Goal: Task Accomplishment & Management: Use online tool/utility

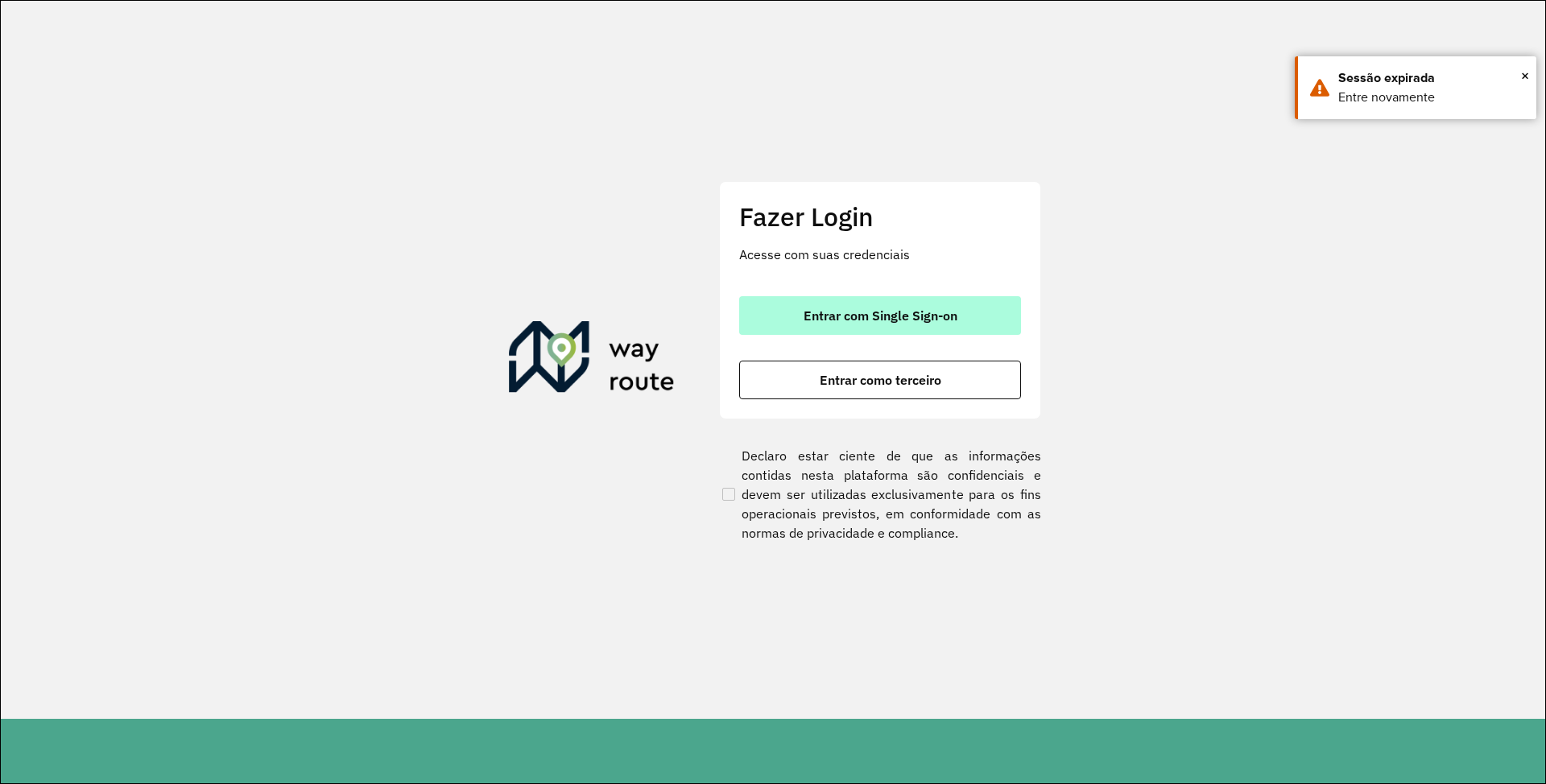
click at [847, 320] on span "Entrar com Single Sign-on" at bounding box center [880, 316] width 154 height 13
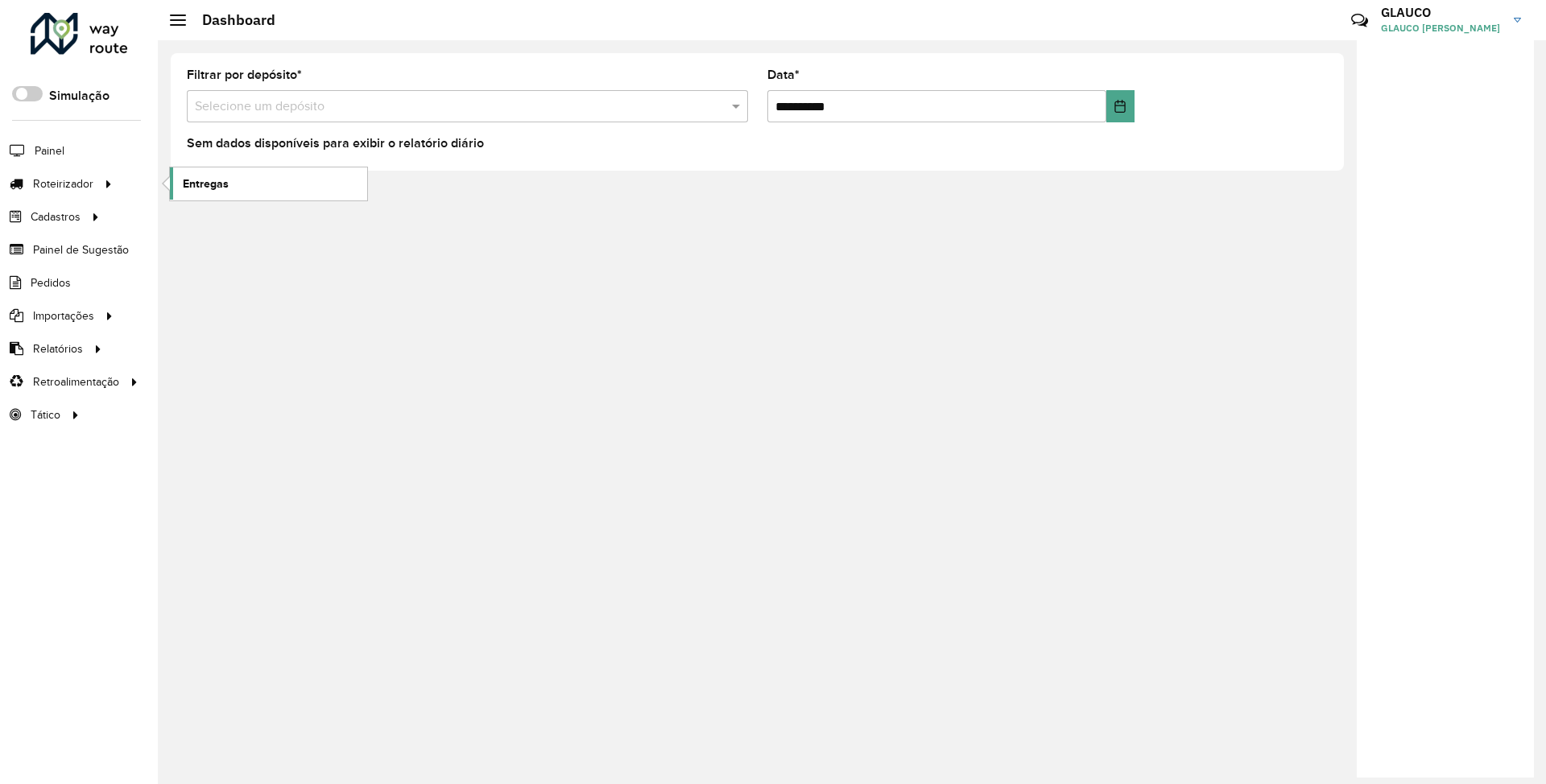
click at [224, 179] on span "Entregas" at bounding box center [205, 184] width 46 height 17
click at [204, 175] on span "Entregas" at bounding box center [205, 184] width 46 height 17
click at [245, 179] on link "Entregas" at bounding box center [268, 183] width 197 height 32
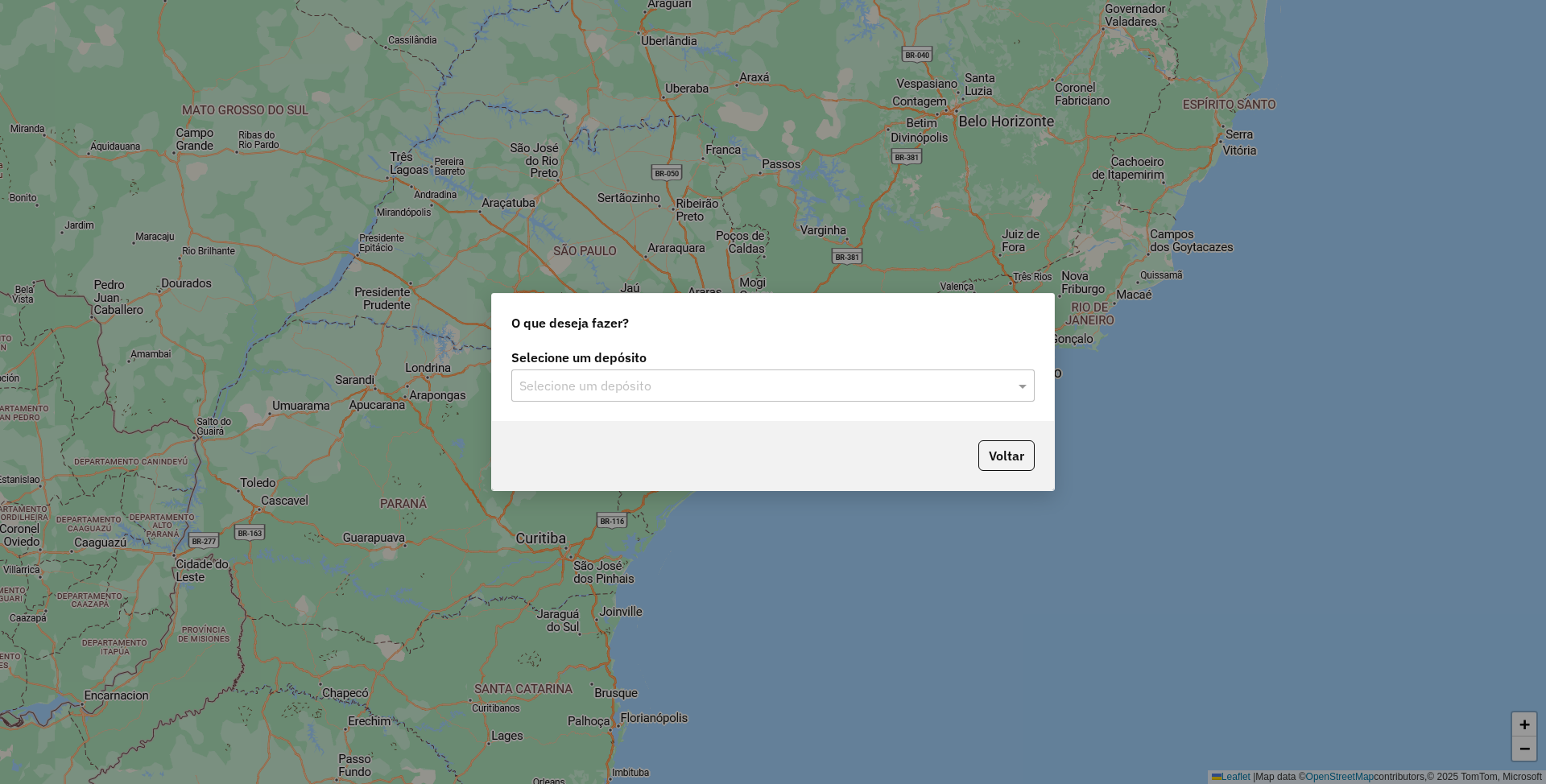
click at [741, 378] on input "text" at bounding box center [756, 386] width 475 height 20
type input "***"
click at [620, 432] on div "SAZ AR Tucuman" at bounding box center [772, 431] width 521 height 27
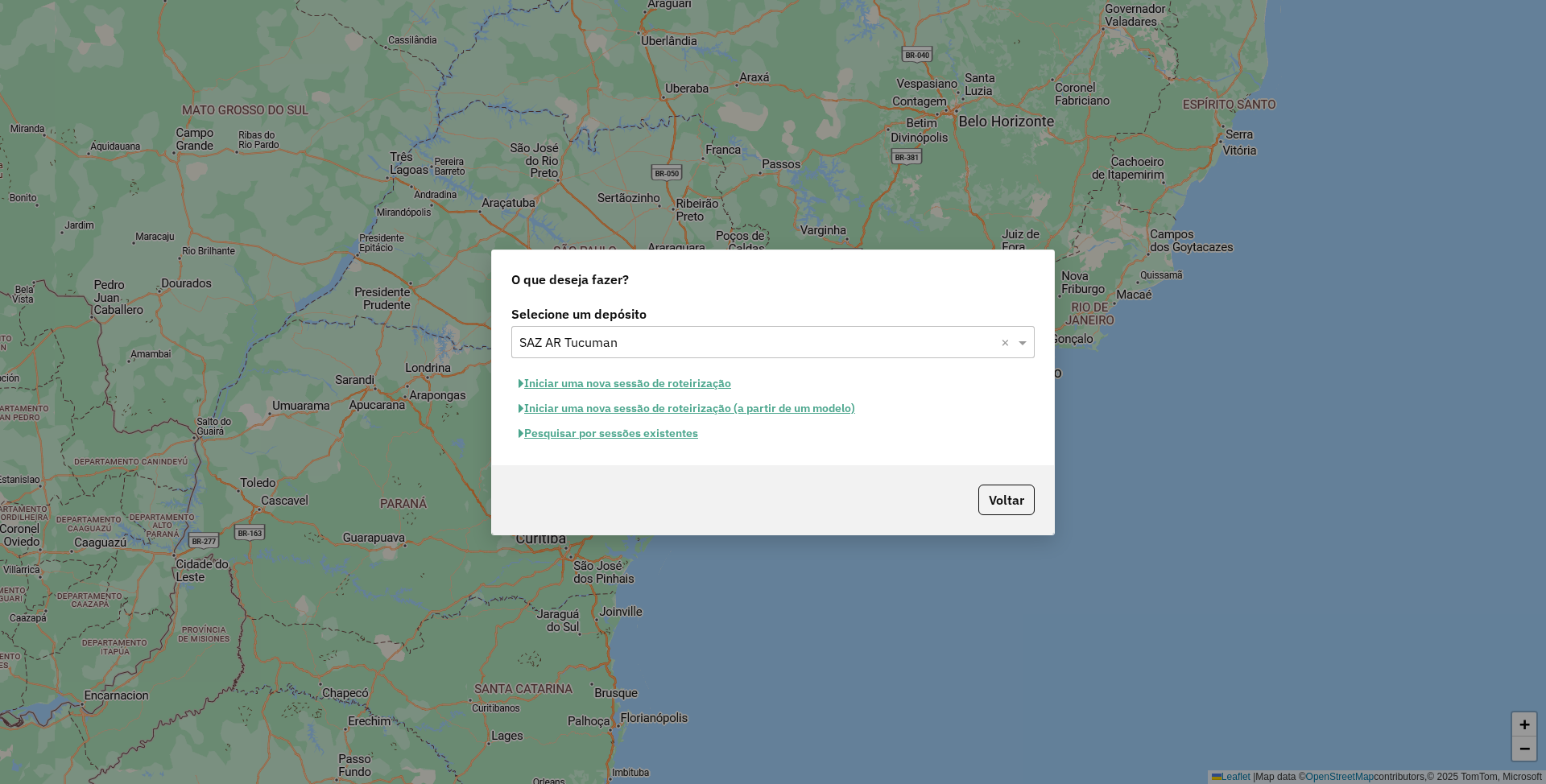
click at [619, 432] on button "Pesquisar por sessões existentes" at bounding box center [608, 433] width 194 height 25
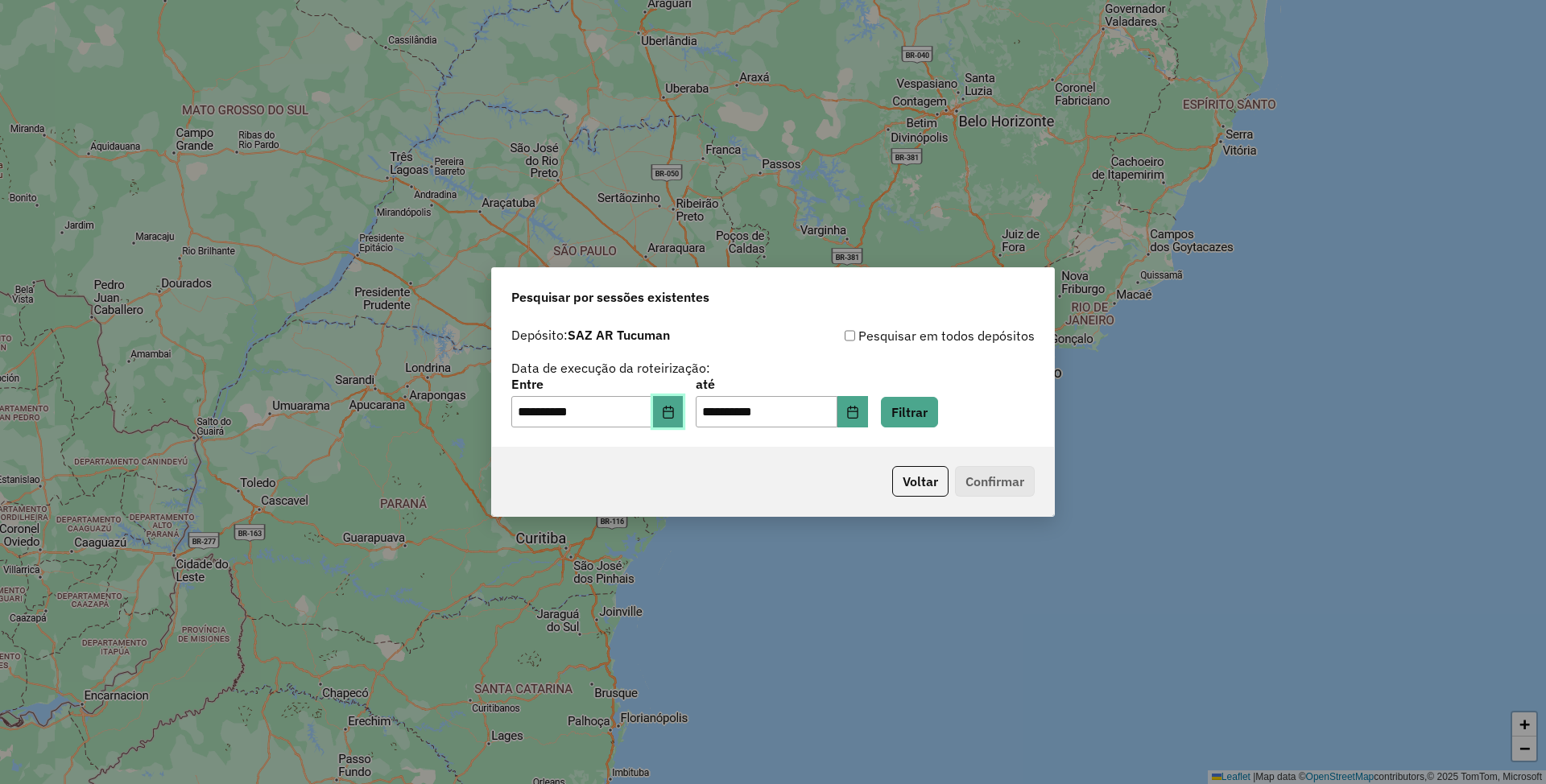
click at [674, 413] on icon "Choose Date" at bounding box center [668, 412] width 13 height 13
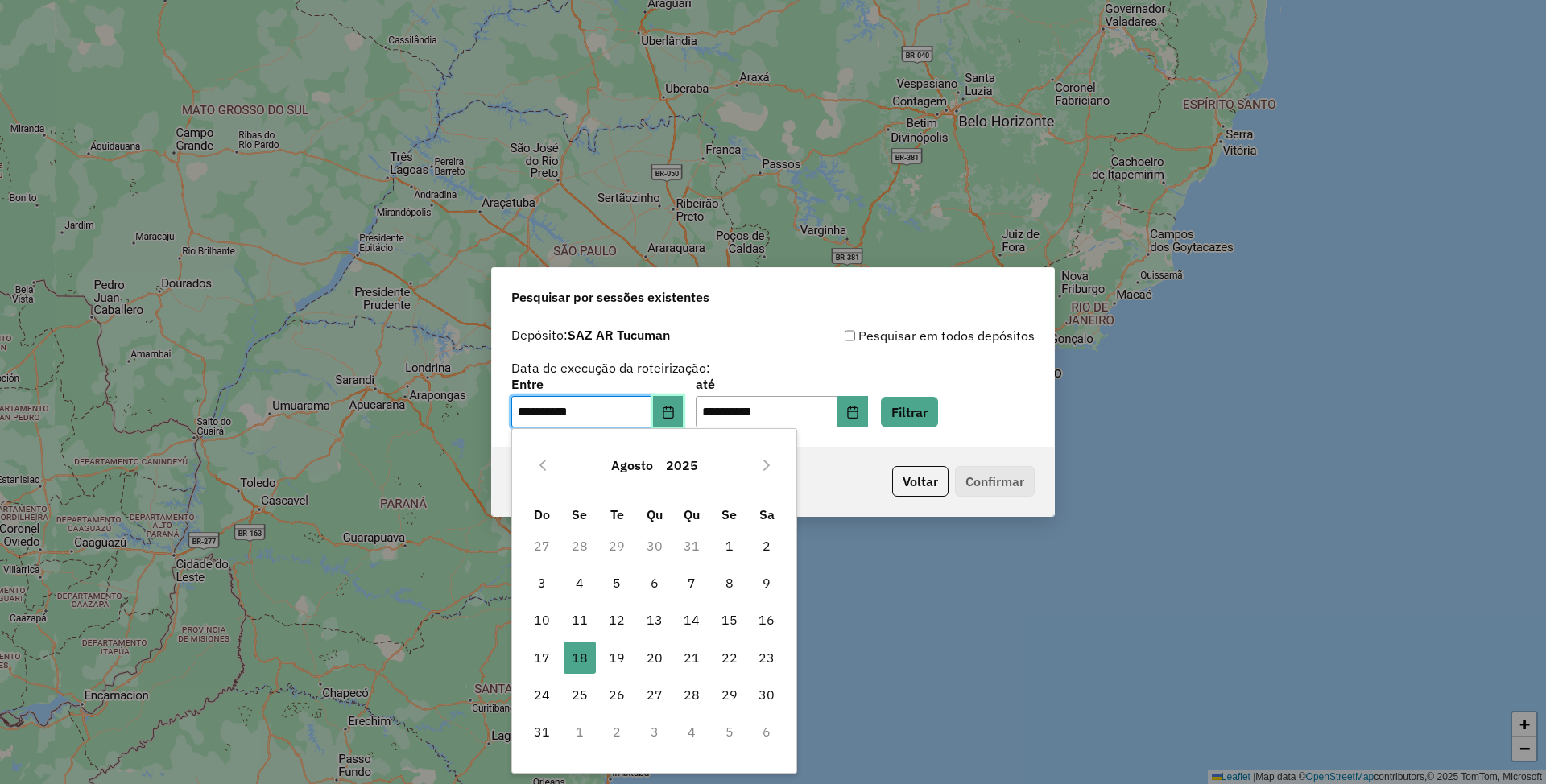
click at [674, 413] on icon "Choose Date" at bounding box center [668, 412] width 13 height 13
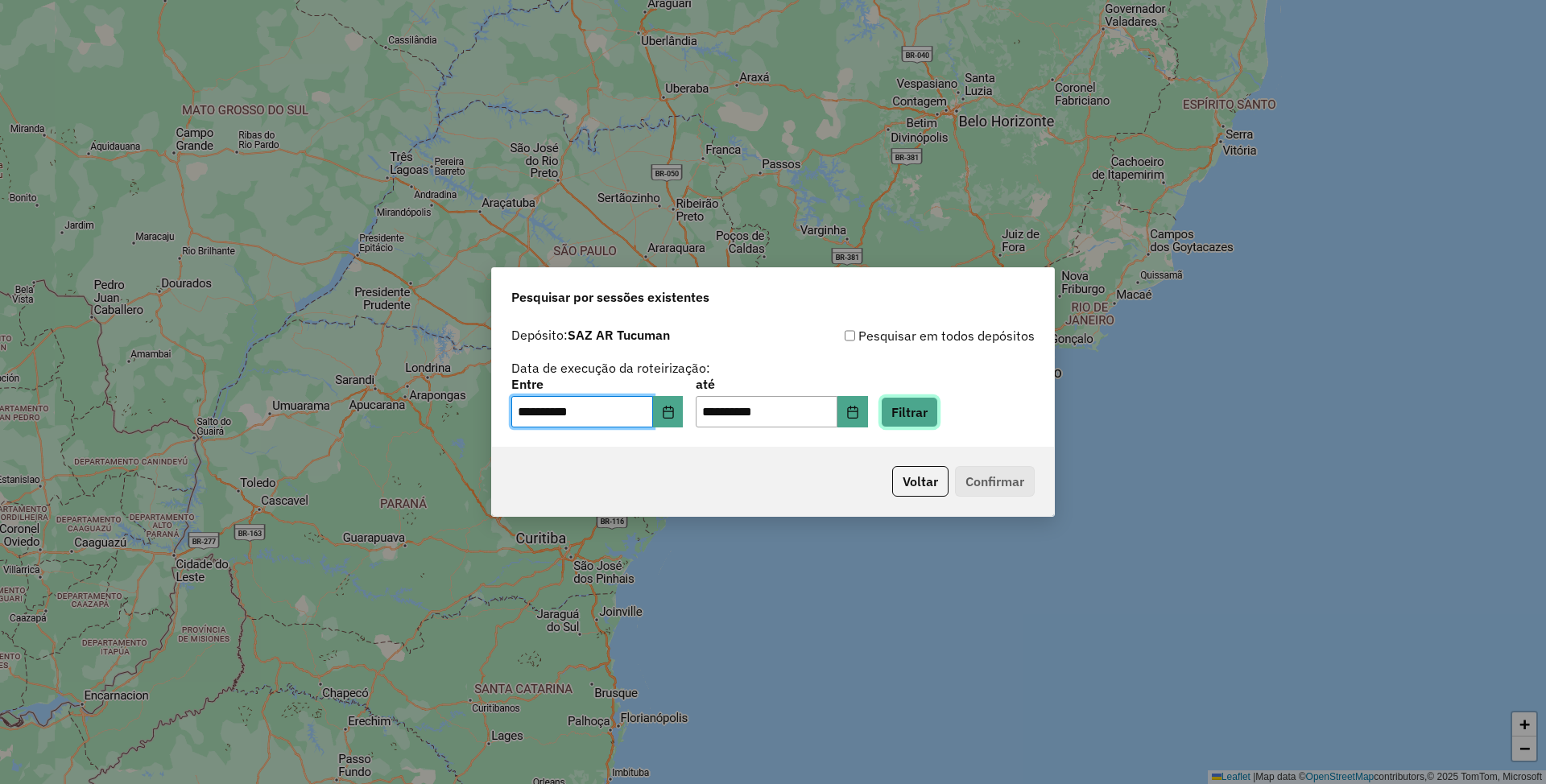
click at [922, 404] on button "Filtrar" at bounding box center [909, 412] width 57 height 31
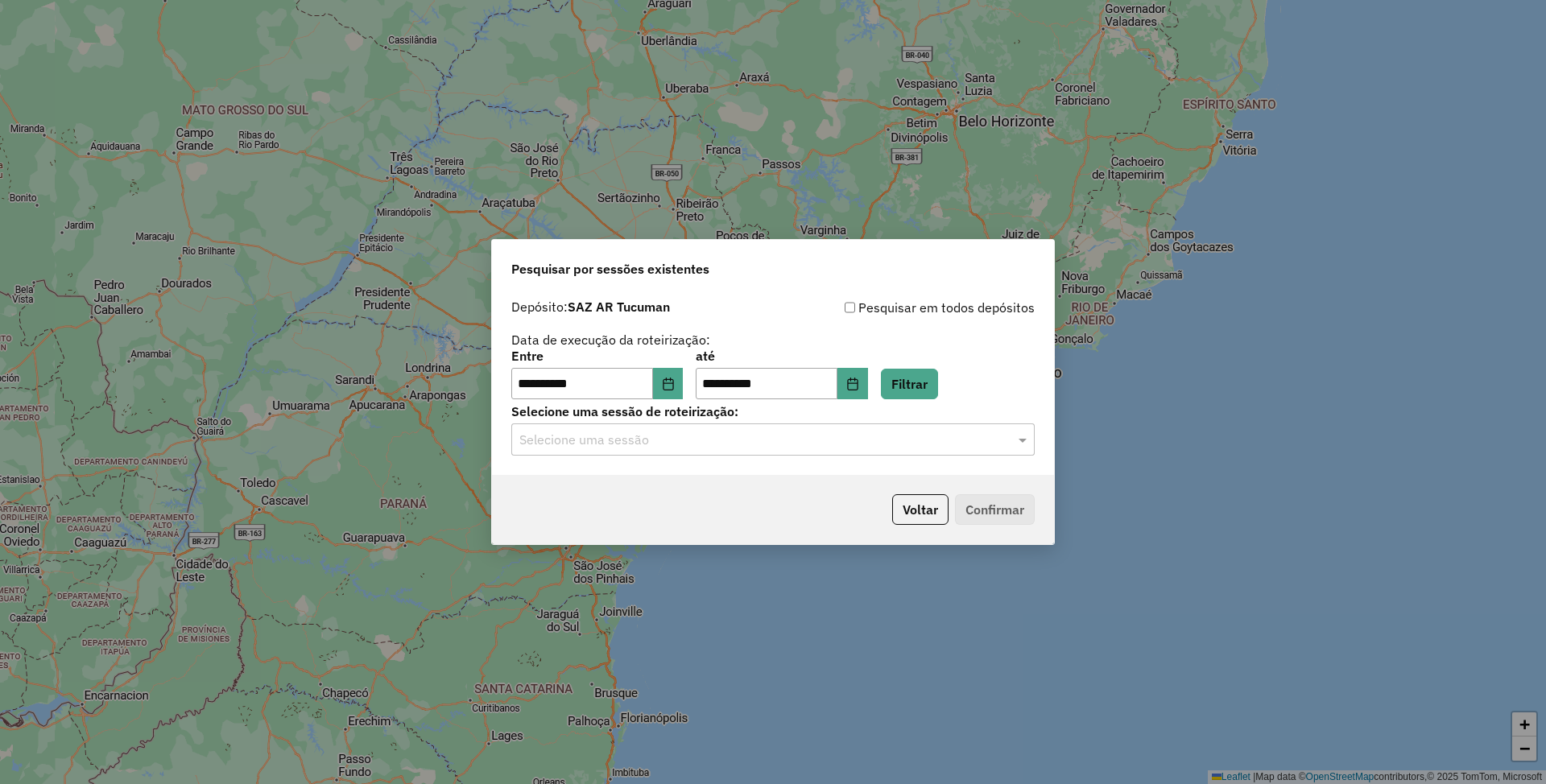
click at [723, 435] on input "text" at bounding box center [756, 440] width 475 height 20
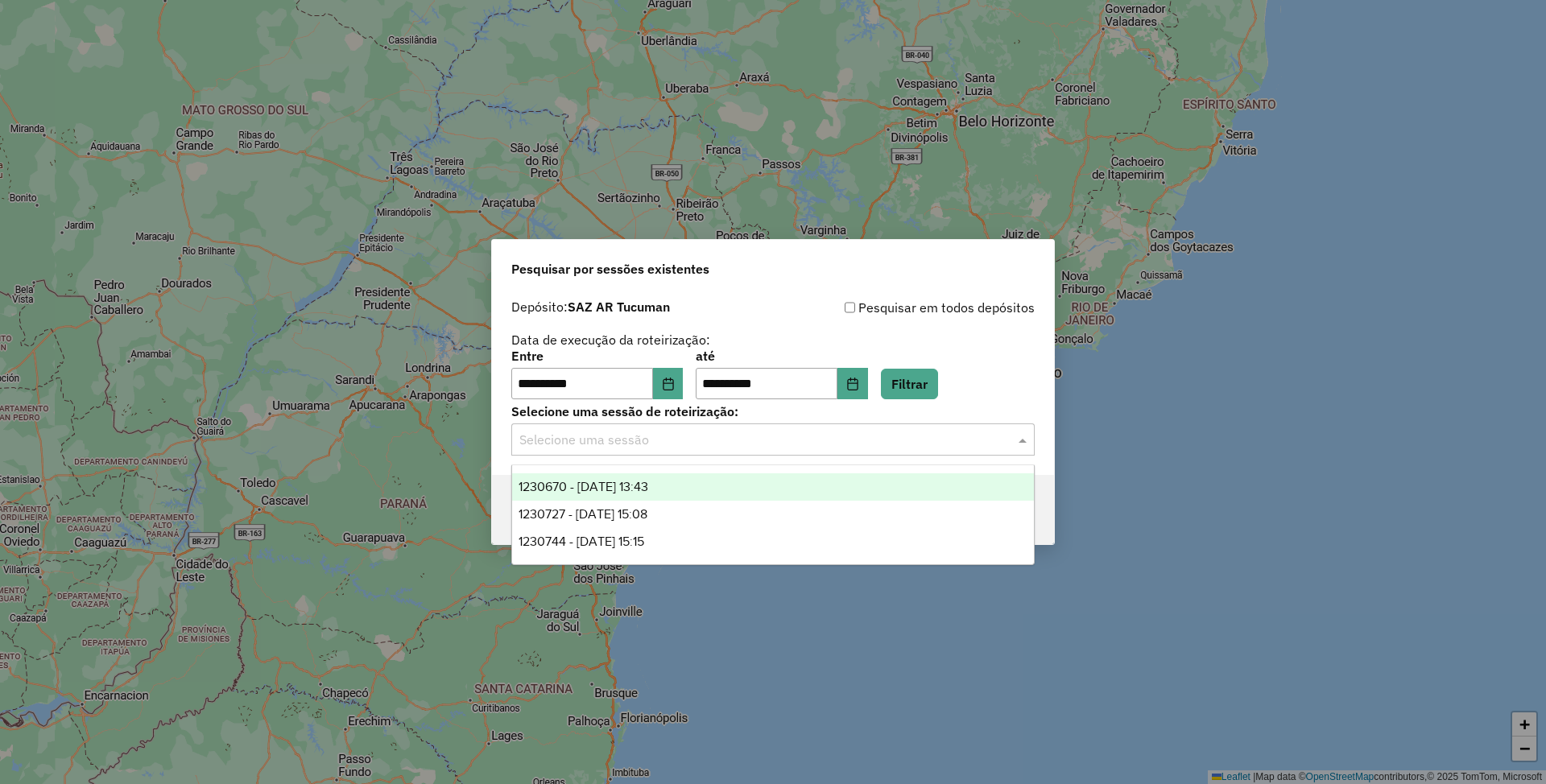
click at [706, 486] on div "1230670 - 18/08/2025 13:43" at bounding box center [772, 487] width 521 height 27
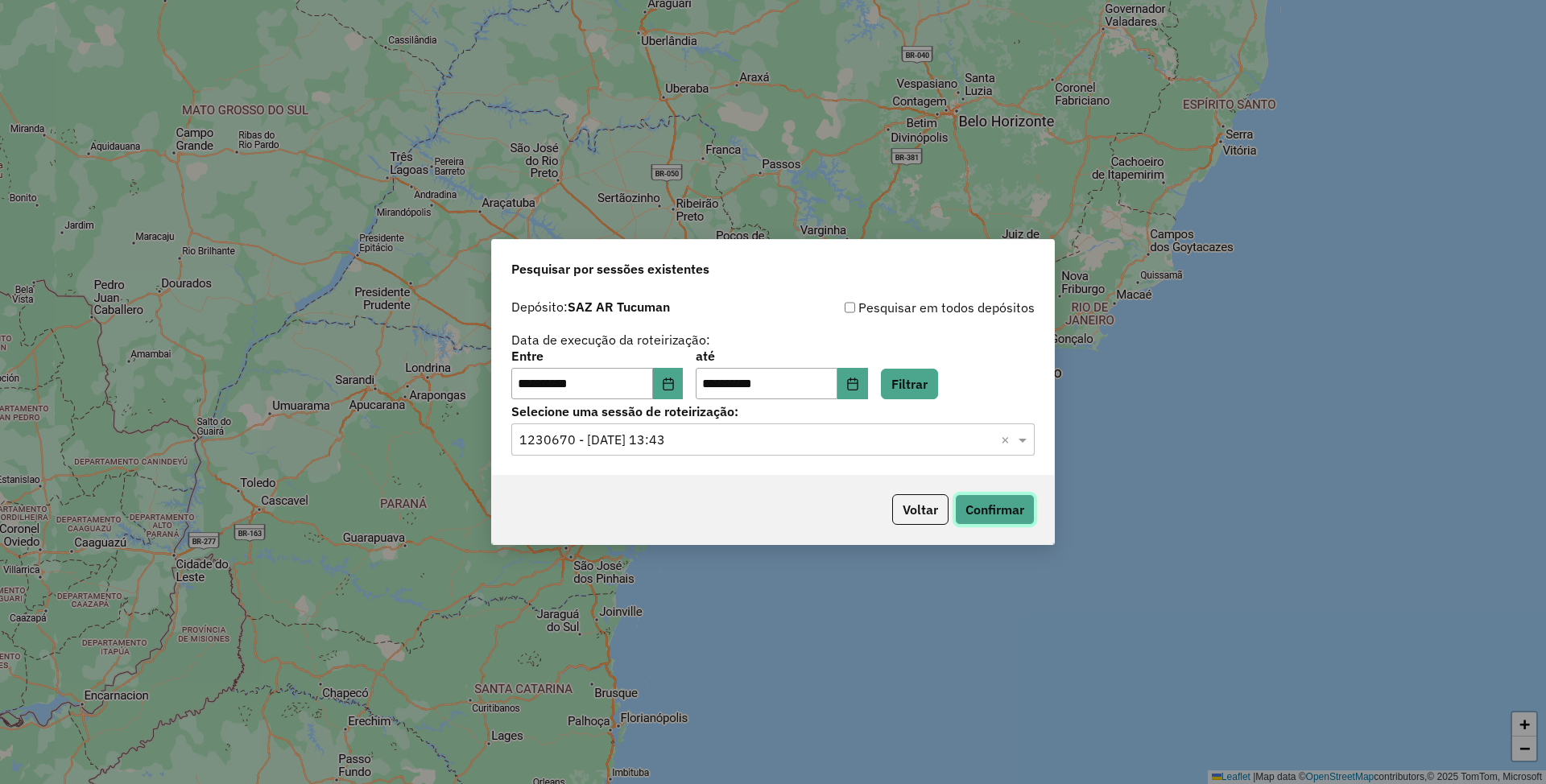
click at [1003, 509] on button "Confirmar" at bounding box center [994, 509] width 80 height 31
click at [751, 443] on input "text" at bounding box center [756, 440] width 475 height 20
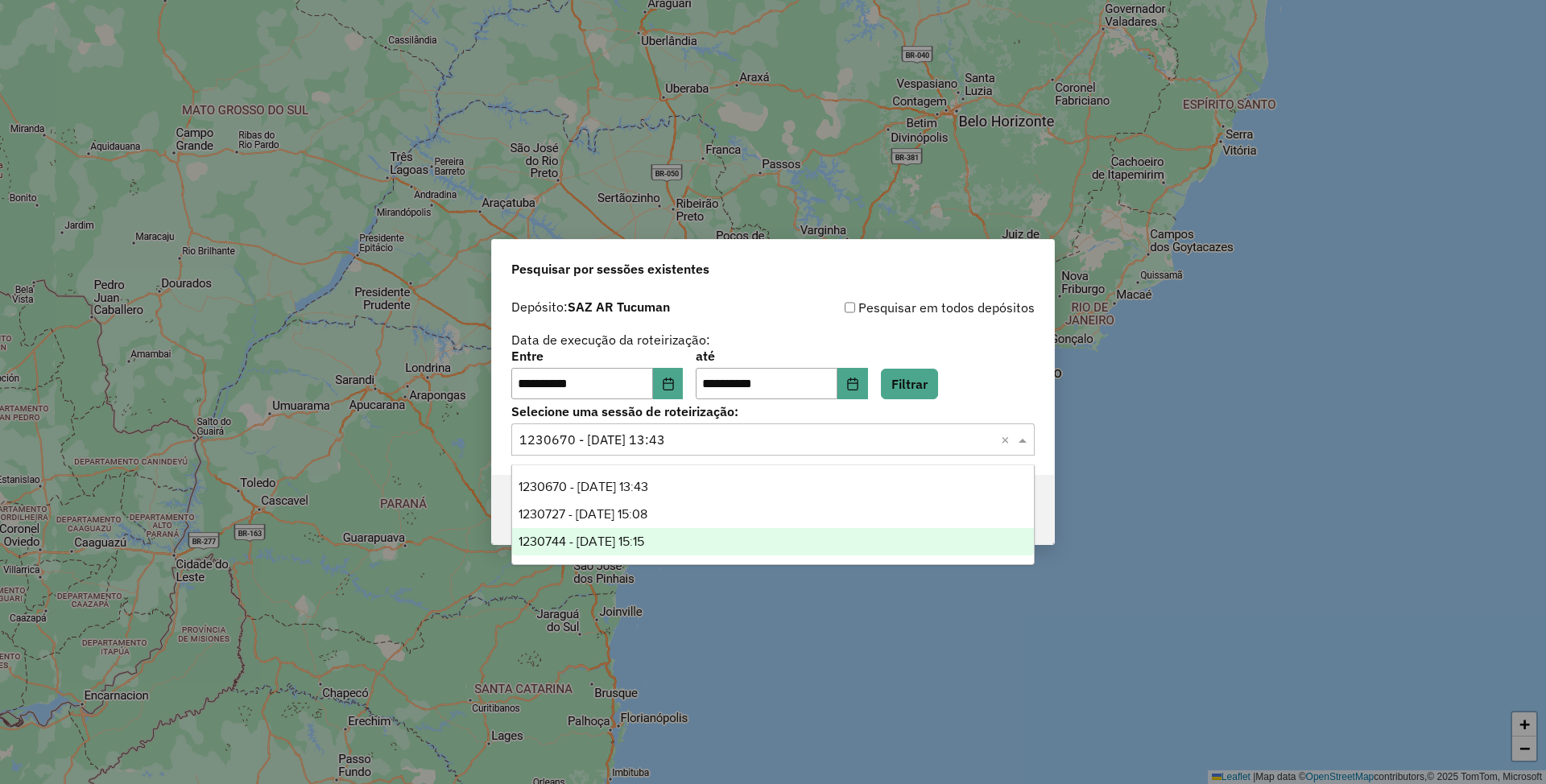
click at [674, 542] on div "1230744 - 18/08/2025 15:15" at bounding box center [772, 541] width 521 height 27
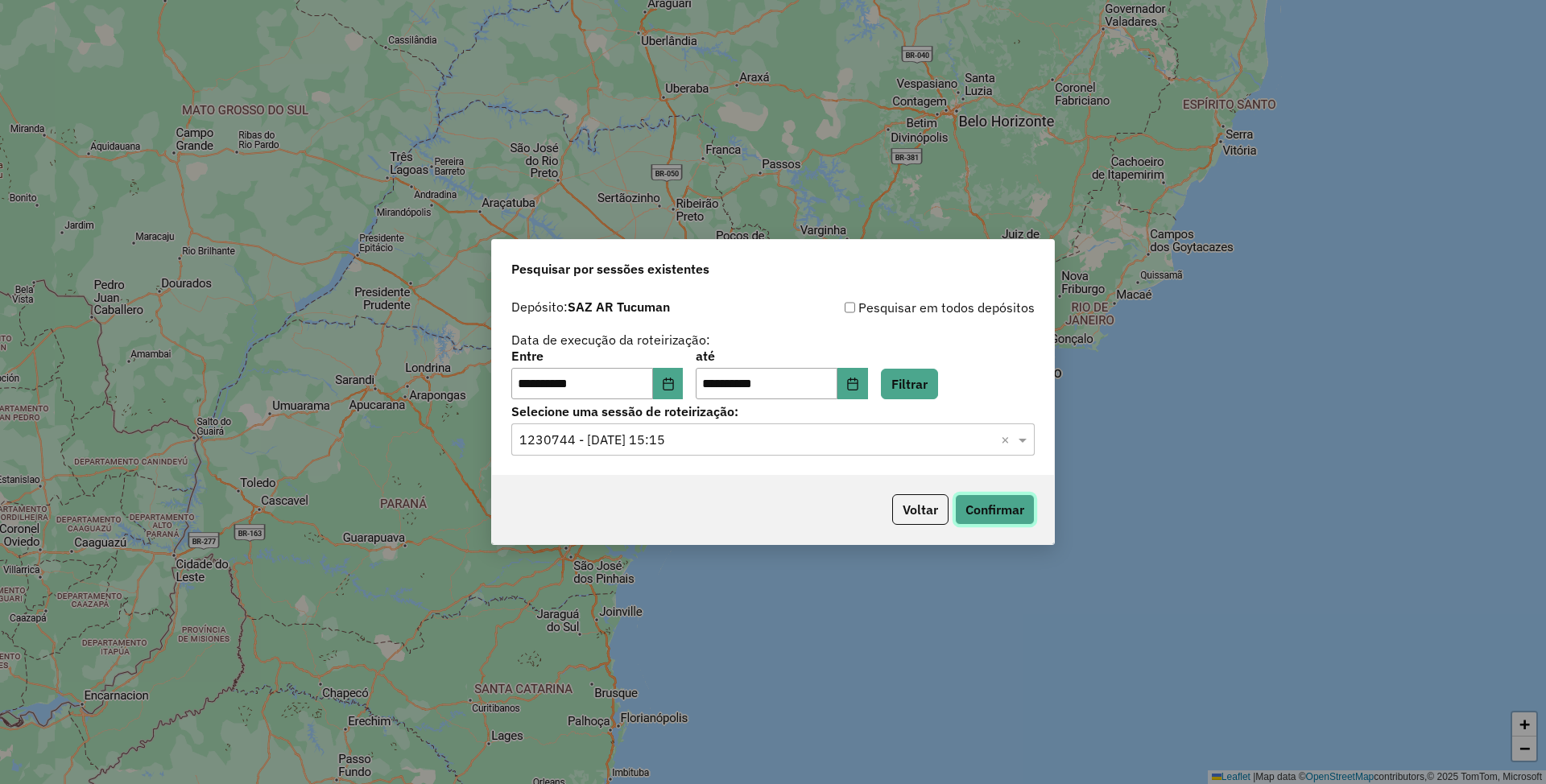
click at [990, 506] on button "Confirmar" at bounding box center [994, 509] width 80 height 31
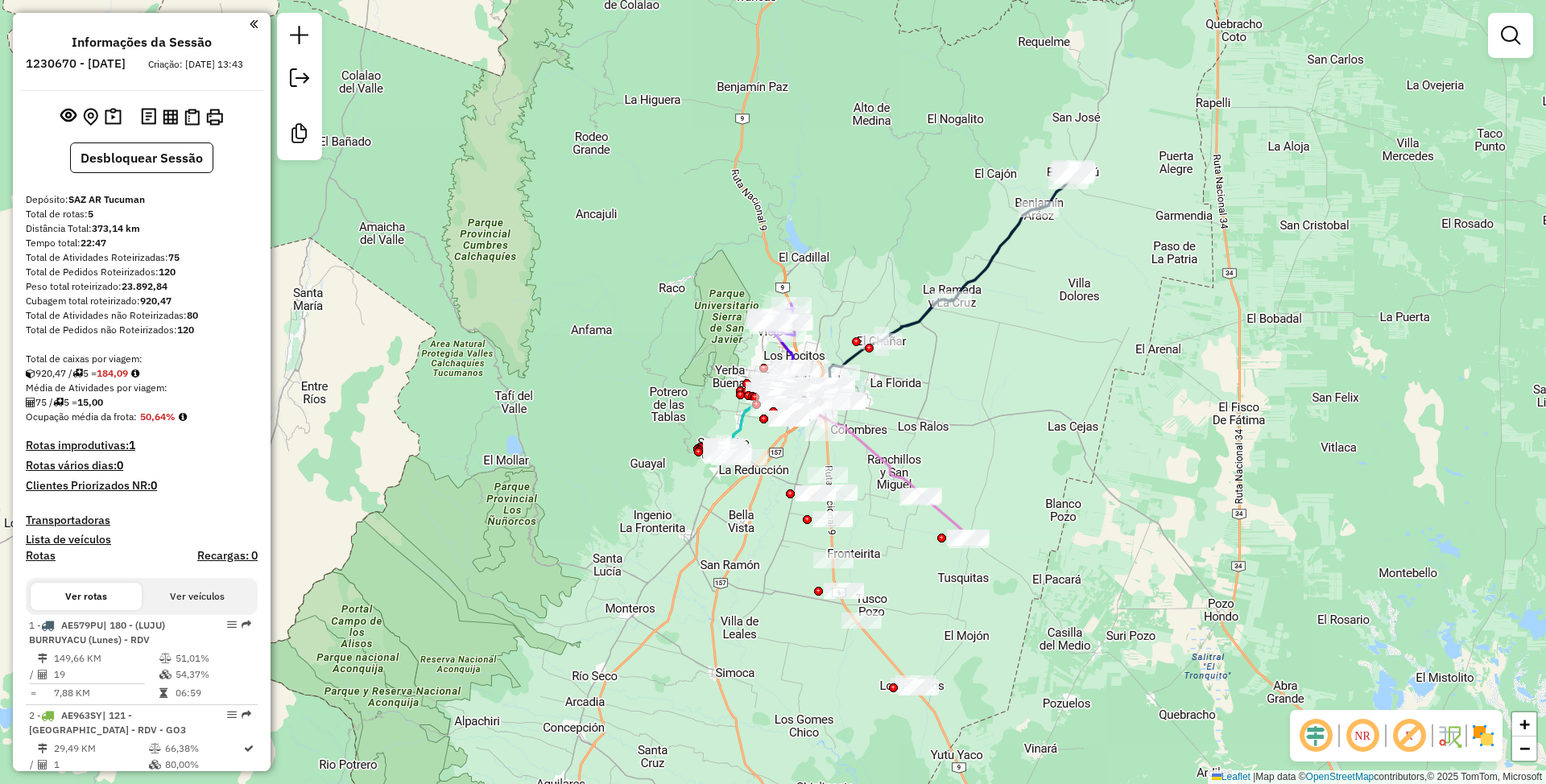
click at [967, 419] on div "Janela de atendimento Grade de atendimento Capacidade Transportadoras Veículos …" at bounding box center [773, 392] width 1546 height 784
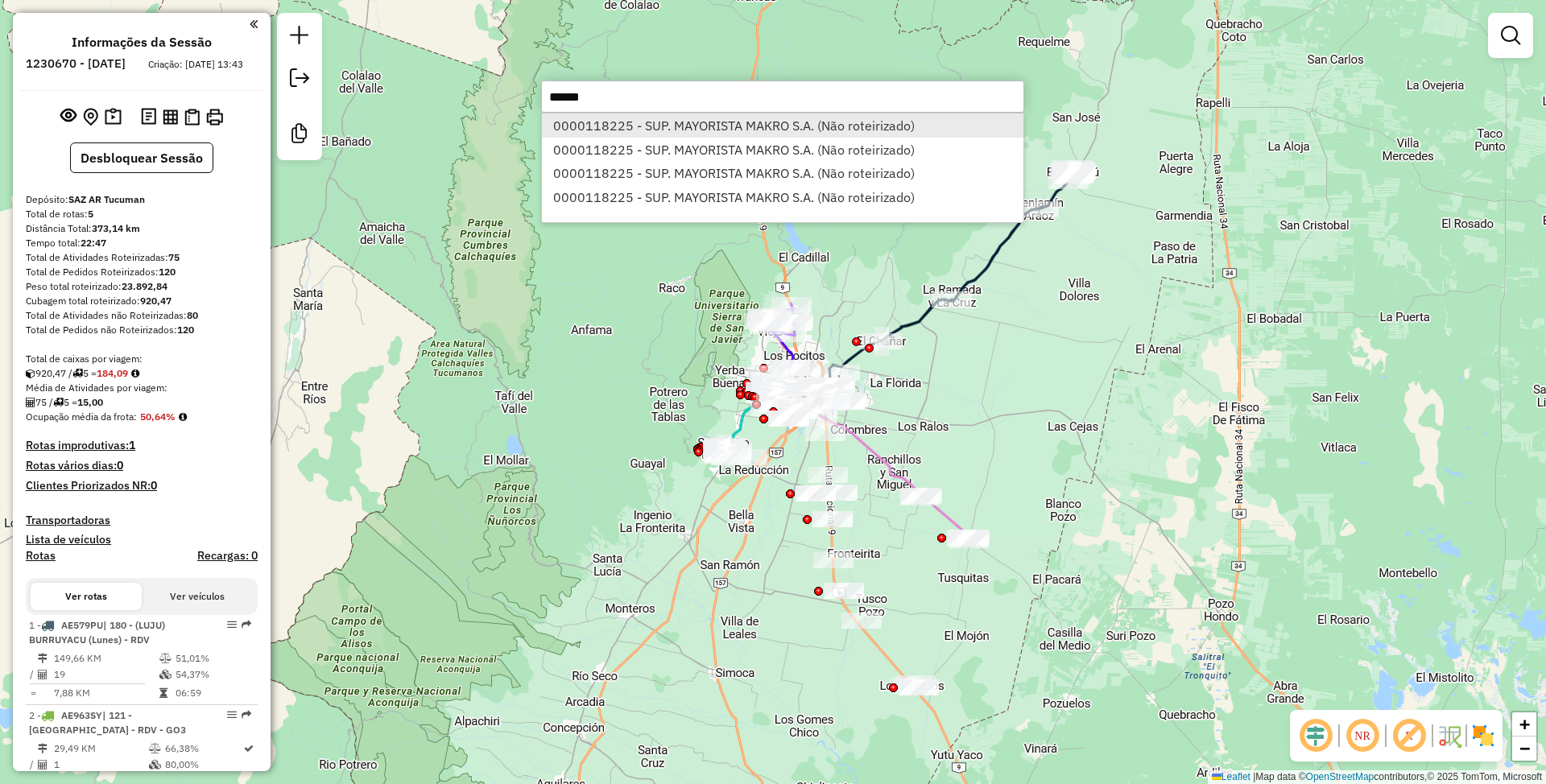
type input "******"
click at [750, 127] on li "0000118225 - SUP. MAYORISTA MAKRO S.A. (Não roteirizado)" at bounding box center [782, 126] width 481 height 24
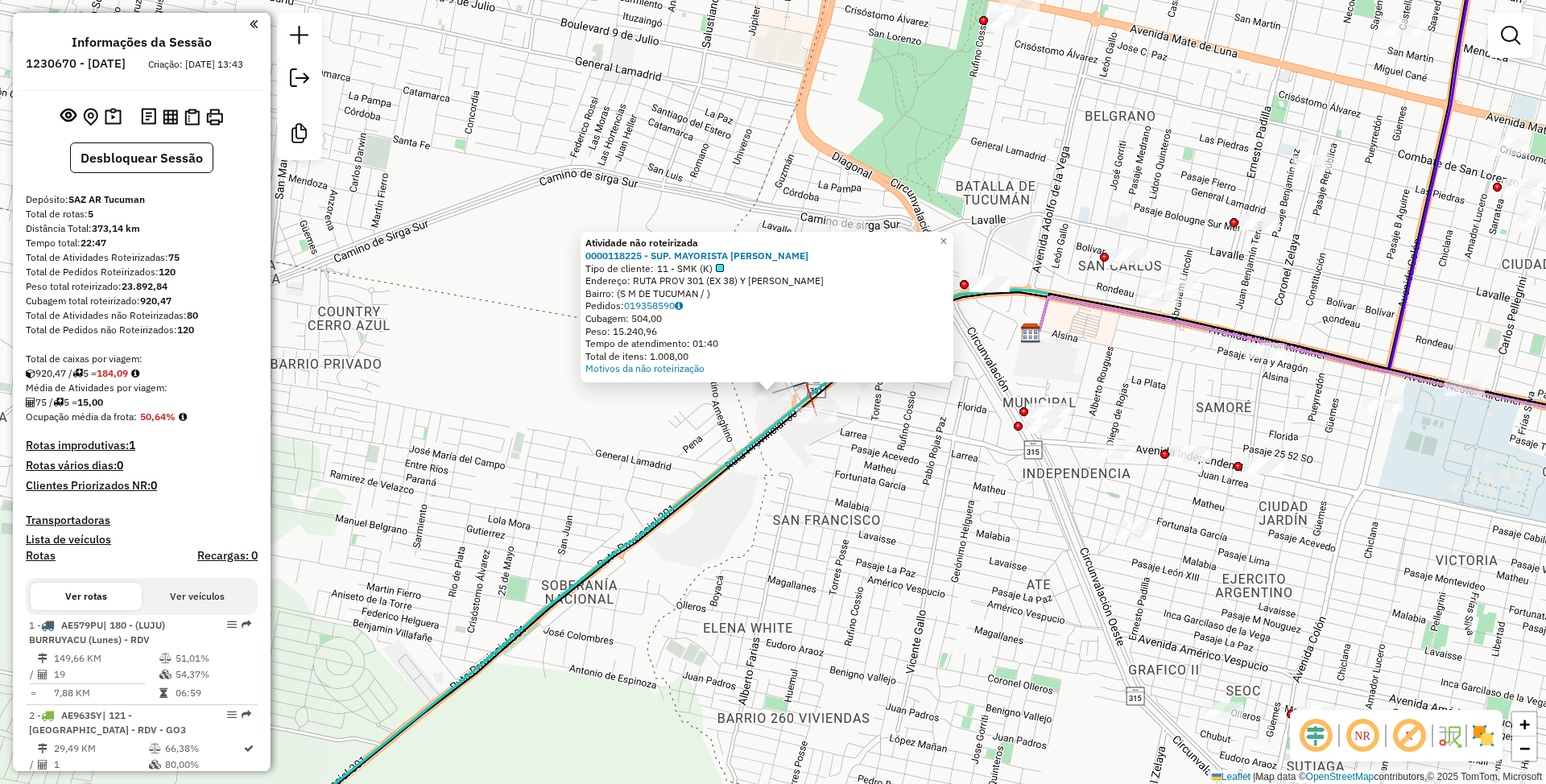
click at [823, 423] on div at bounding box center [816, 415] width 40 height 16
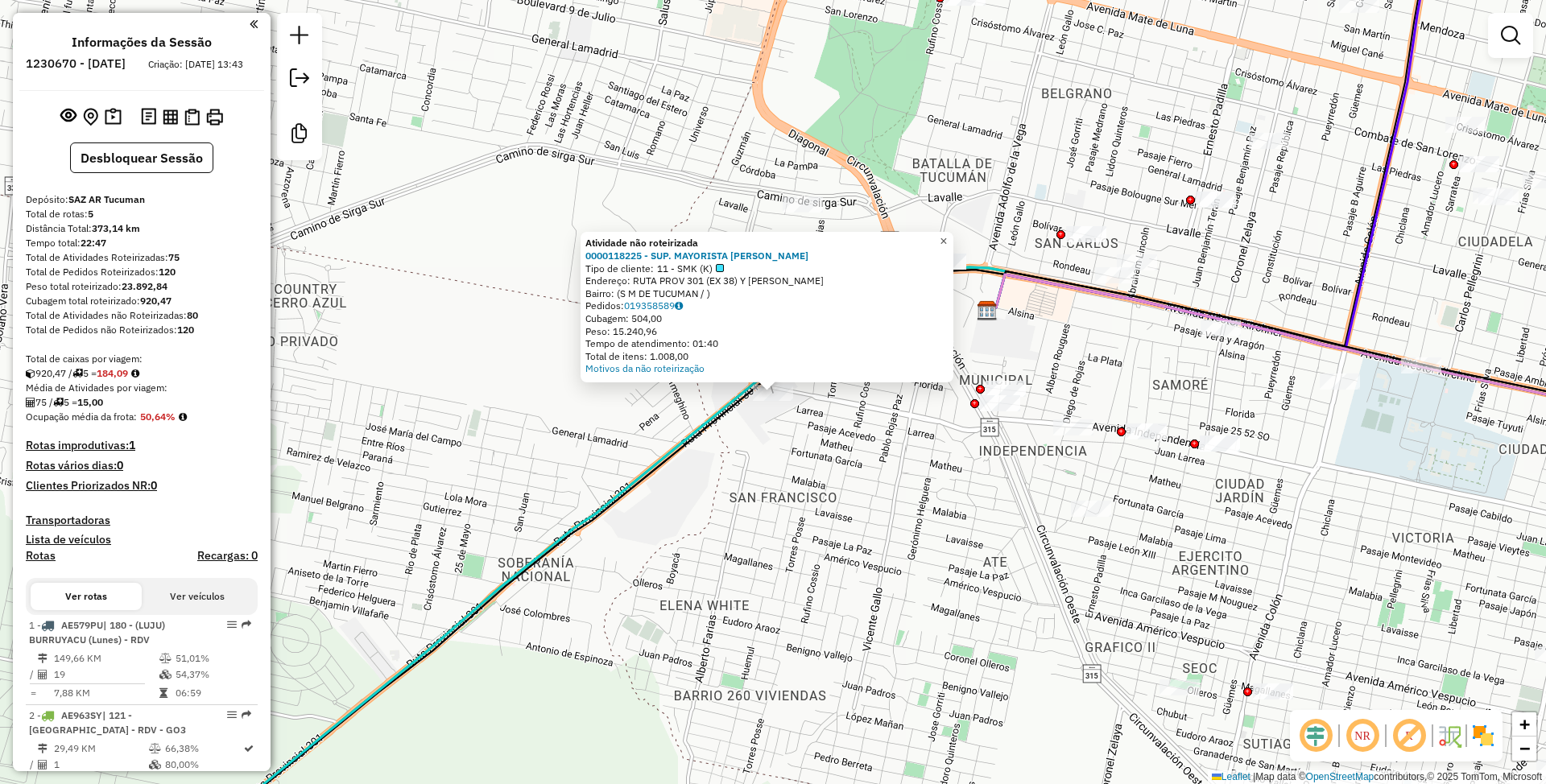
click at [947, 235] on span "×" at bounding box center [943, 241] width 8 height 14
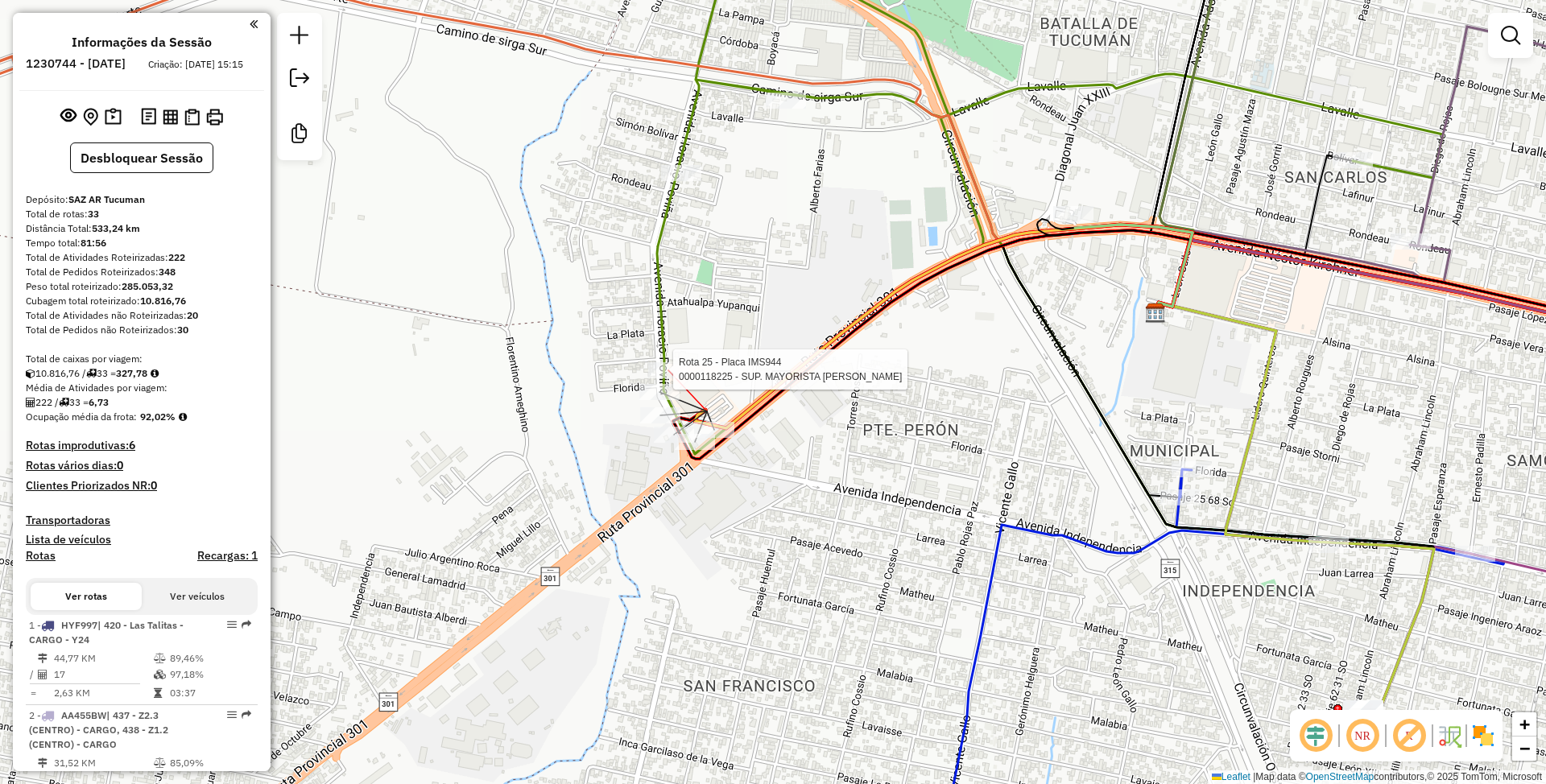
select select "**********"
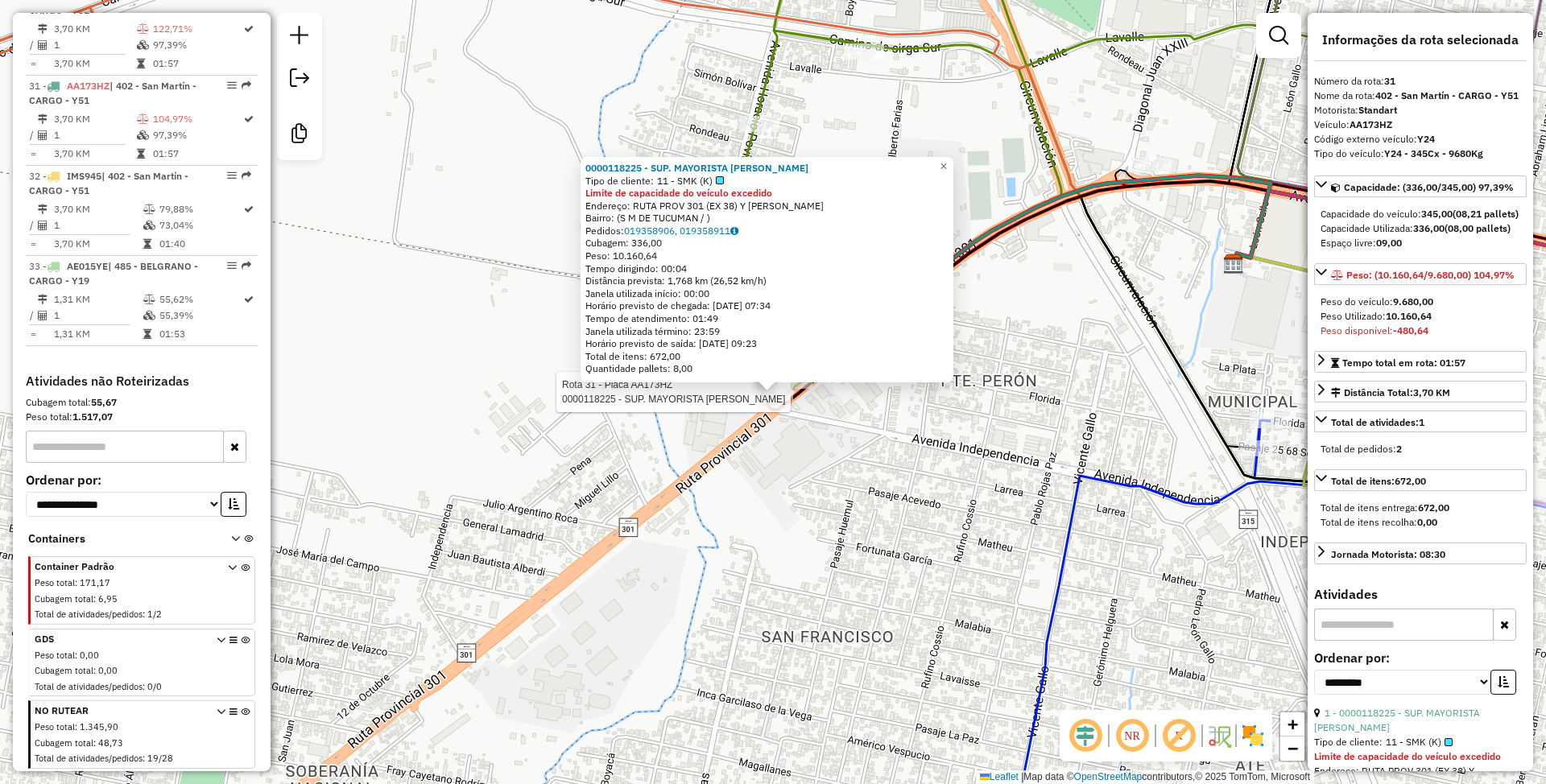
scroll to position [3615, 0]
click at [947, 161] on span "×" at bounding box center [943, 166] width 8 height 14
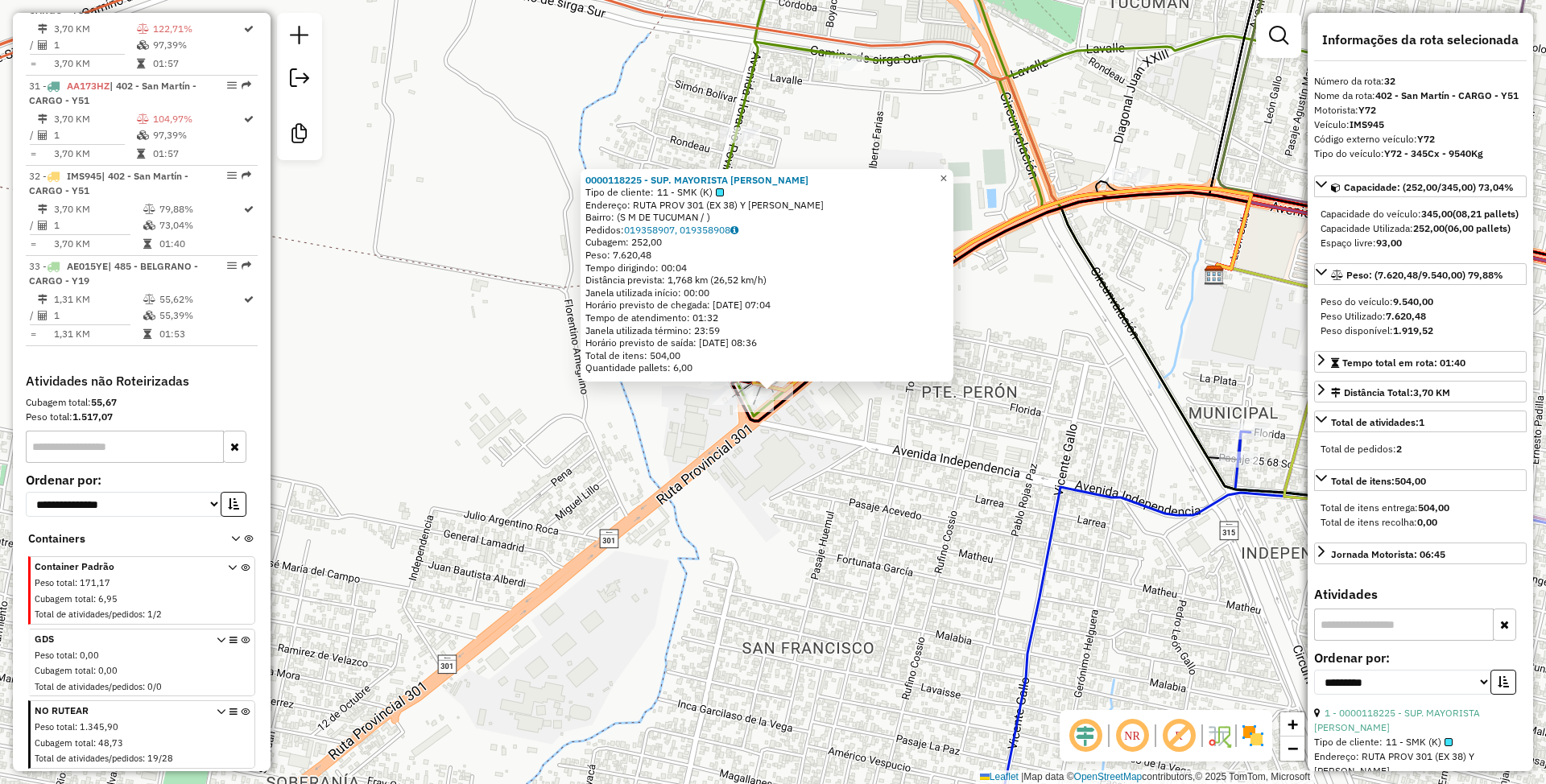
click at [947, 175] on span "×" at bounding box center [943, 178] width 8 height 14
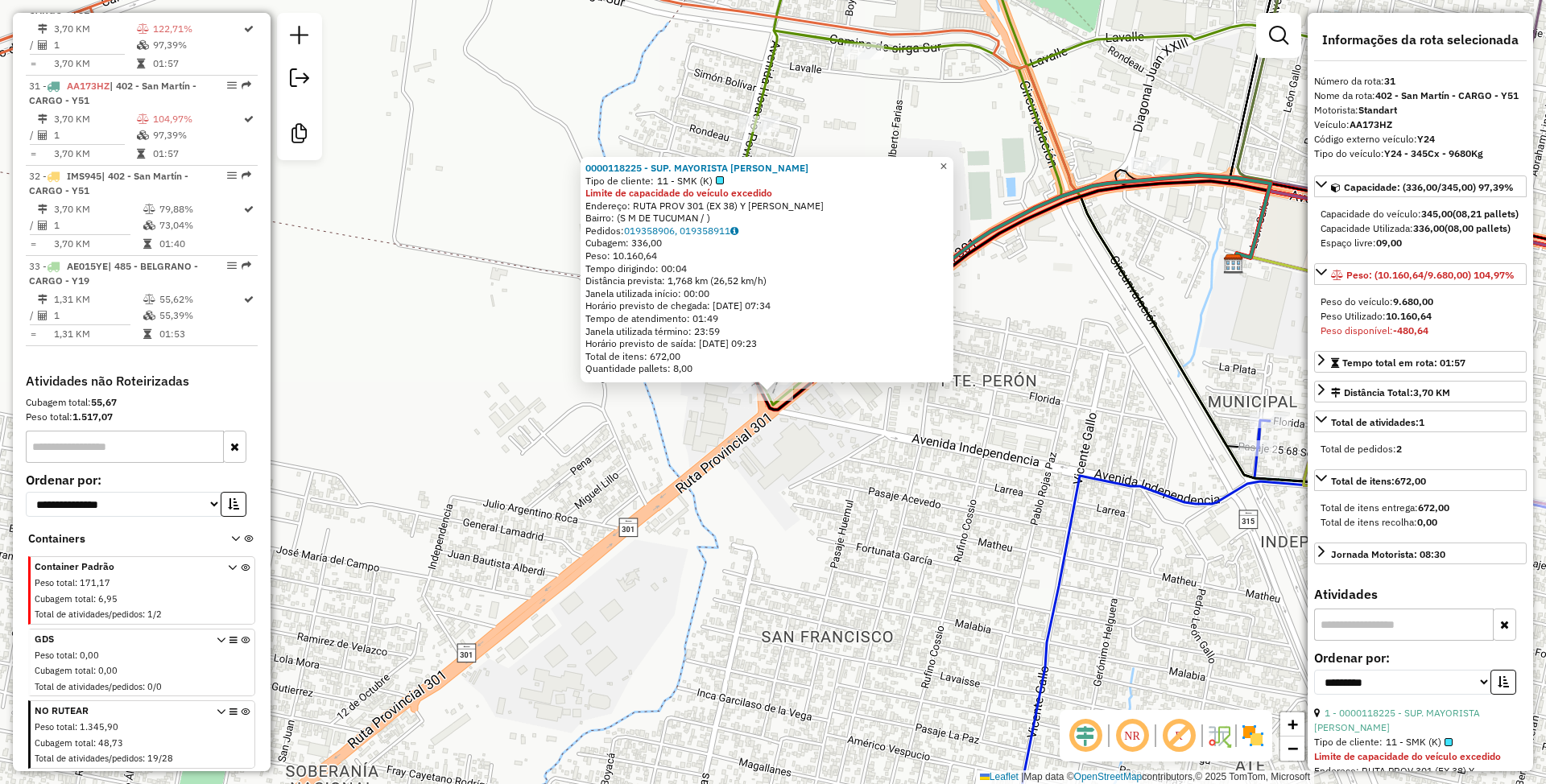
click at [953, 164] on link "×" at bounding box center [943, 166] width 20 height 20
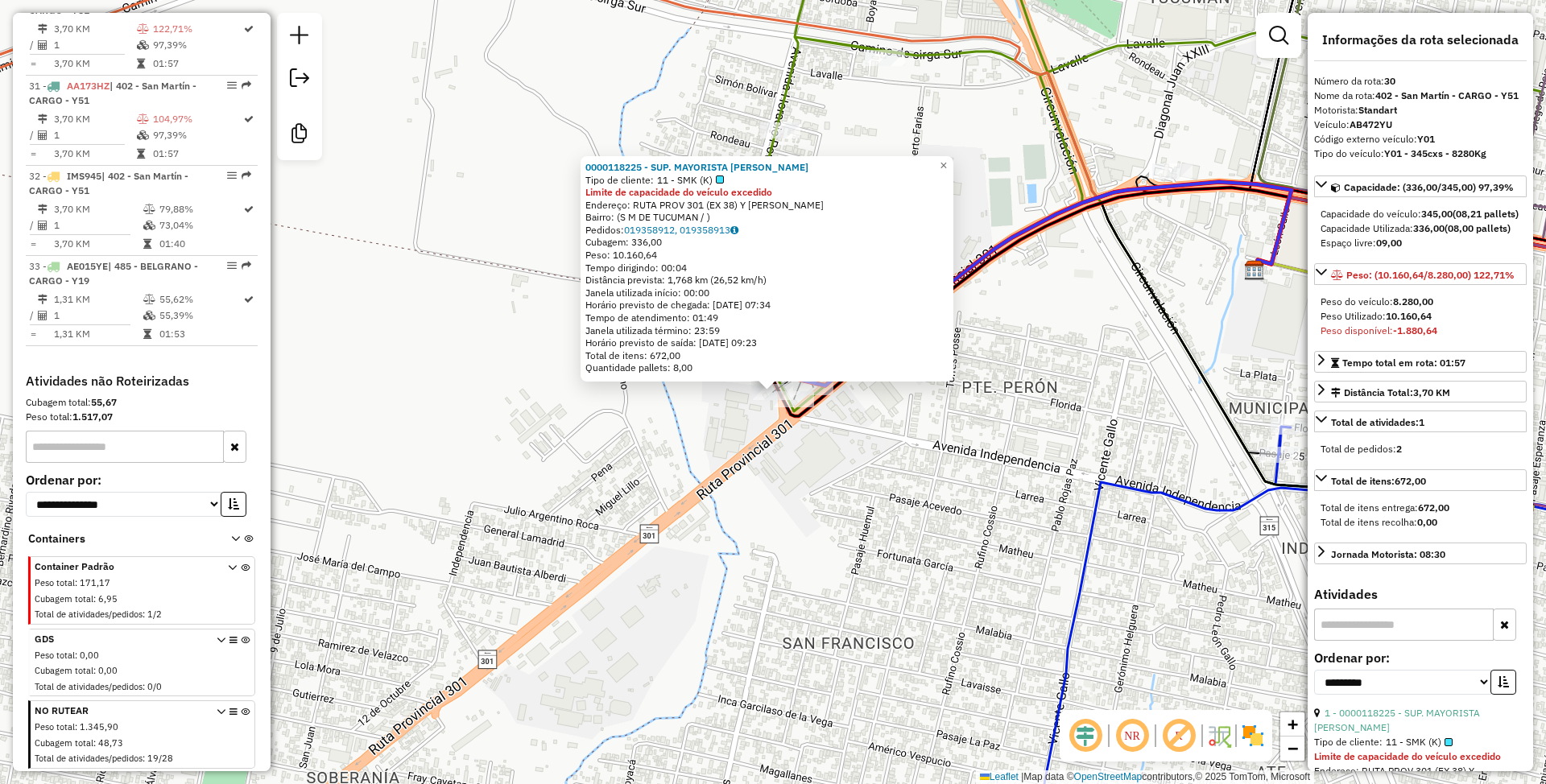
scroll to position [3586, 0]
click at [947, 165] on span "×" at bounding box center [943, 165] width 8 height 14
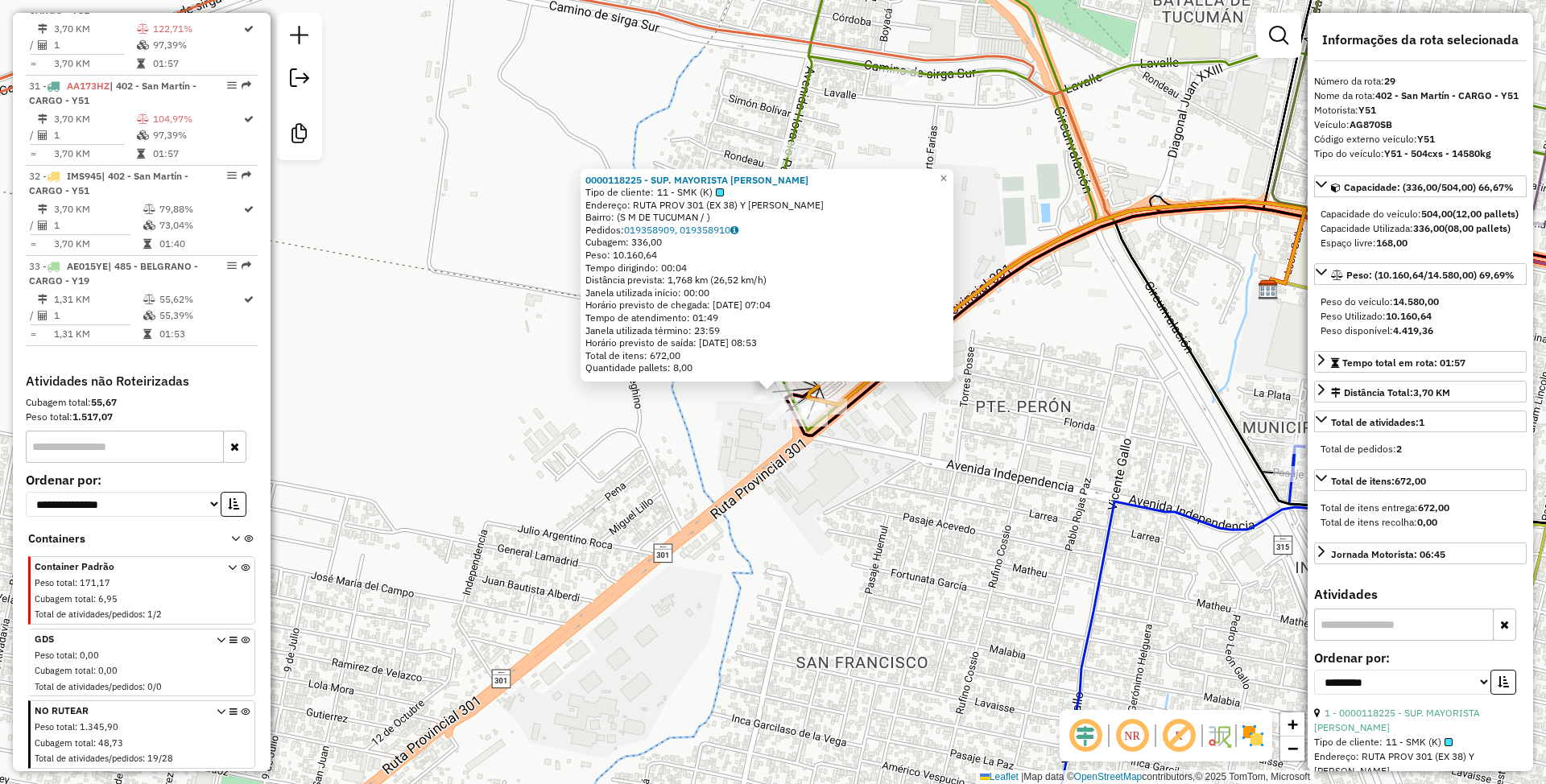
scroll to position [3494, 0]
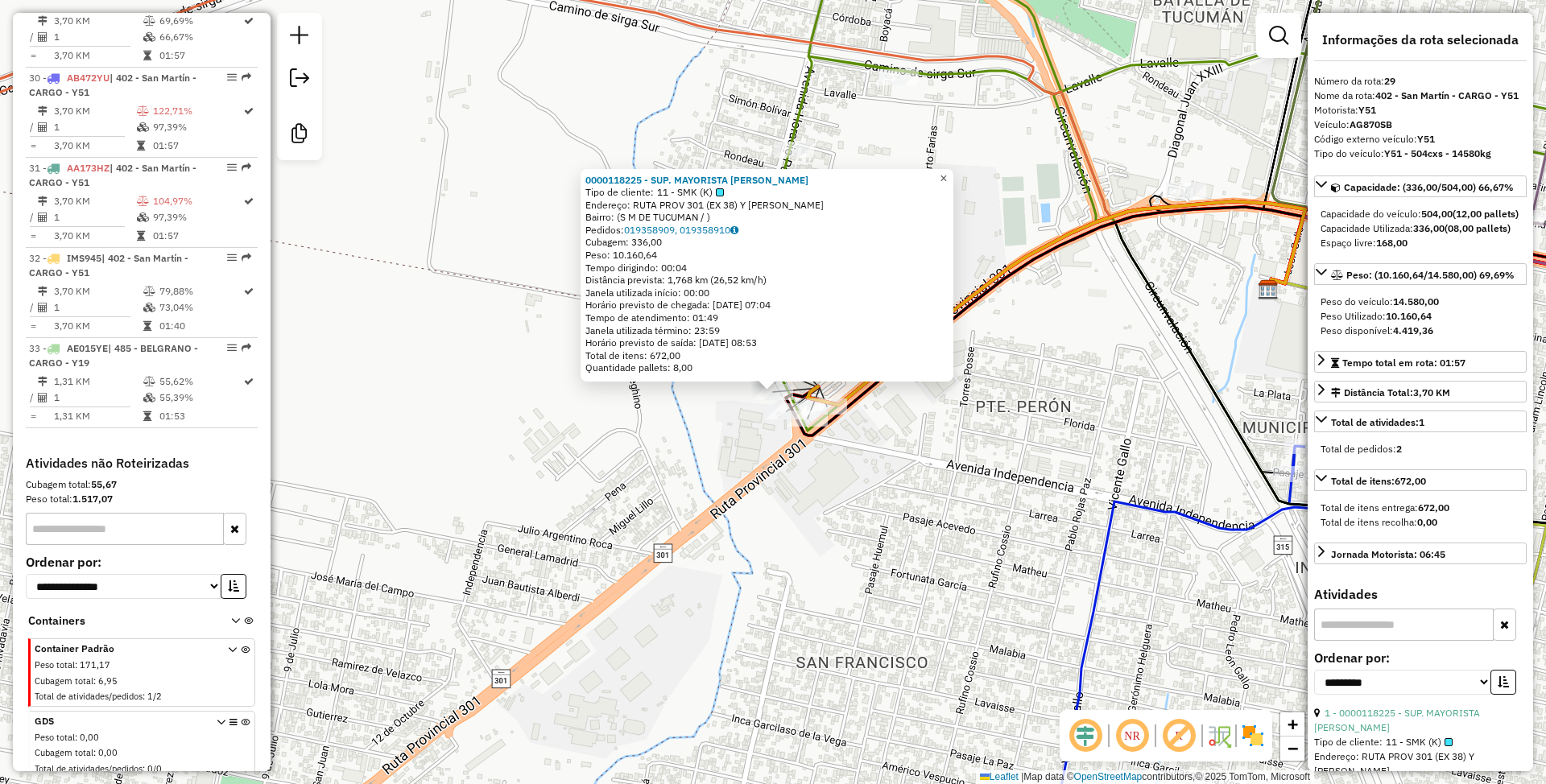
click at [947, 174] on span "×" at bounding box center [943, 178] width 8 height 14
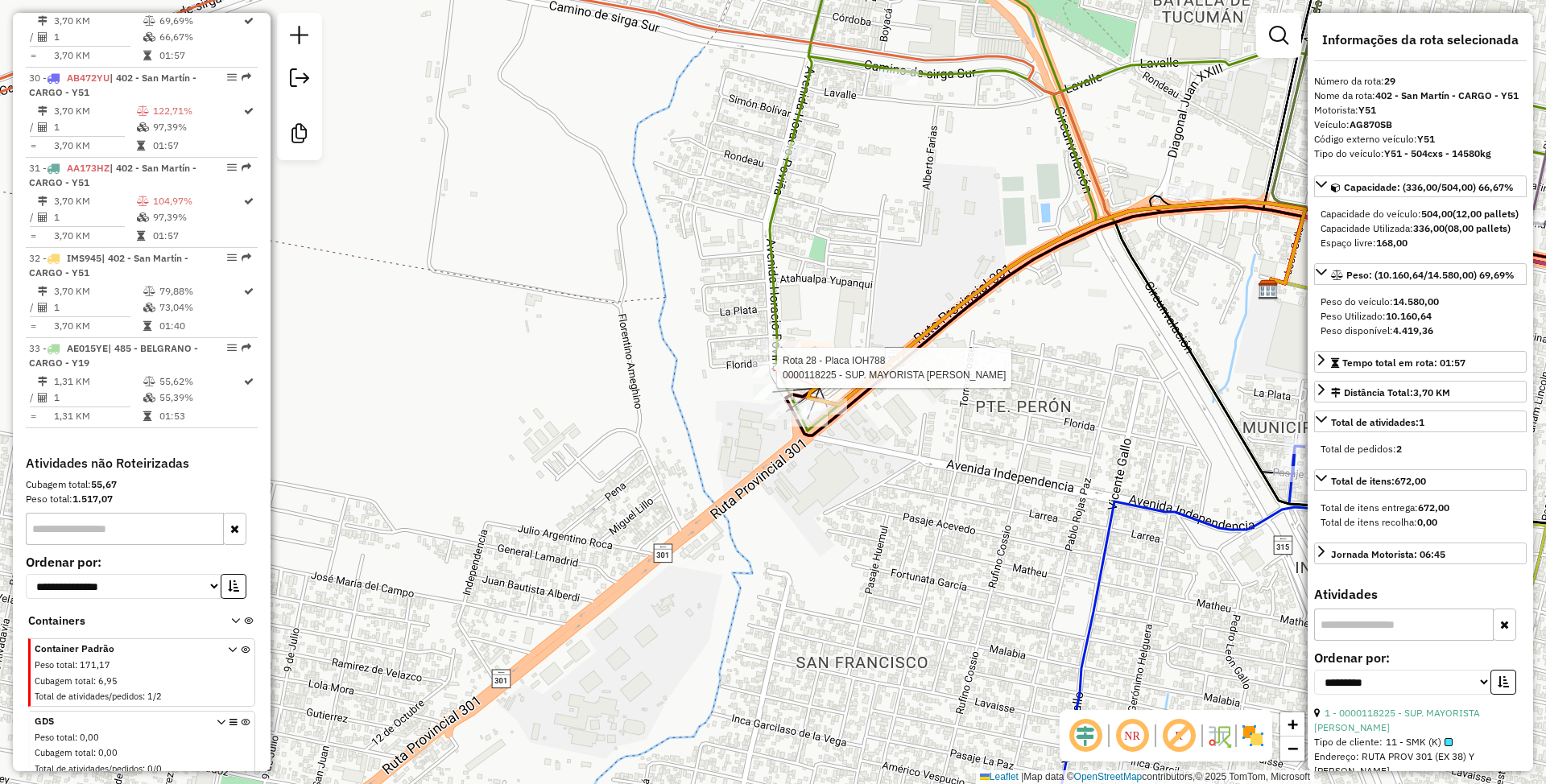
click at [775, 377] on div at bounding box center [771, 368] width 40 height 16
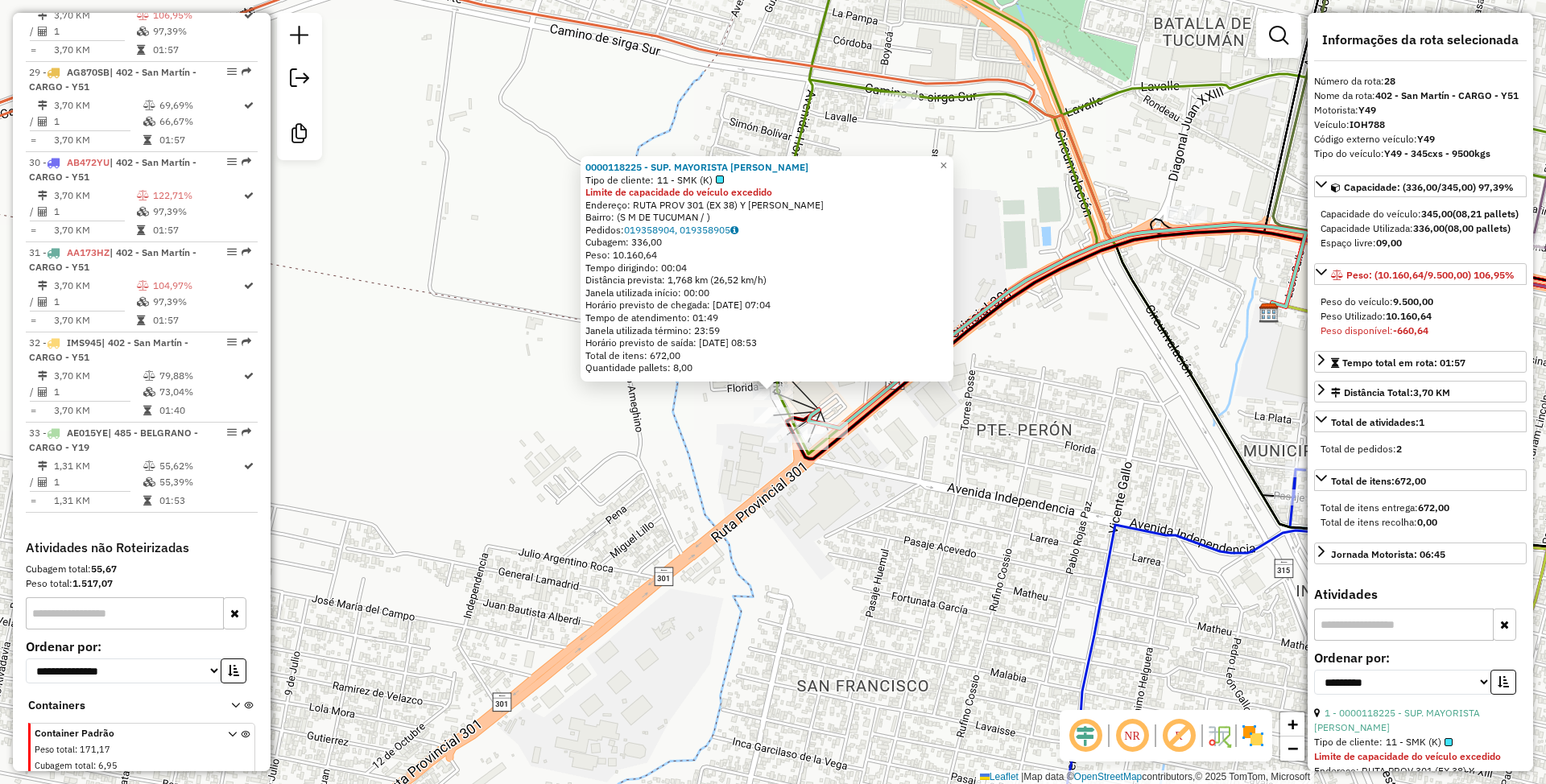
scroll to position [3404, 0]
click at [947, 159] on span "×" at bounding box center [943, 165] width 8 height 14
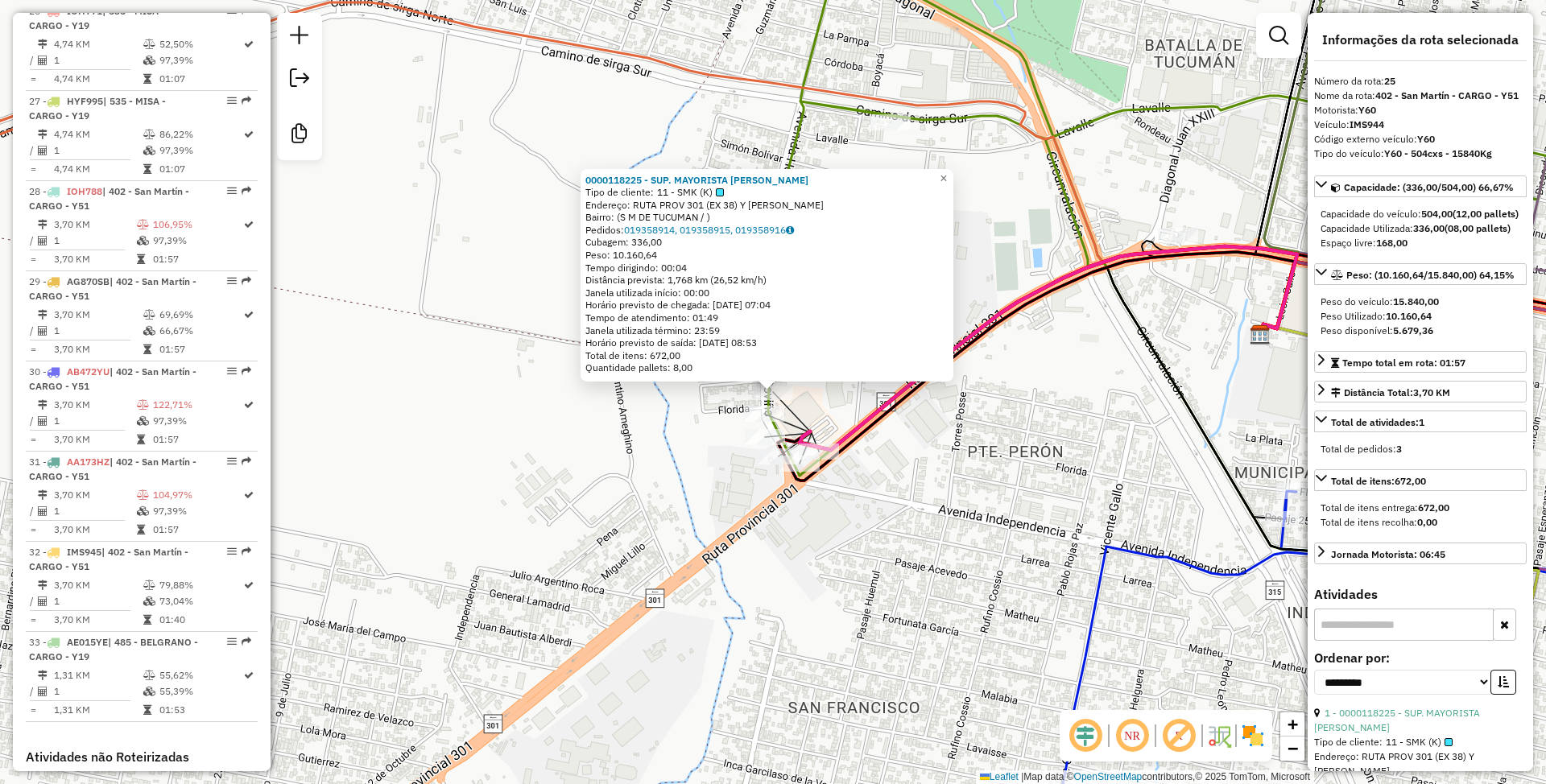
scroll to position [3133, 0]
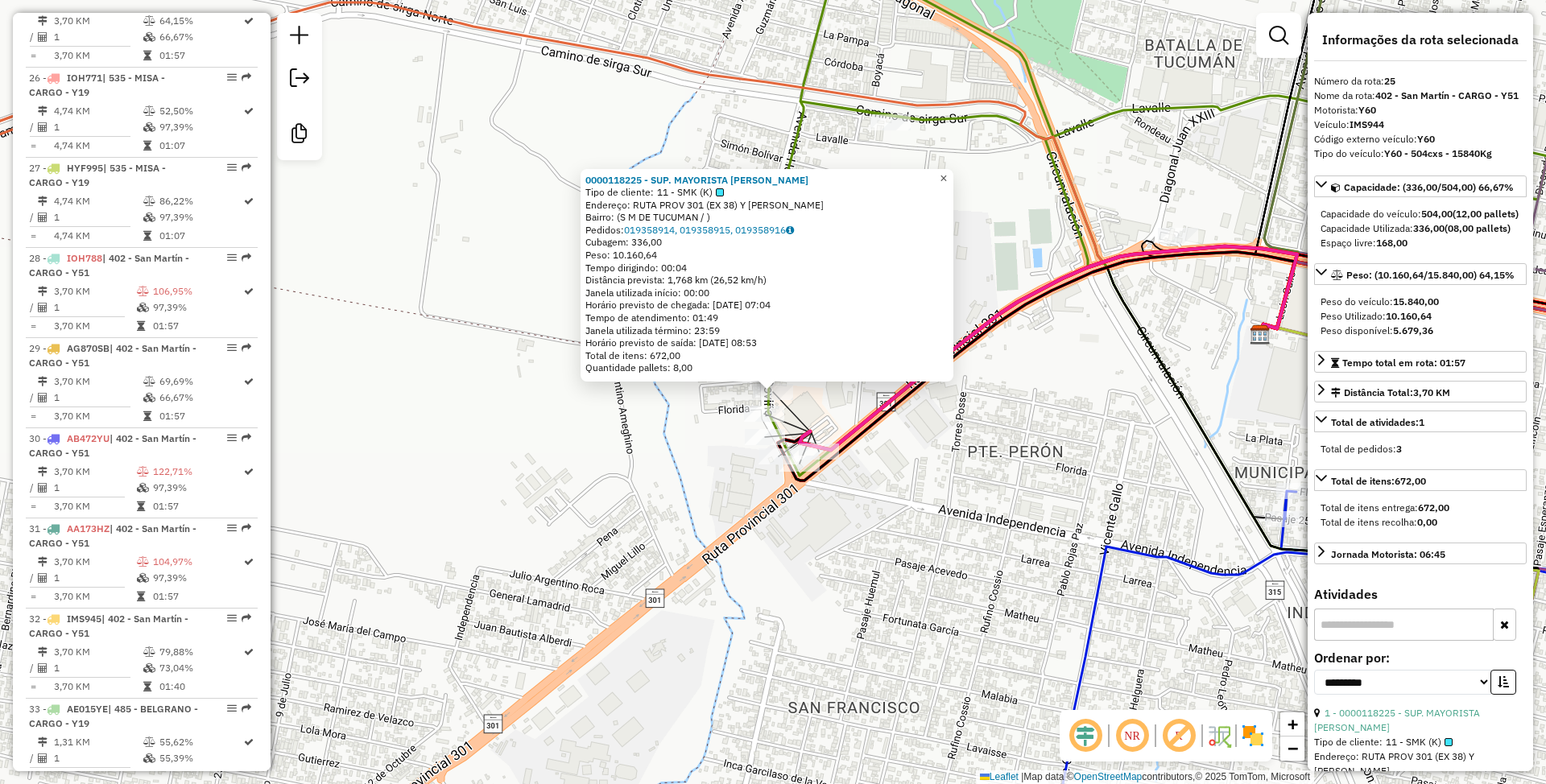
click at [947, 173] on span "×" at bounding box center [943, 178] width 8 height 14
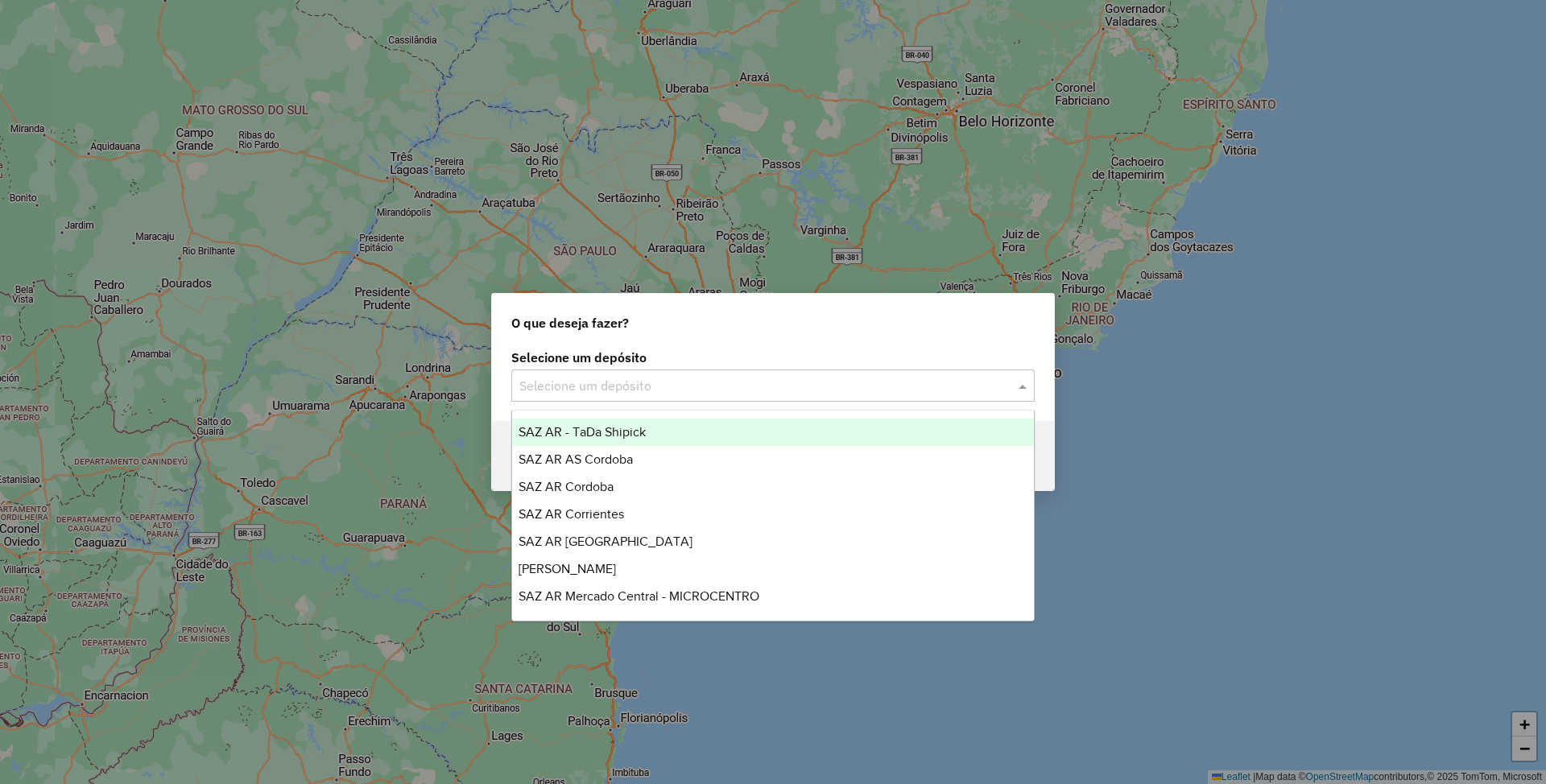
click at [665, 389] on input "text" at bounding box center [756, 386] width 475 height 20
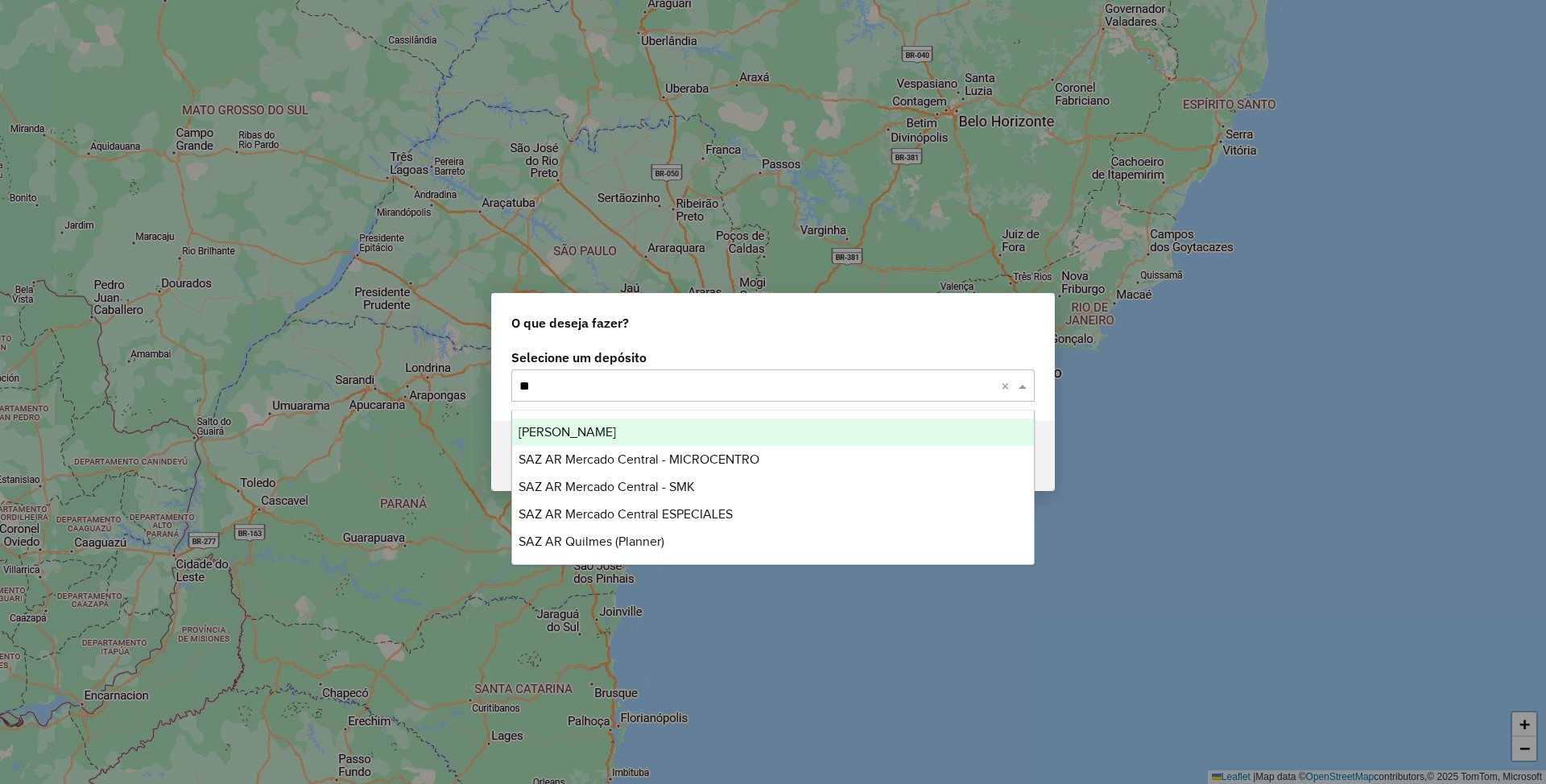
type input "***"
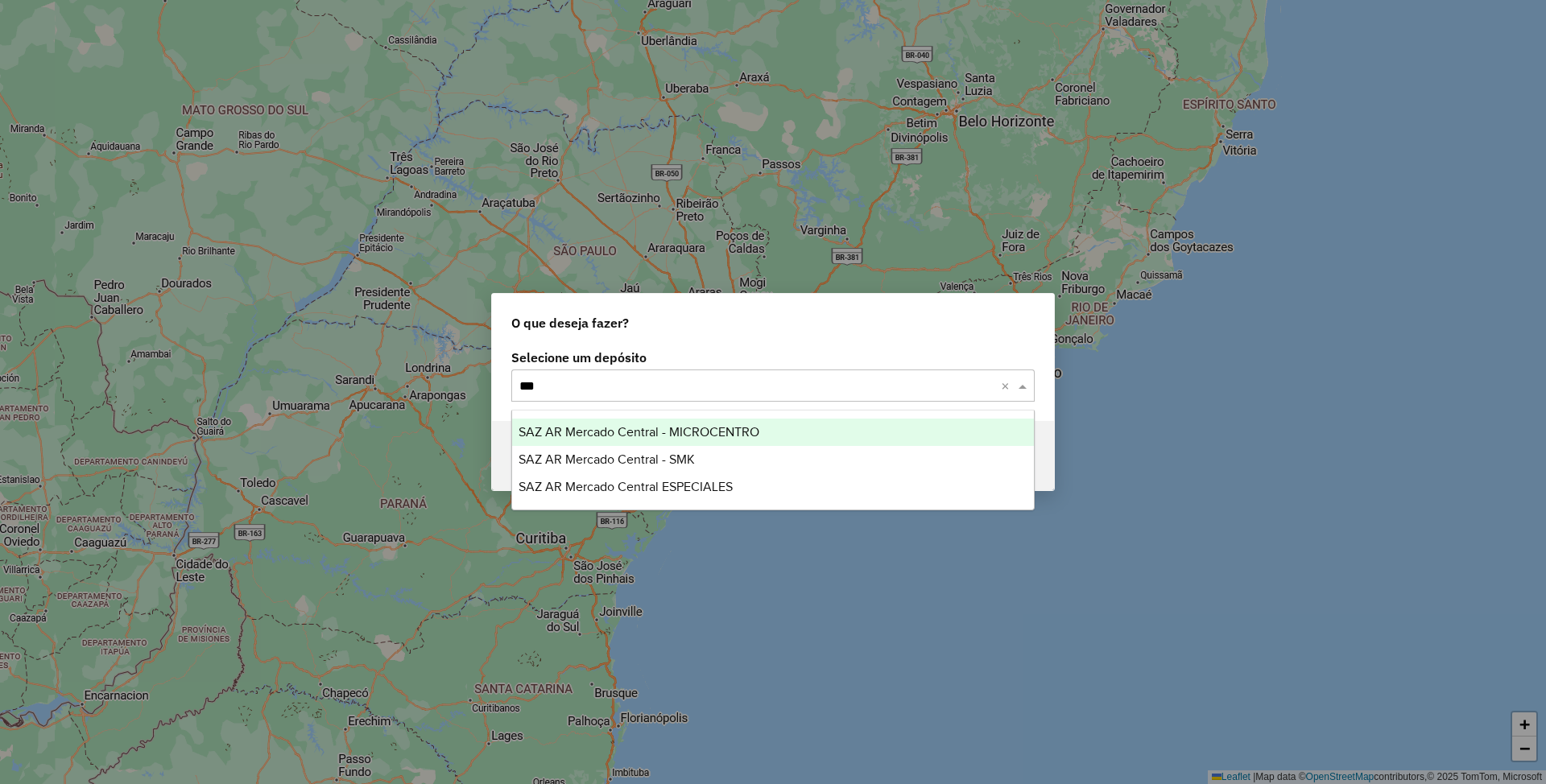
click at [673, 431] on span "SAZ AR Mercado Central - MICROCENTRO" at bounding box center [639, 431] width 241 height 14
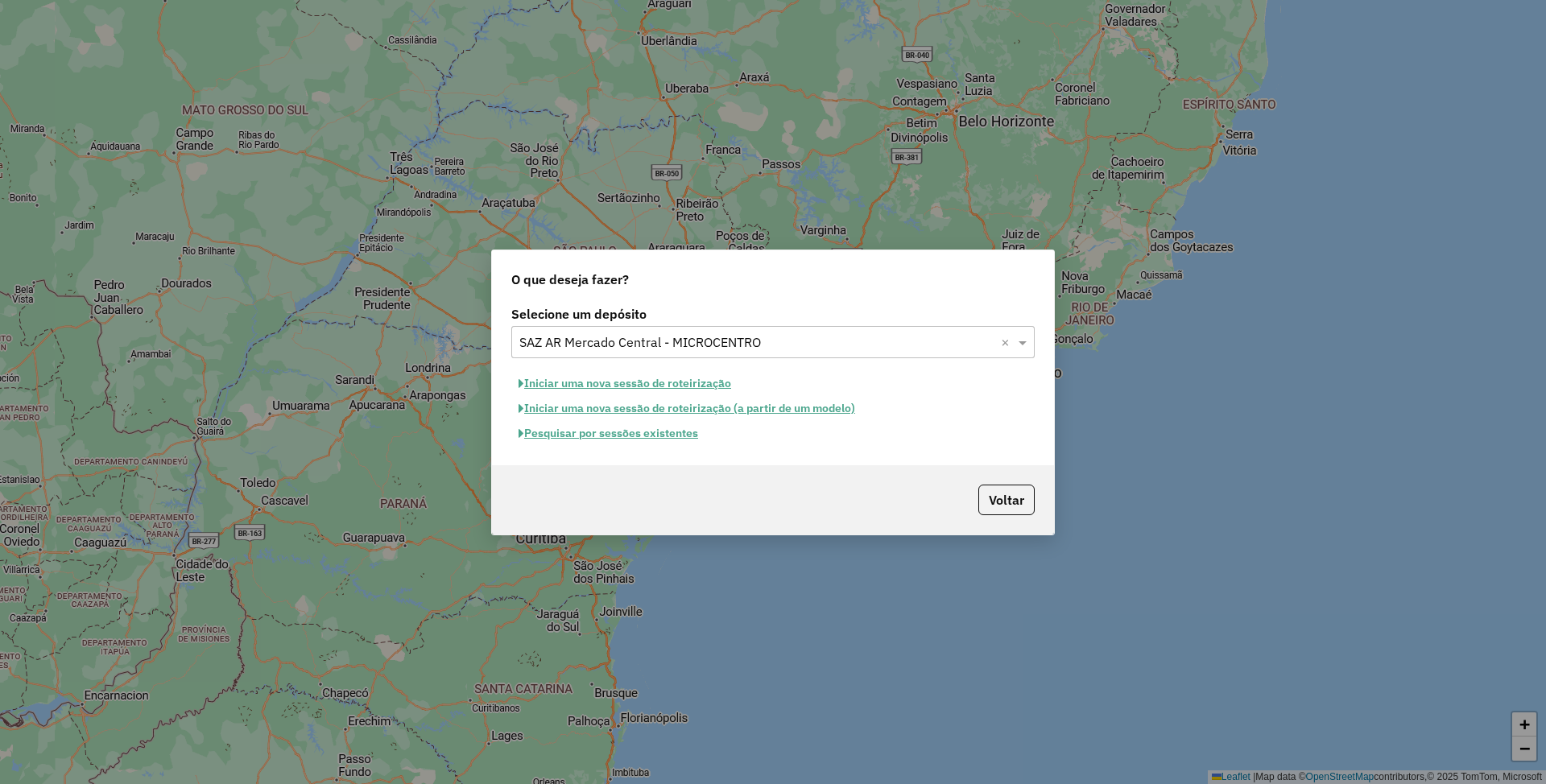
click at [656, 429] on button "Pesquisar por sessões existentes" at bounding box center [608, 433] width 194 height 25
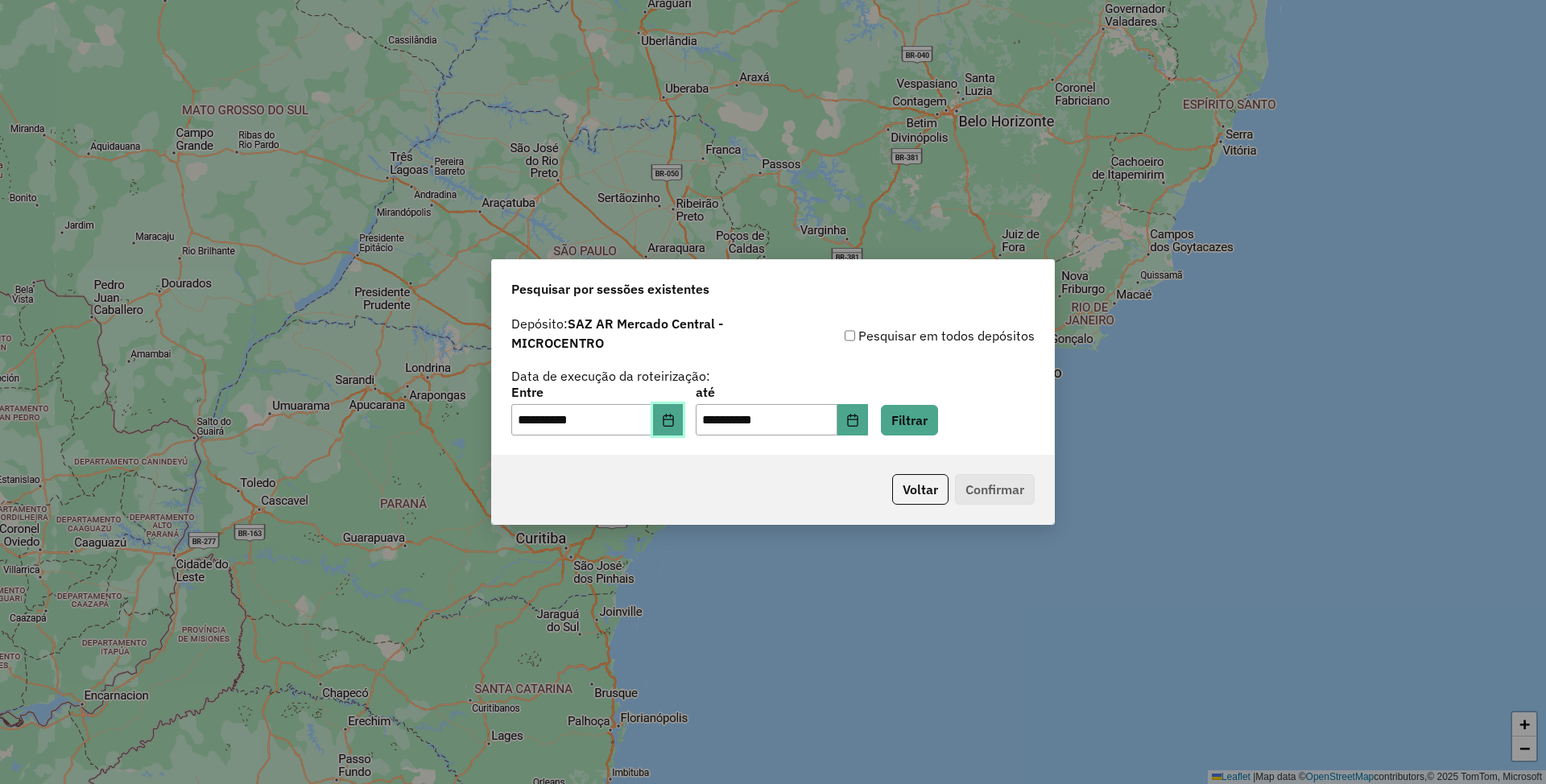
click at [673, 423] on icon "Choose Date" at bounding box center [667, 420] width 10 height 13
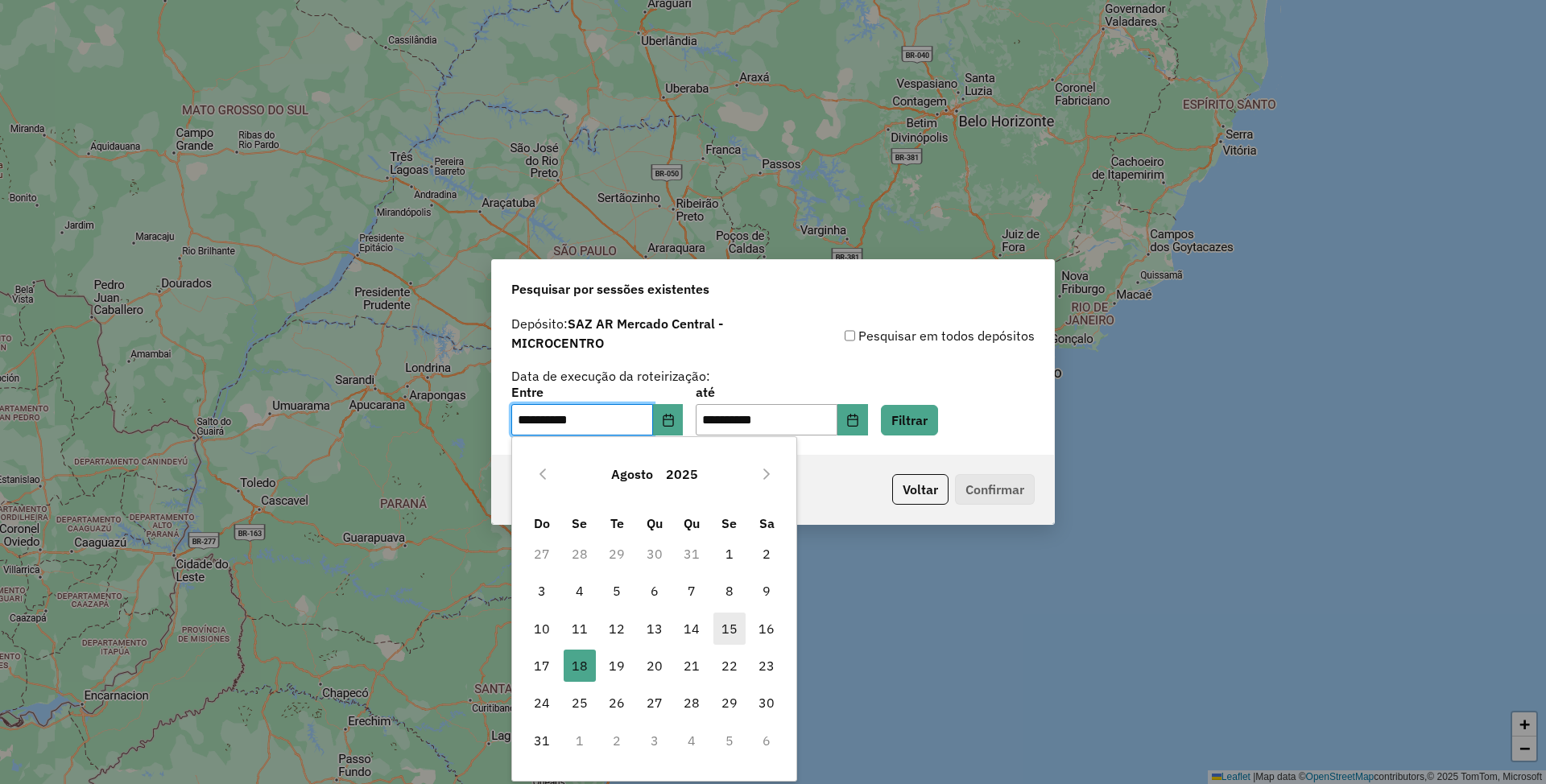
click at [726, 623] on span "15" at bounding box center [729, 628] width 32 height 32
type input "**********"
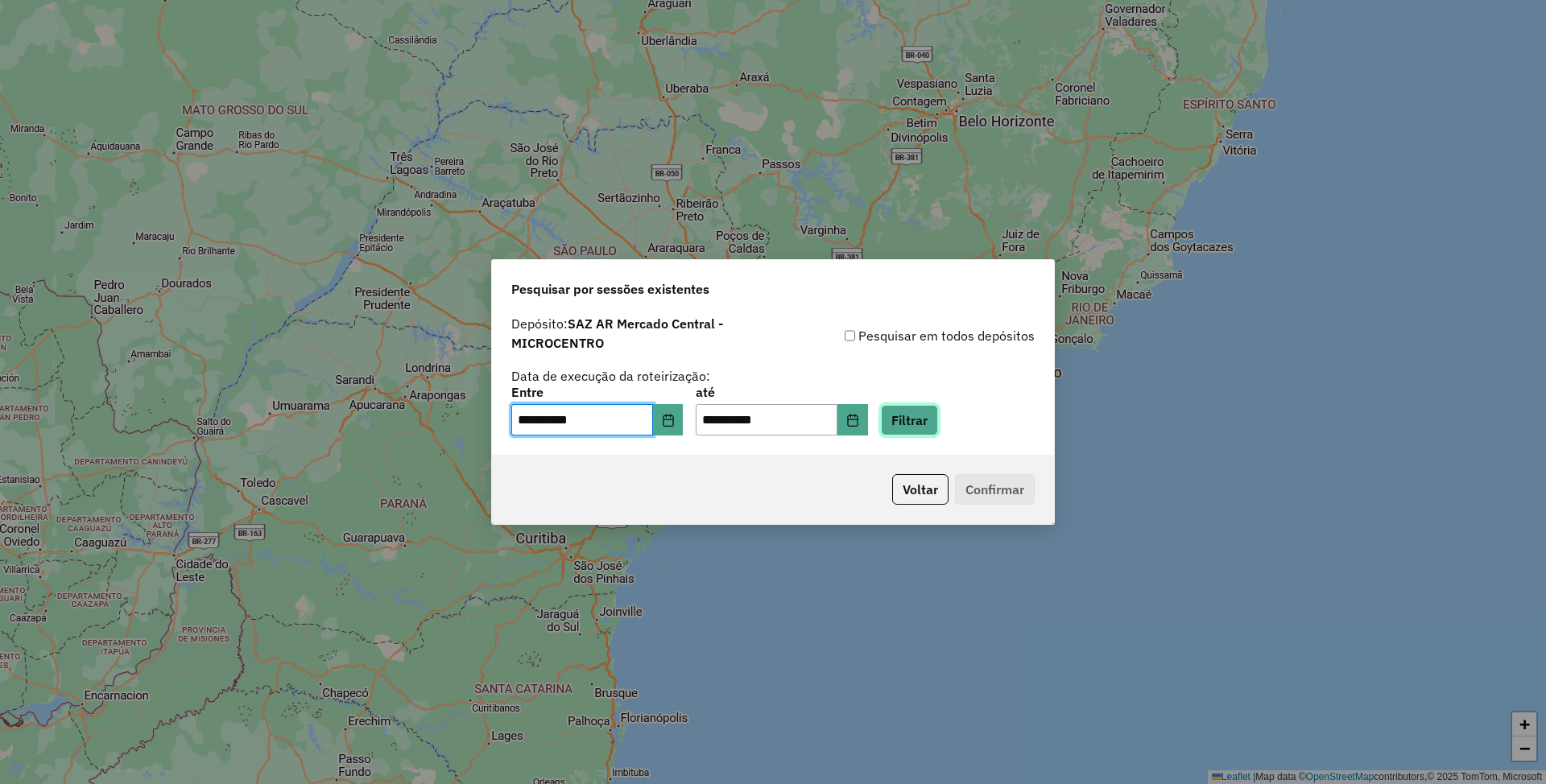
click at [938, 417] on button "Filtrar" at bounding box center [909, 420] width 57 height 31
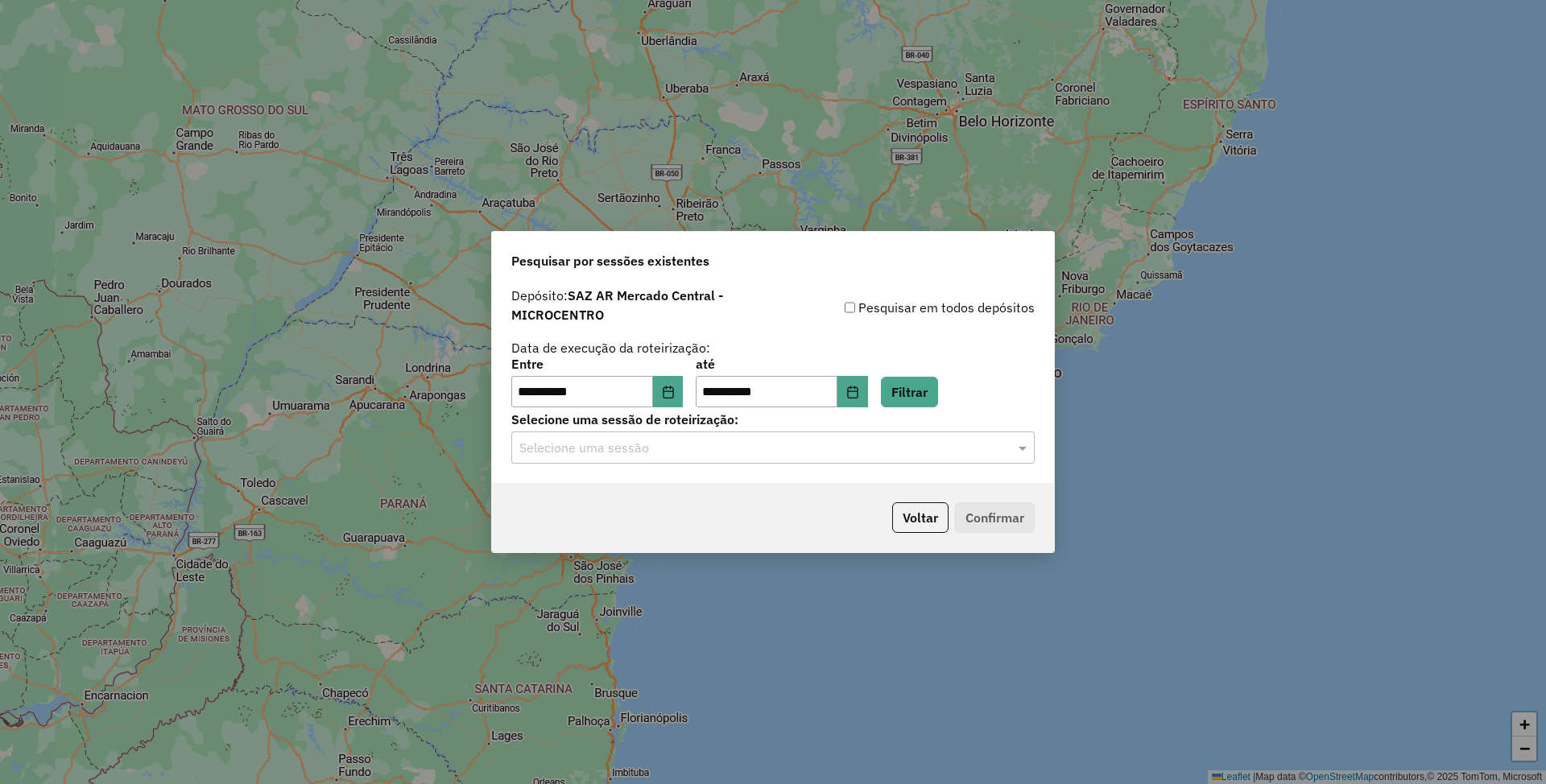
click at [739, 454] on input "text" at bounding box center [756, 448] width 475 height 20
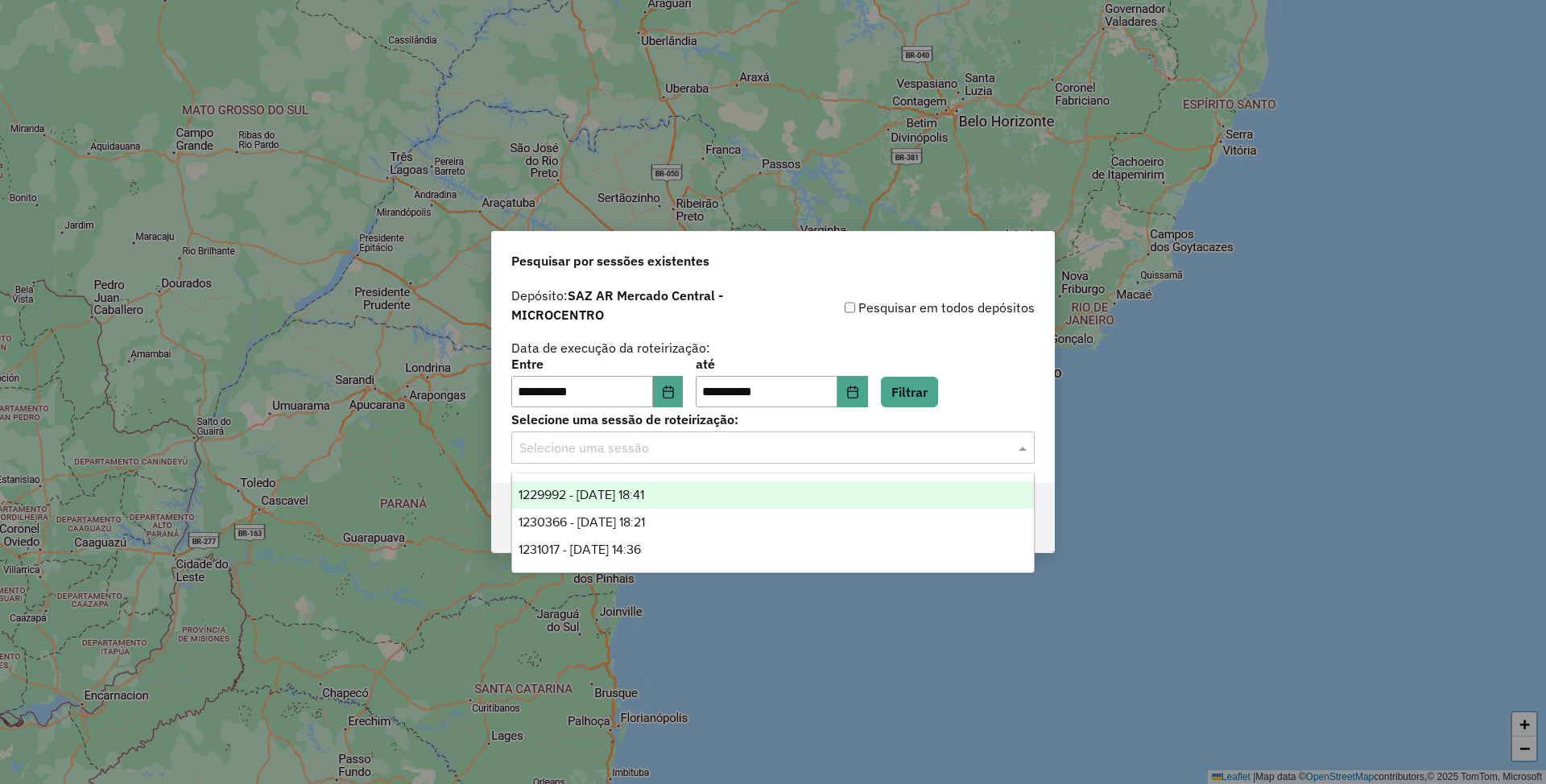
click at [644, 497] on span "1229992 - 15/08/2025 18:41" at bounding box center [582, 494] width 126 height 14
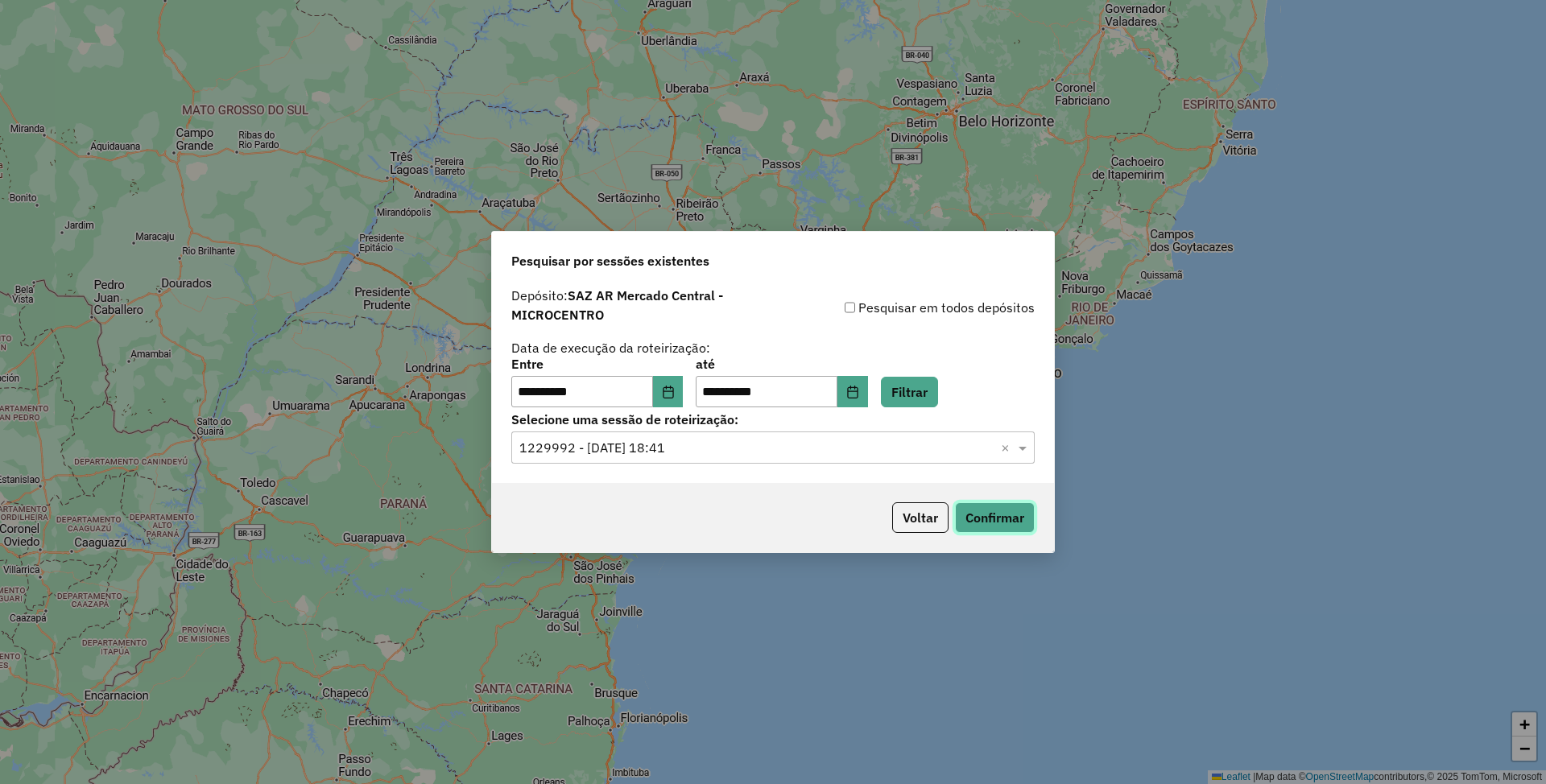
click at [989, 517] on button "Confirmar" at bounding box center [994, 517] width 80 height 31
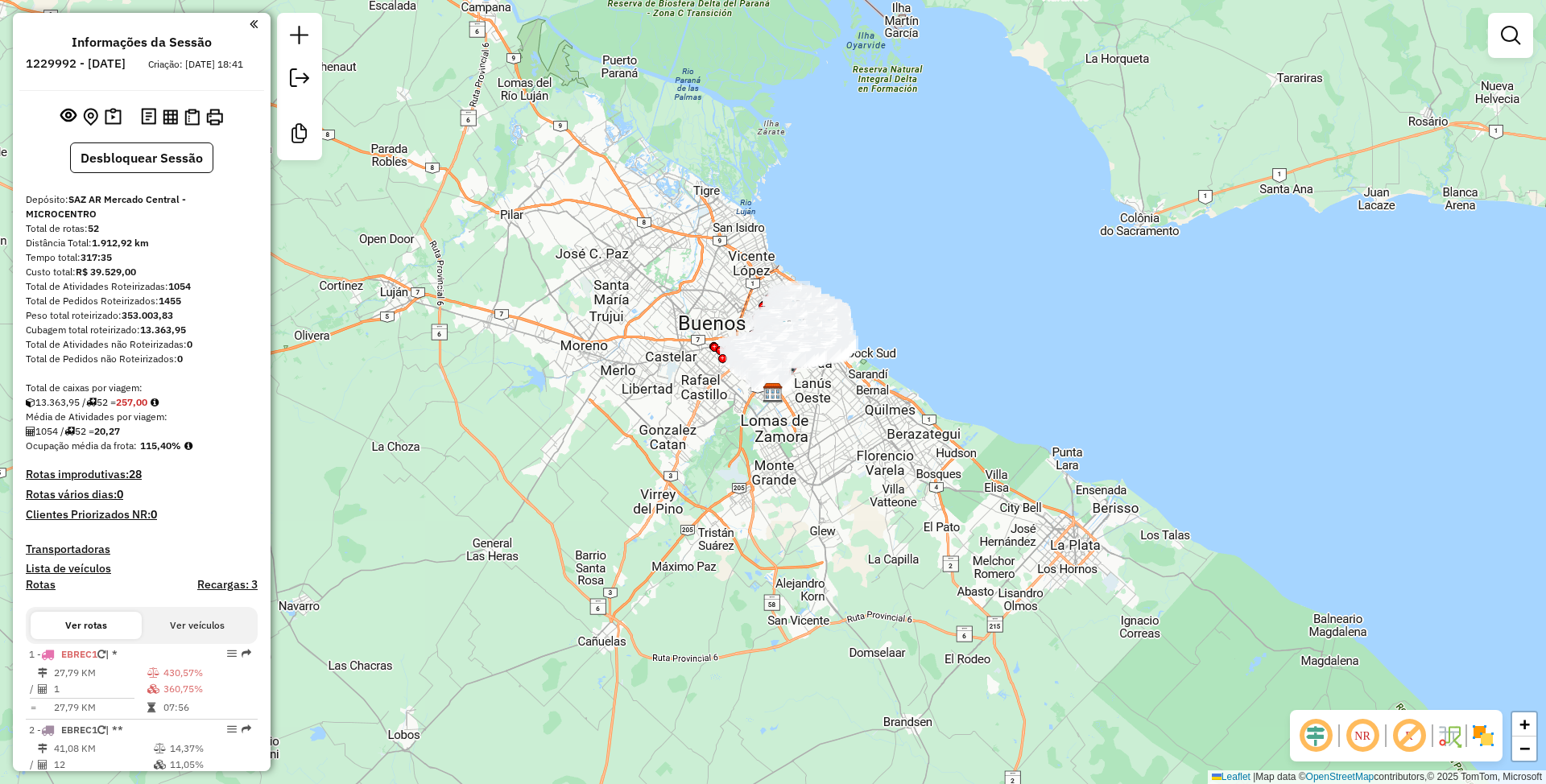
click at [1024, 355] on div "Janela de atendimento Grade de atendimento Capacidade Transportadoras Veículos …" at bounding box center [773, 392] width 1546 height 784
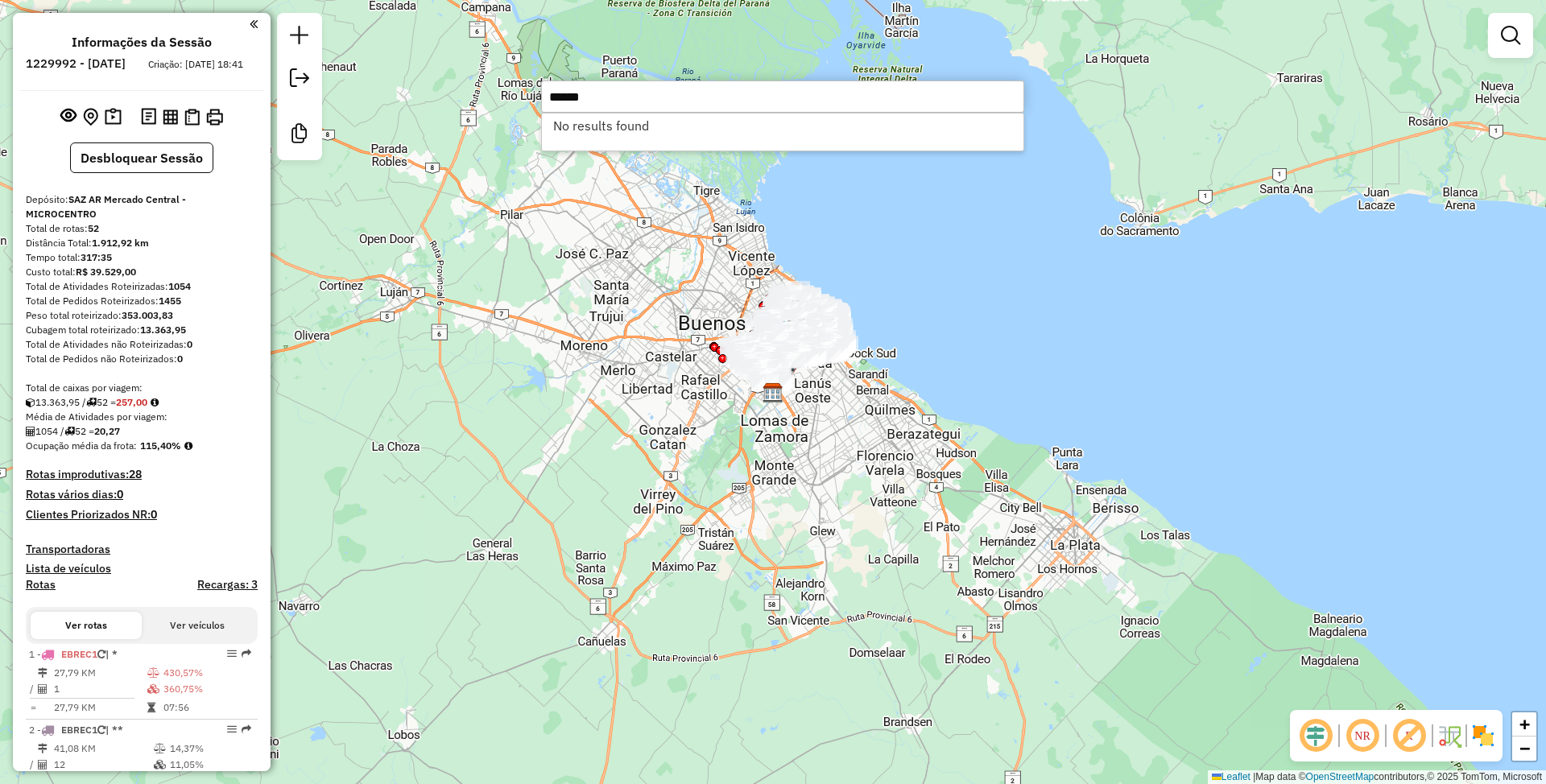
type input "******"
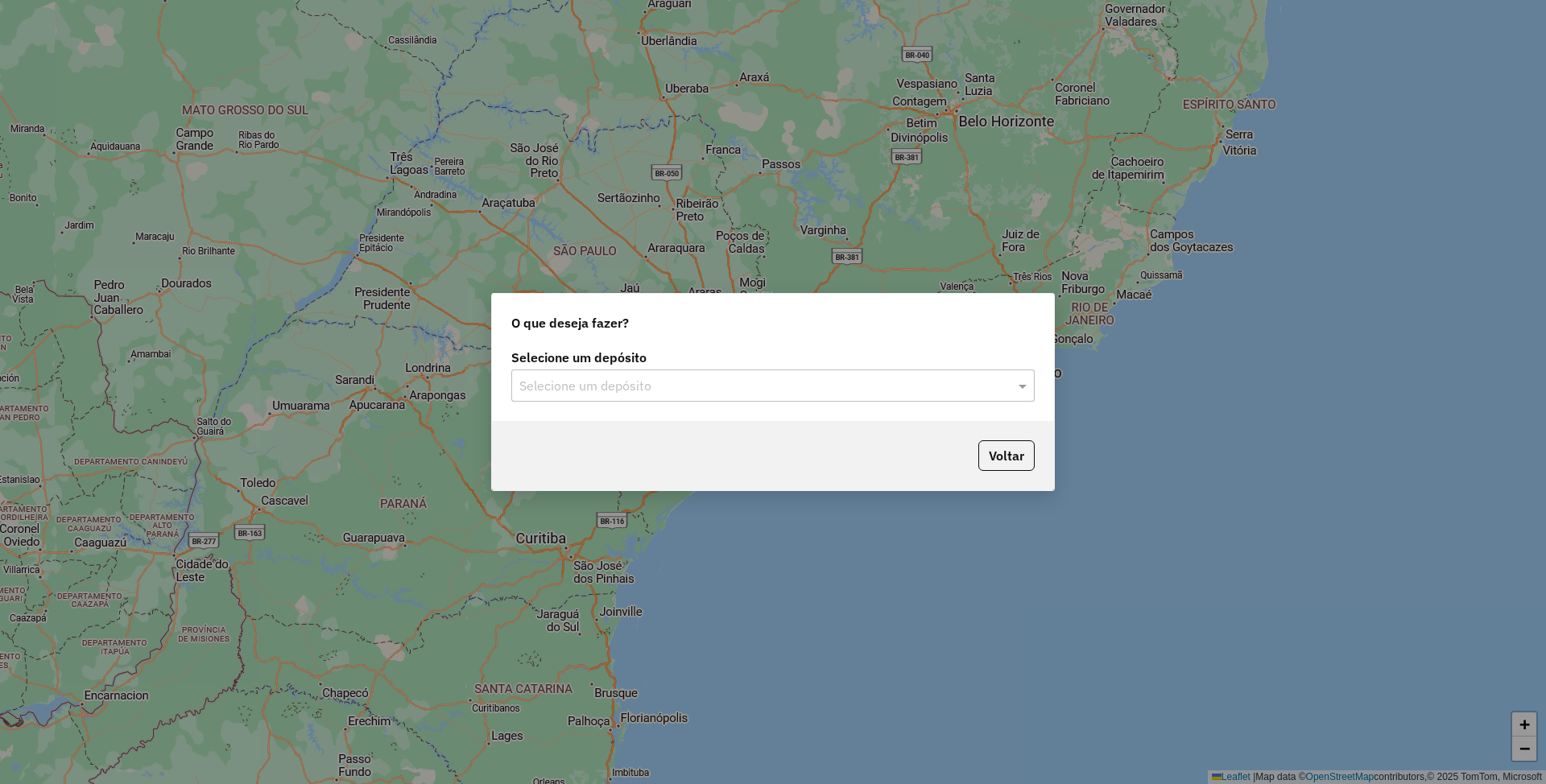
click at [739, 383] on input "text" at bounding box center [756, 386] width 475 height 20
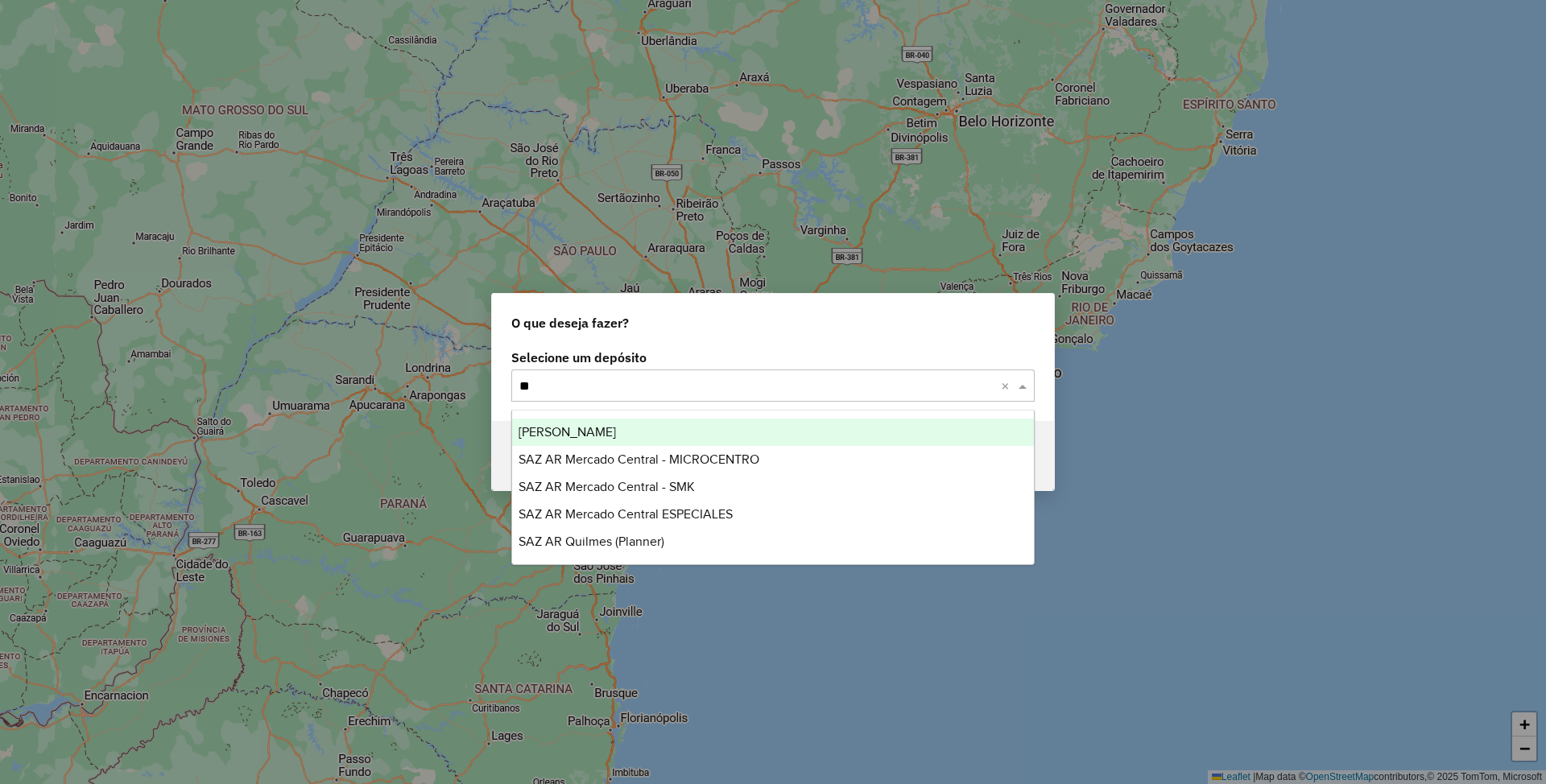
type input "***"
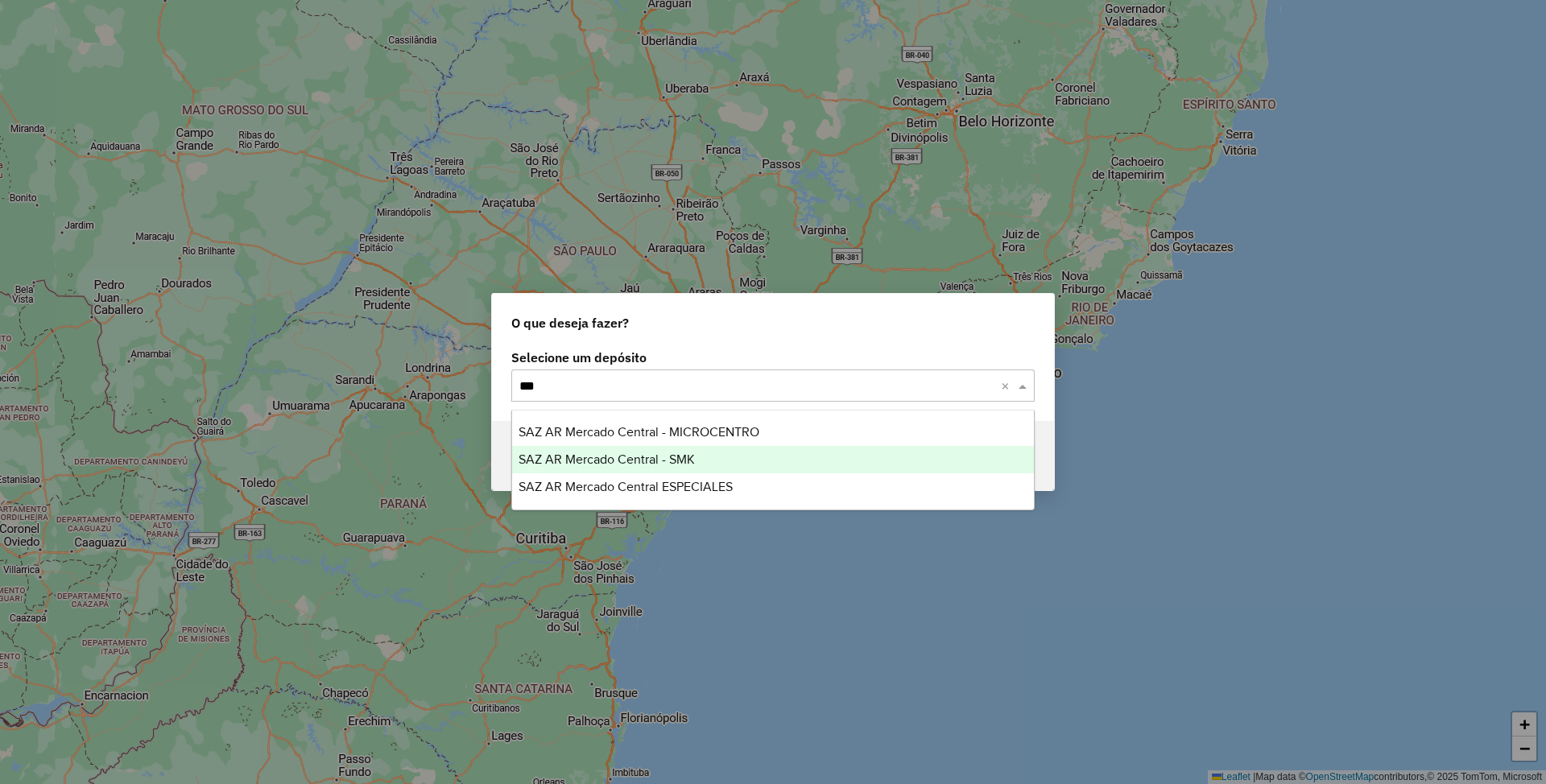
click at [648, 452] on span "SAZ AR Mercado Central - SMK" at bounding box center [607, 459] width 176 height 14
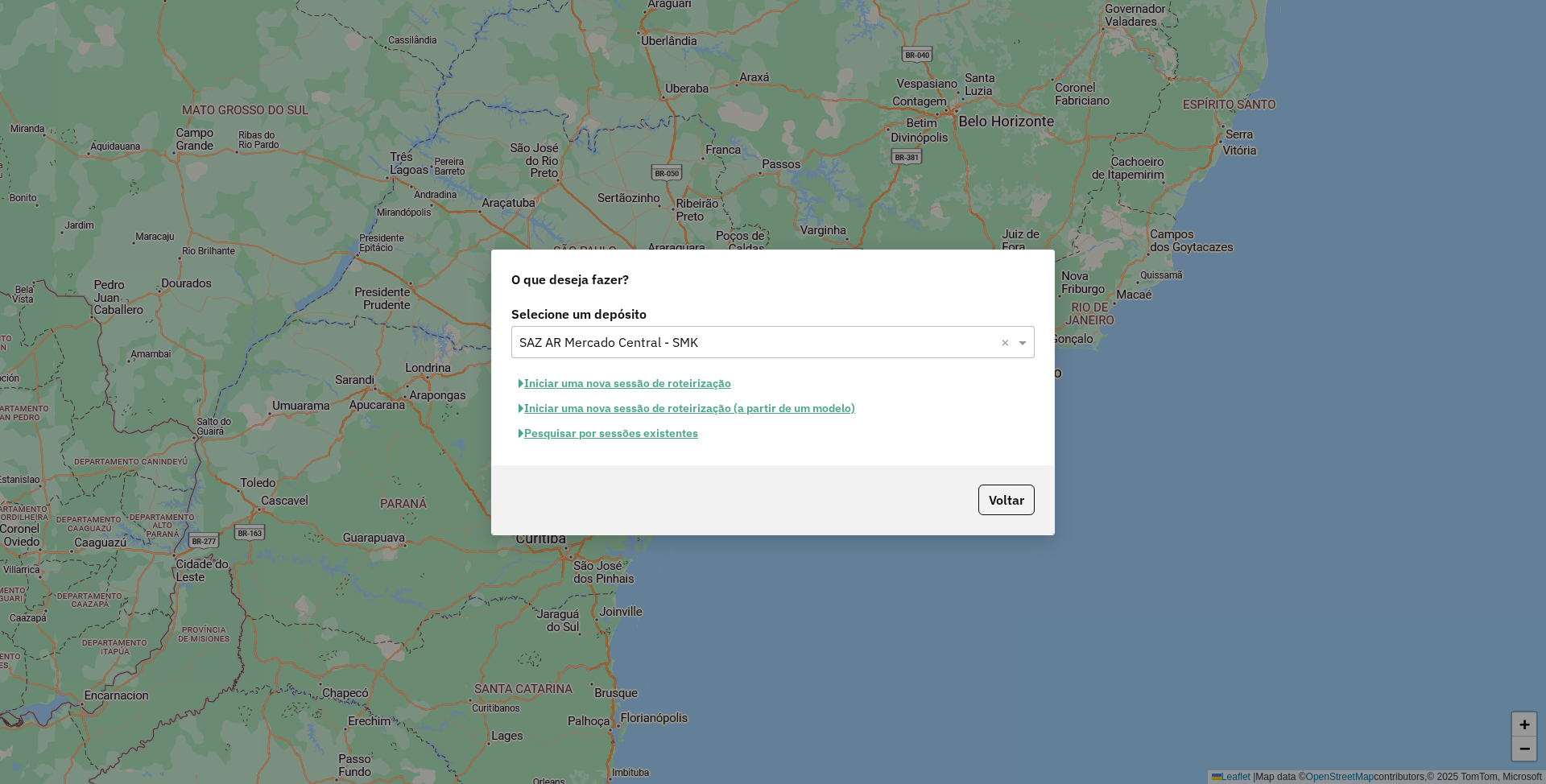
click at [632, 434] on button "Pesquisar por sessões existentes" at bounding box center [608, 433] width 194 height 25
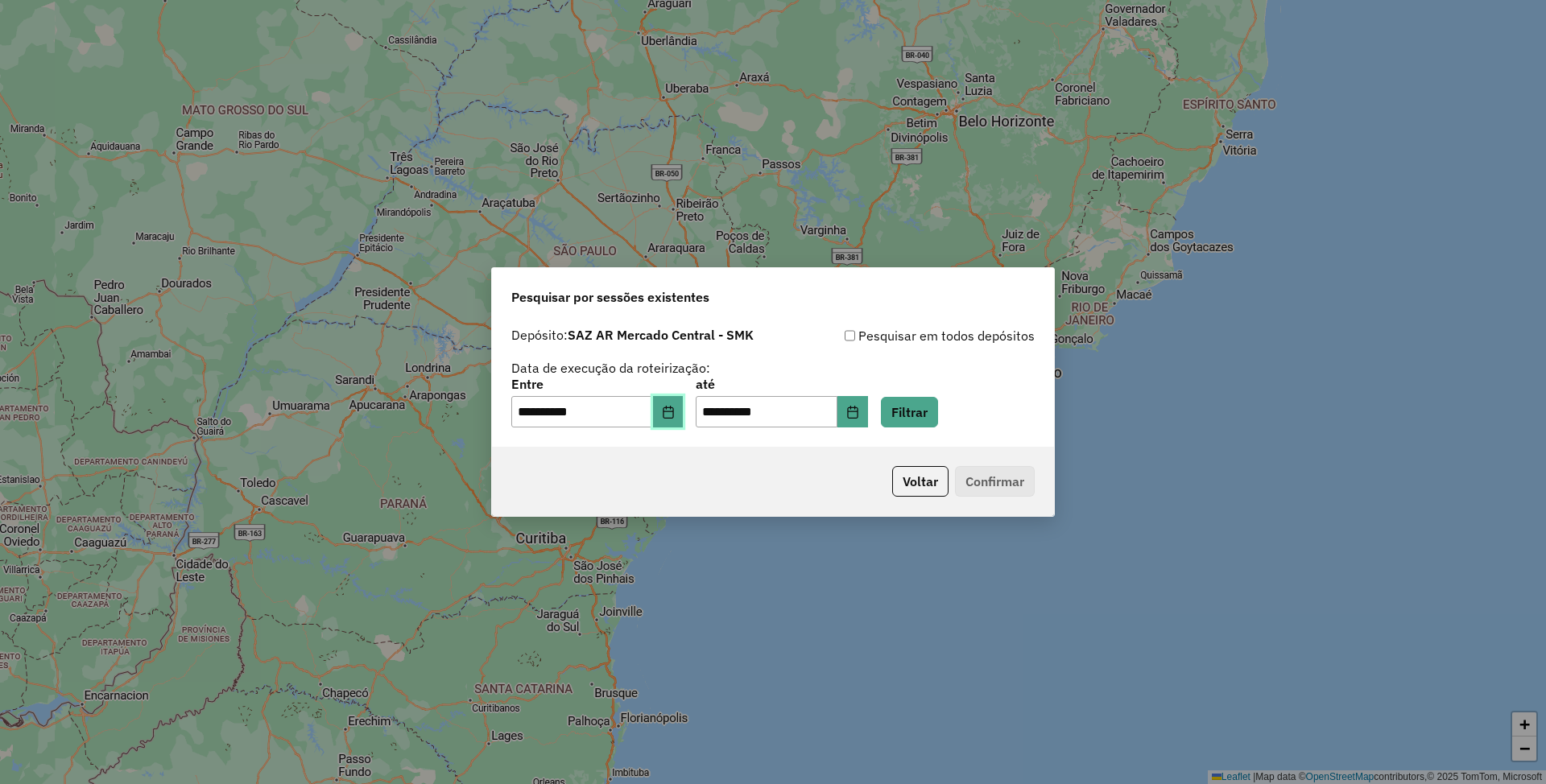
click at [674, 412] on icon "Choose Date" at bounding box center [668, 412] width 13 height 13
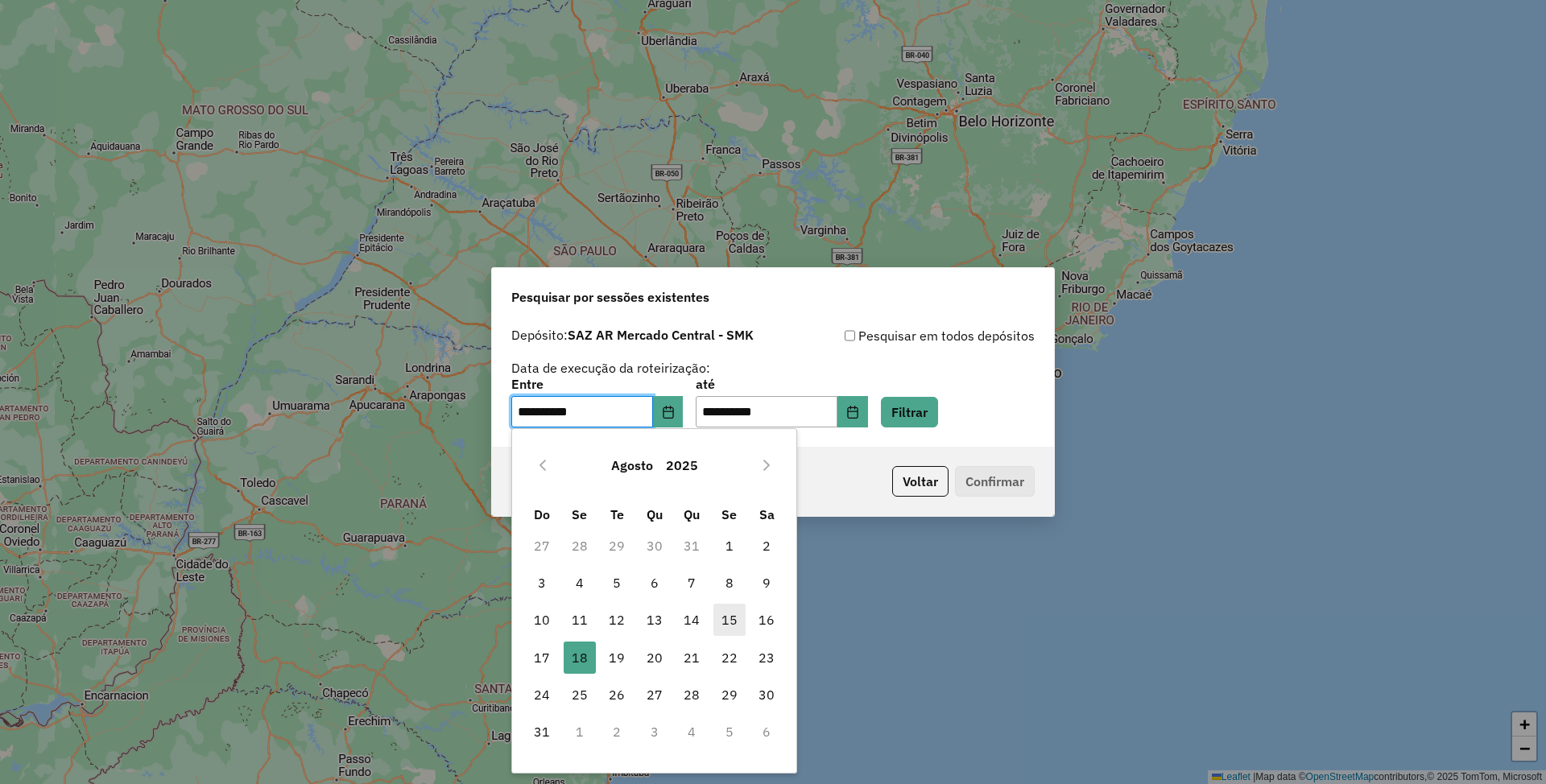
click at [729, 616] on span "15" at bounding box center [729, 620] width 32 height 32
type input "**********"
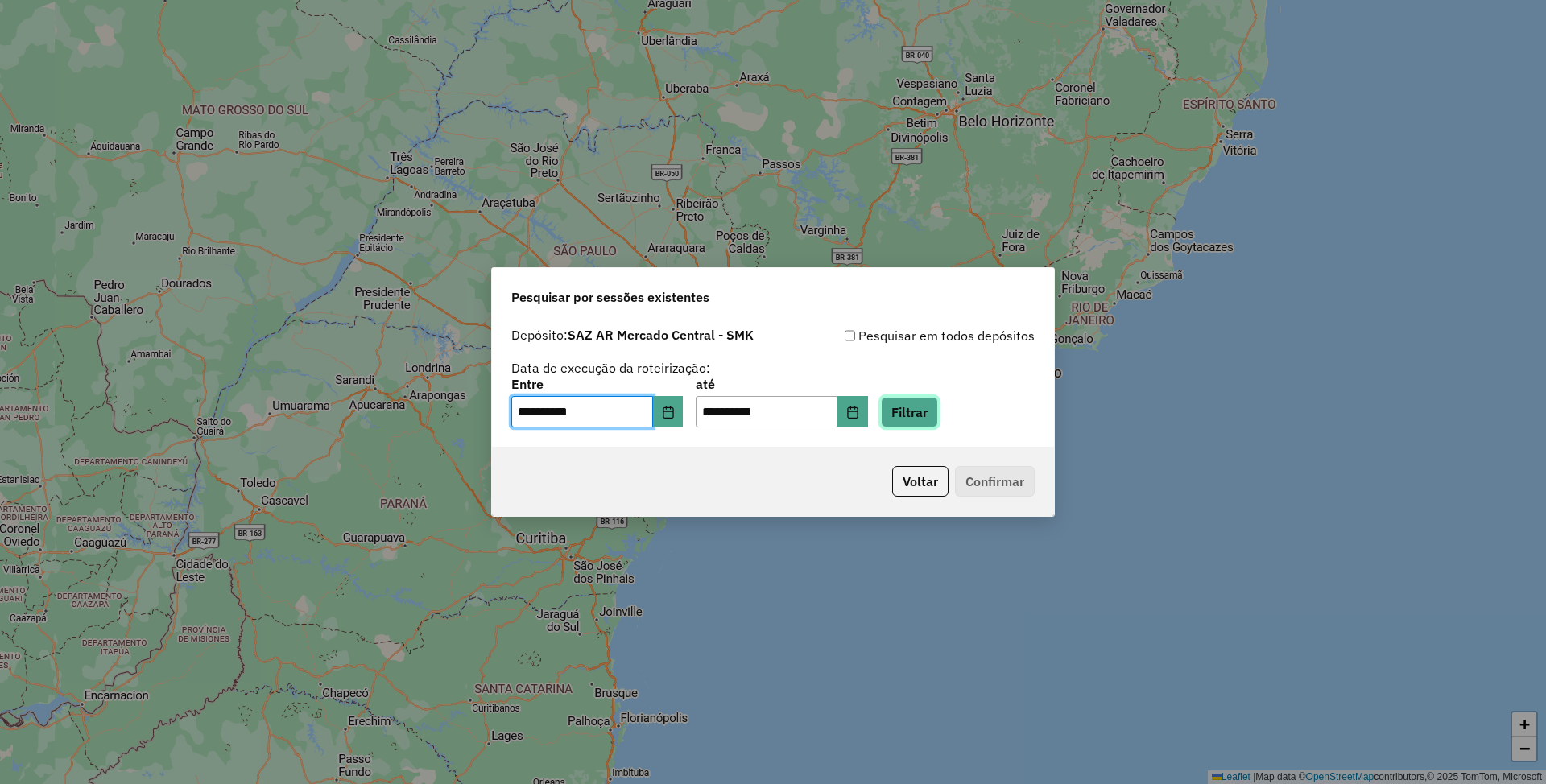
click at [931, 420] on button "Filtrar" at bounding box center [909, 412] width 57 height 31
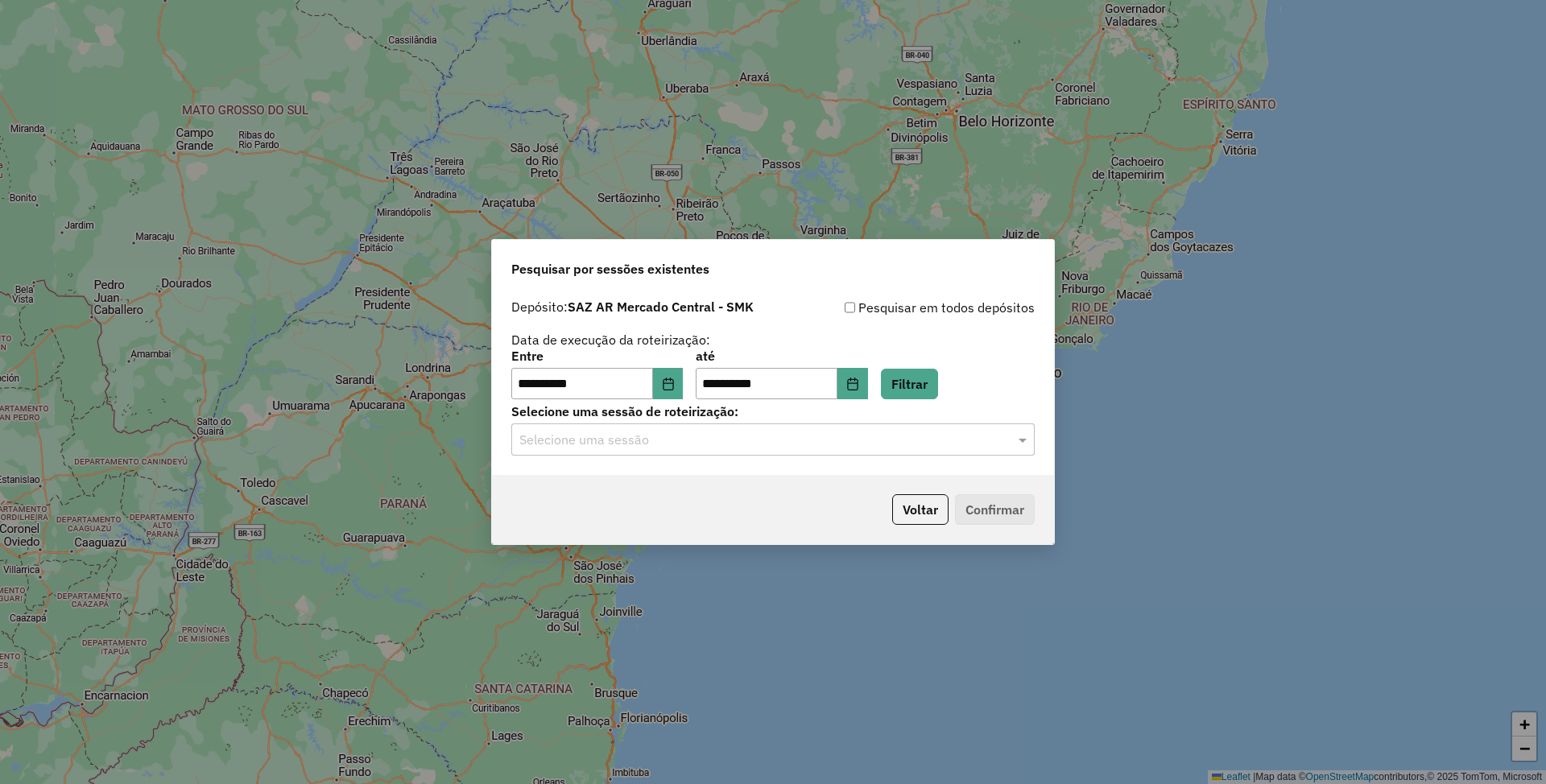
click at [697, 438] on input "text" at bounding box center [756, 440] width 475 height 20
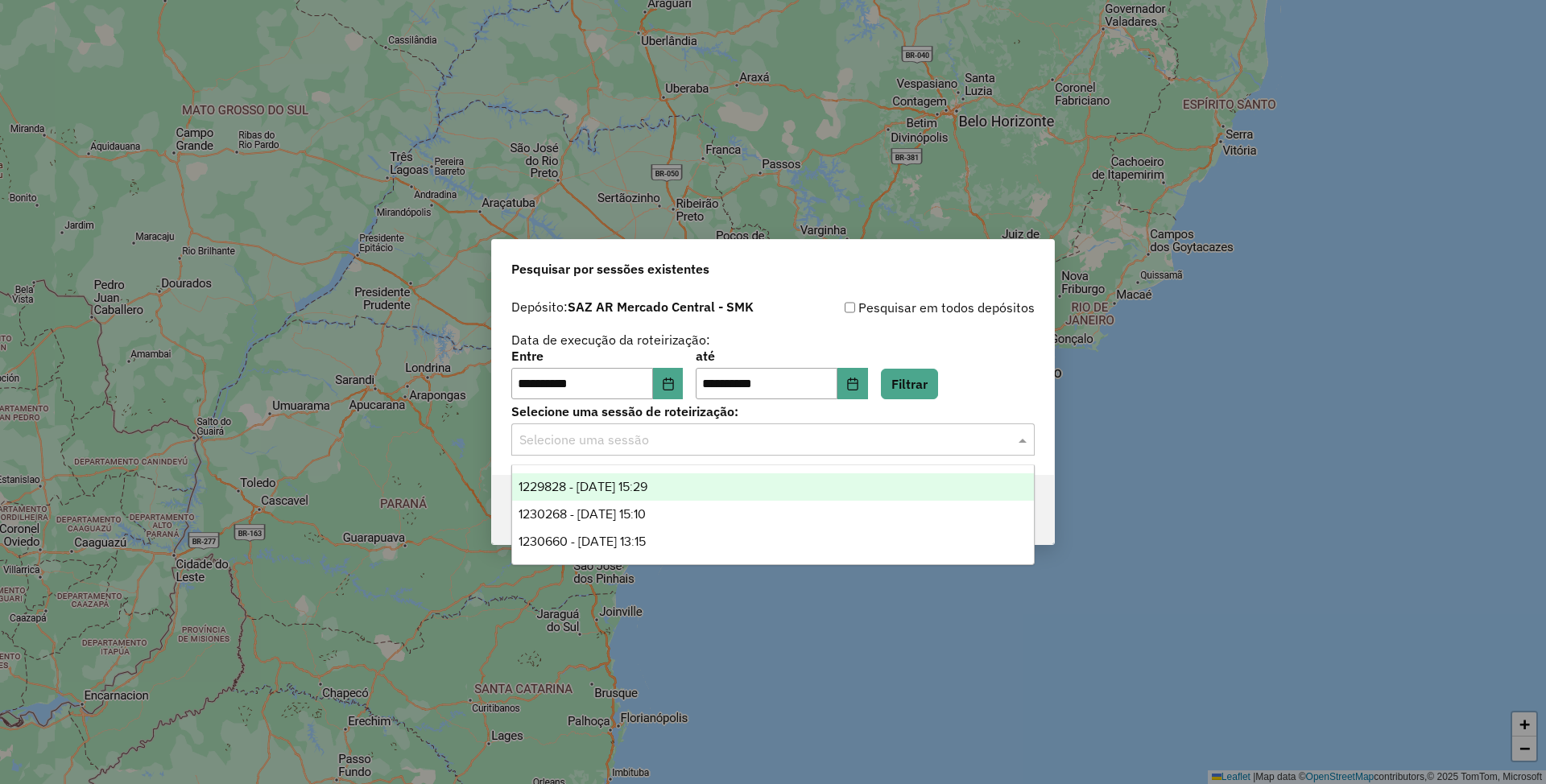
click at [632, 483] on span "1229828 - [DATE] 15:29" at bounding box center [583, 486] width 129 height 14
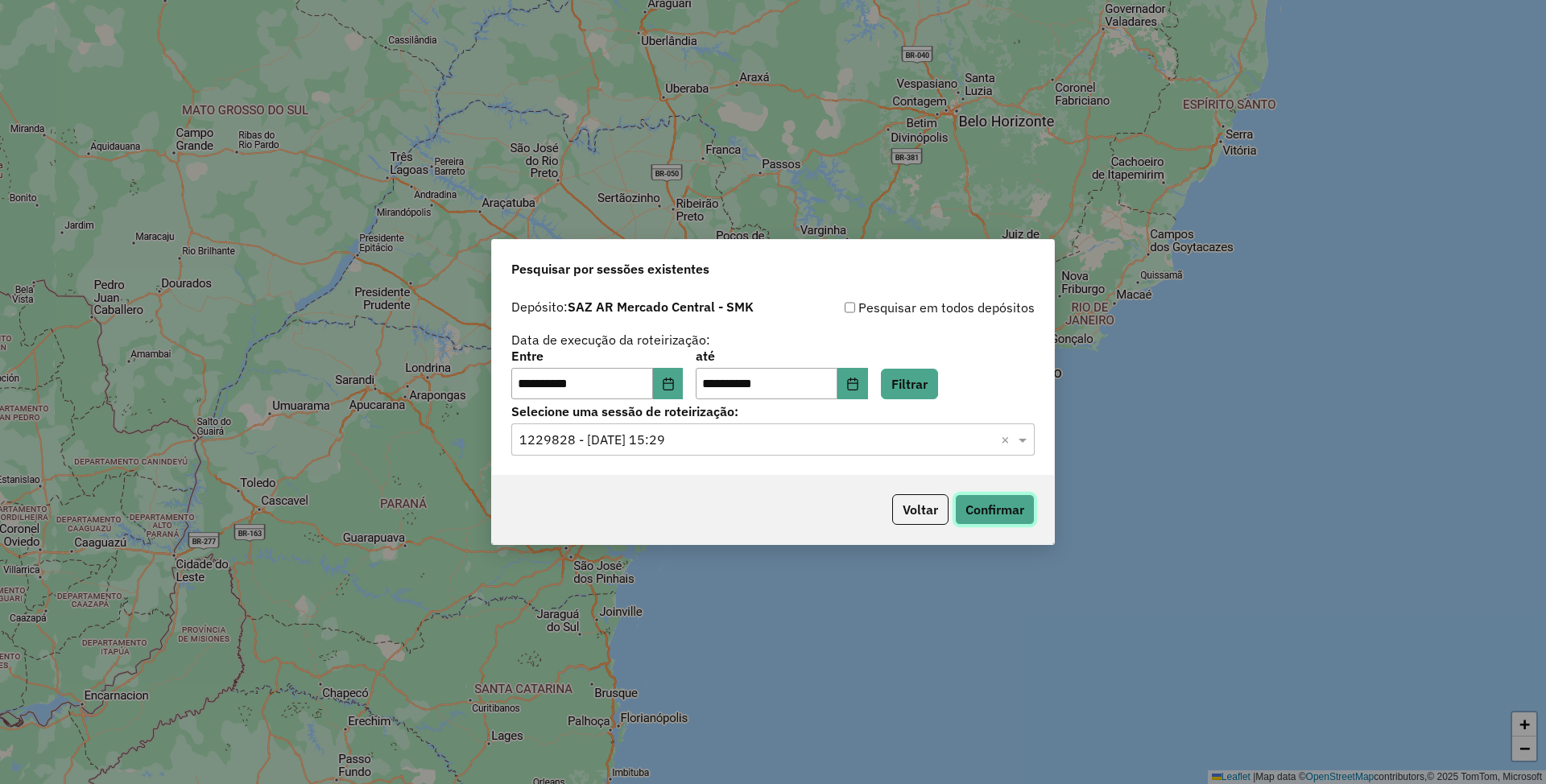
click at [995, 506] on button "Confirmar" at bounding box center [994, 509] width 80 height 31
click at [712, 438] on input "text" at bounding box center [756, 440] width 475 height 20
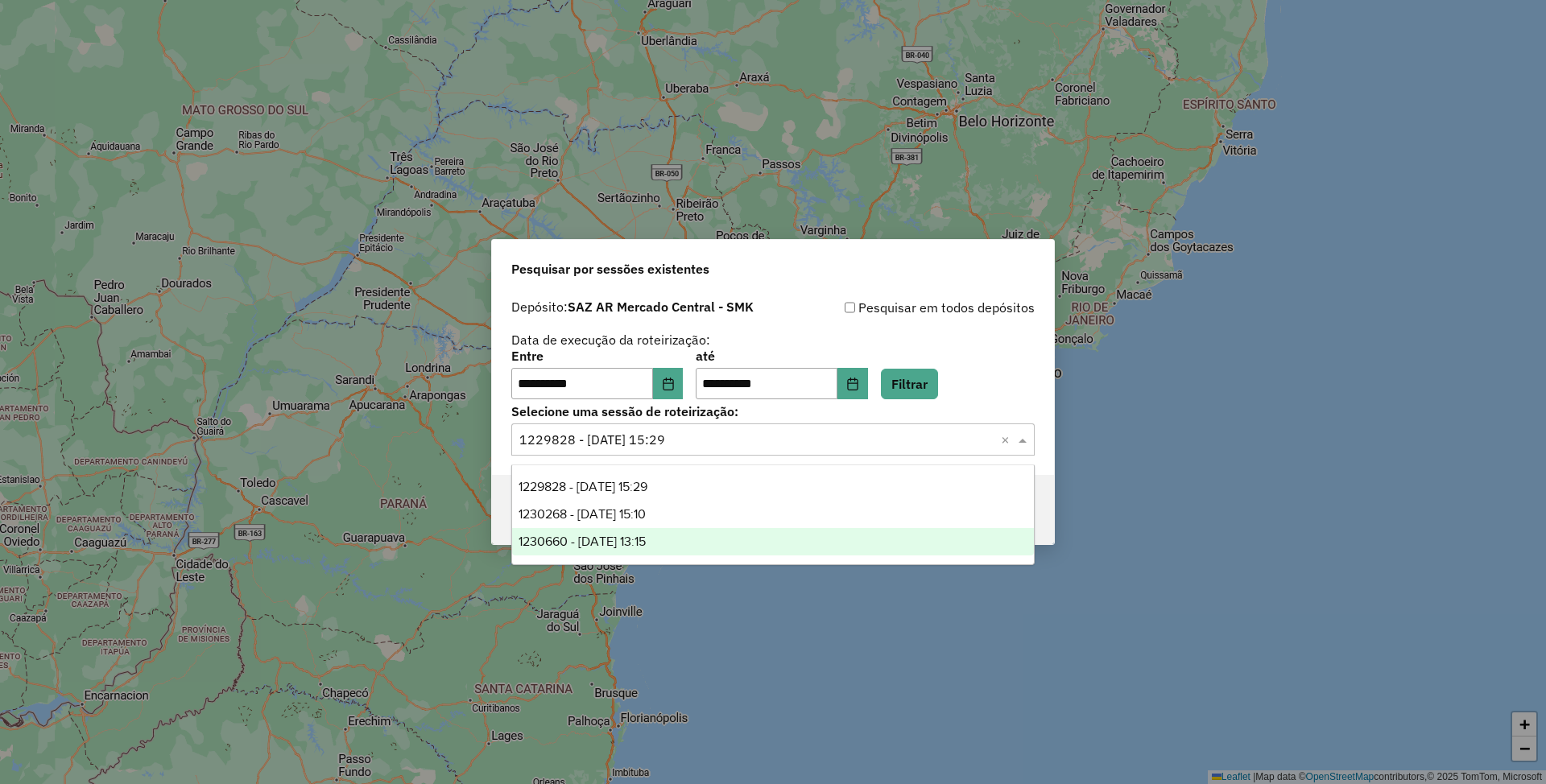
click at [695, 536] on div "1230660 - [DATE] 13:15" at bounding box center [772, 541] width 521 height 27
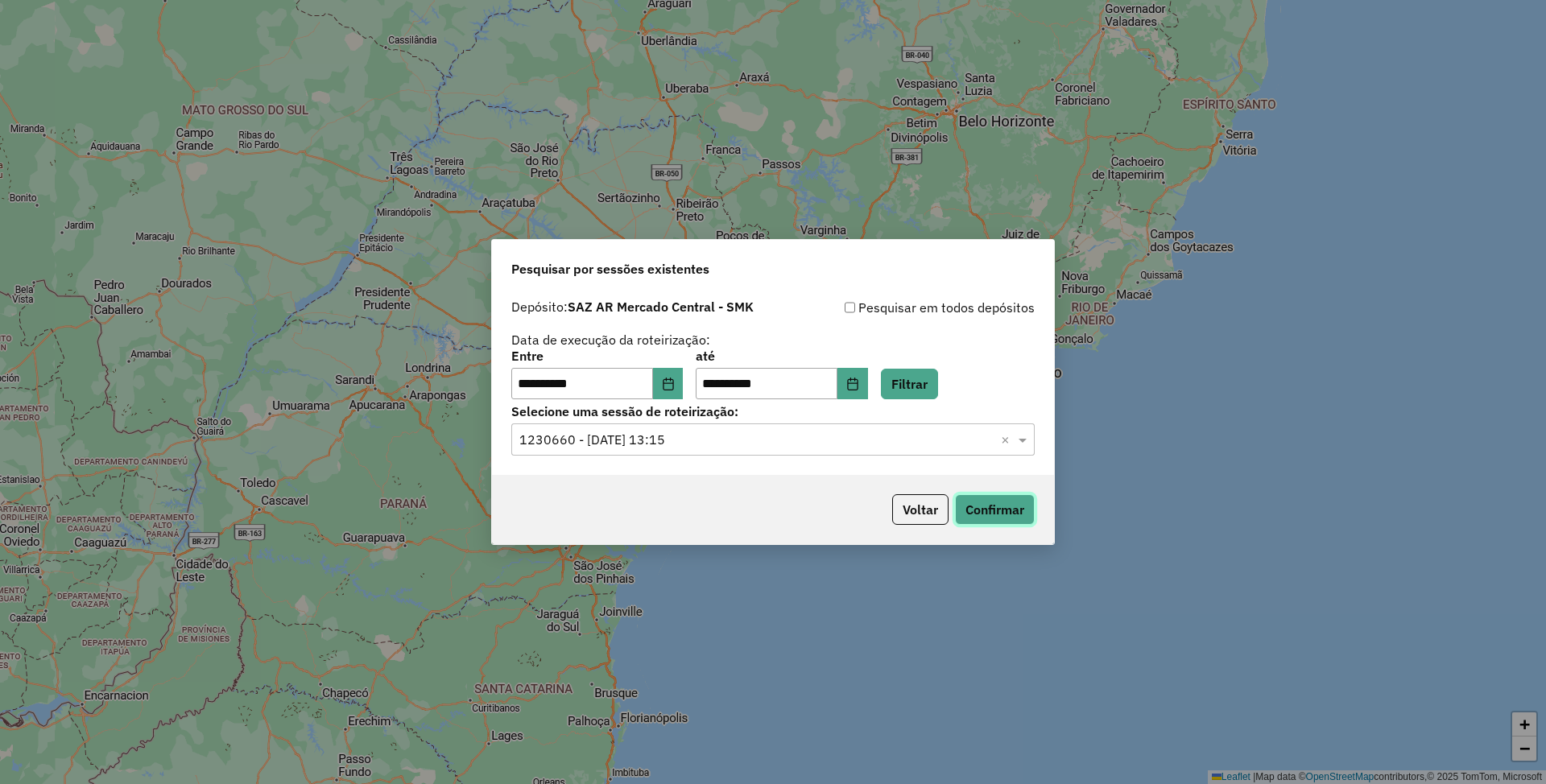
click at [987, 513] on button "Confirmar" at bounding box center [994, 509] width 80 height 31
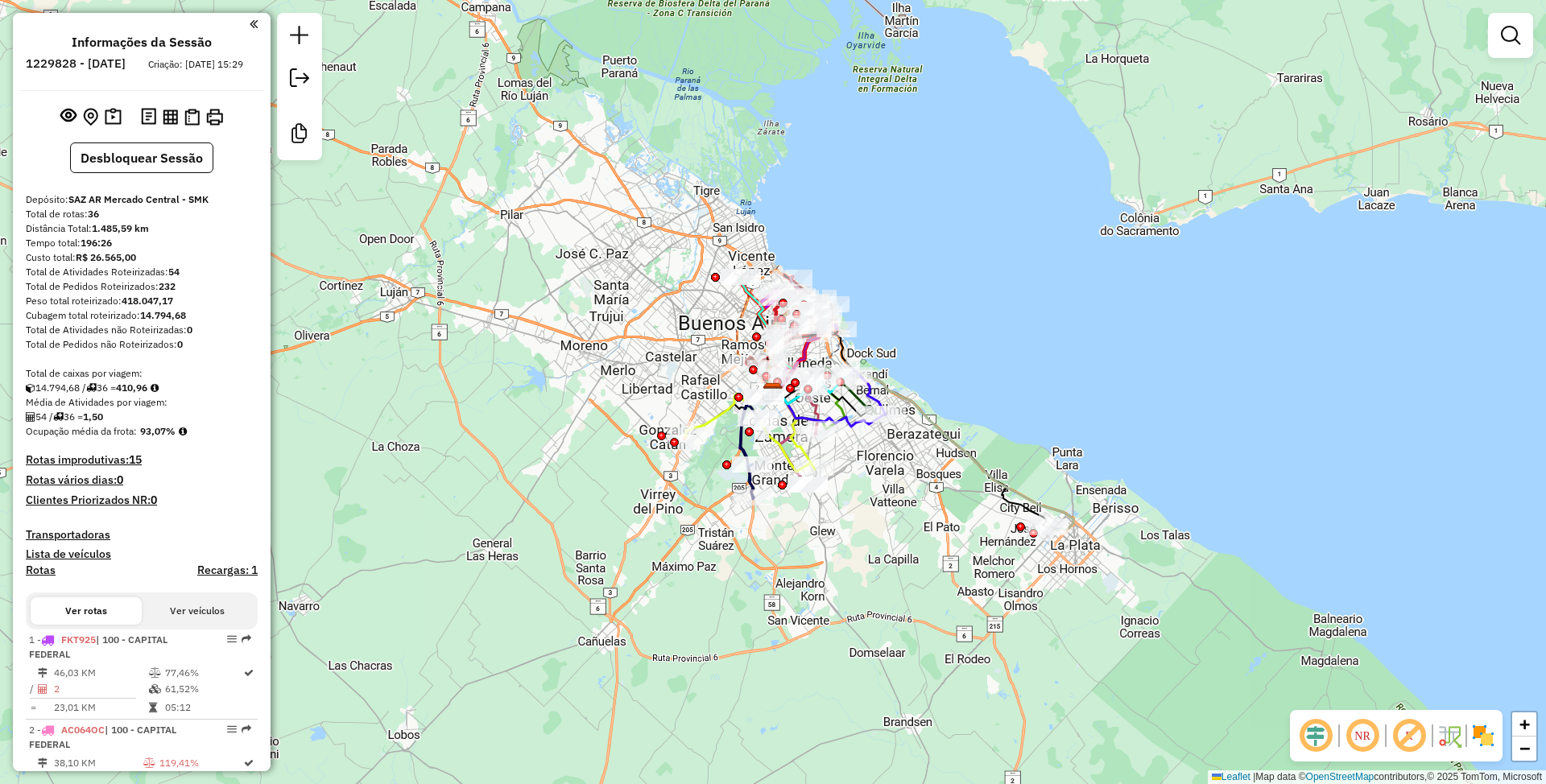
click at [1109, 342] on div "Janela de atendimento Grade de atendimento Capacidade Transportadoras Veículos …" at bounding box center [773, 392] width 1546 height 784
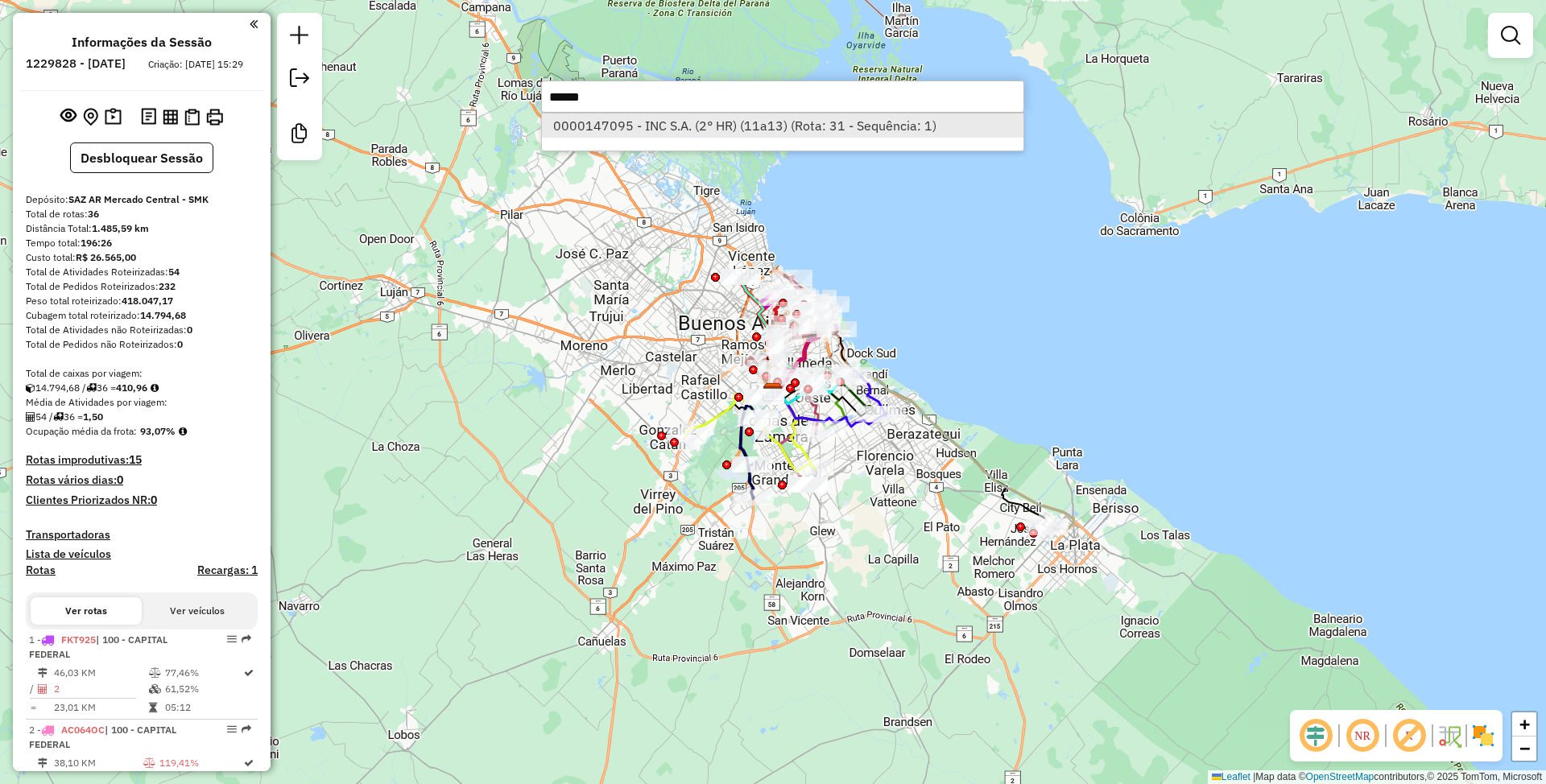
type input "******"
click at [754, 126] on li "0000147095 - INC S.A. (2° HR) (11a13) (Rota: 31 - Sequência: 1)" at bounding box center [782, 126] width 481 height 24
select select "**********"
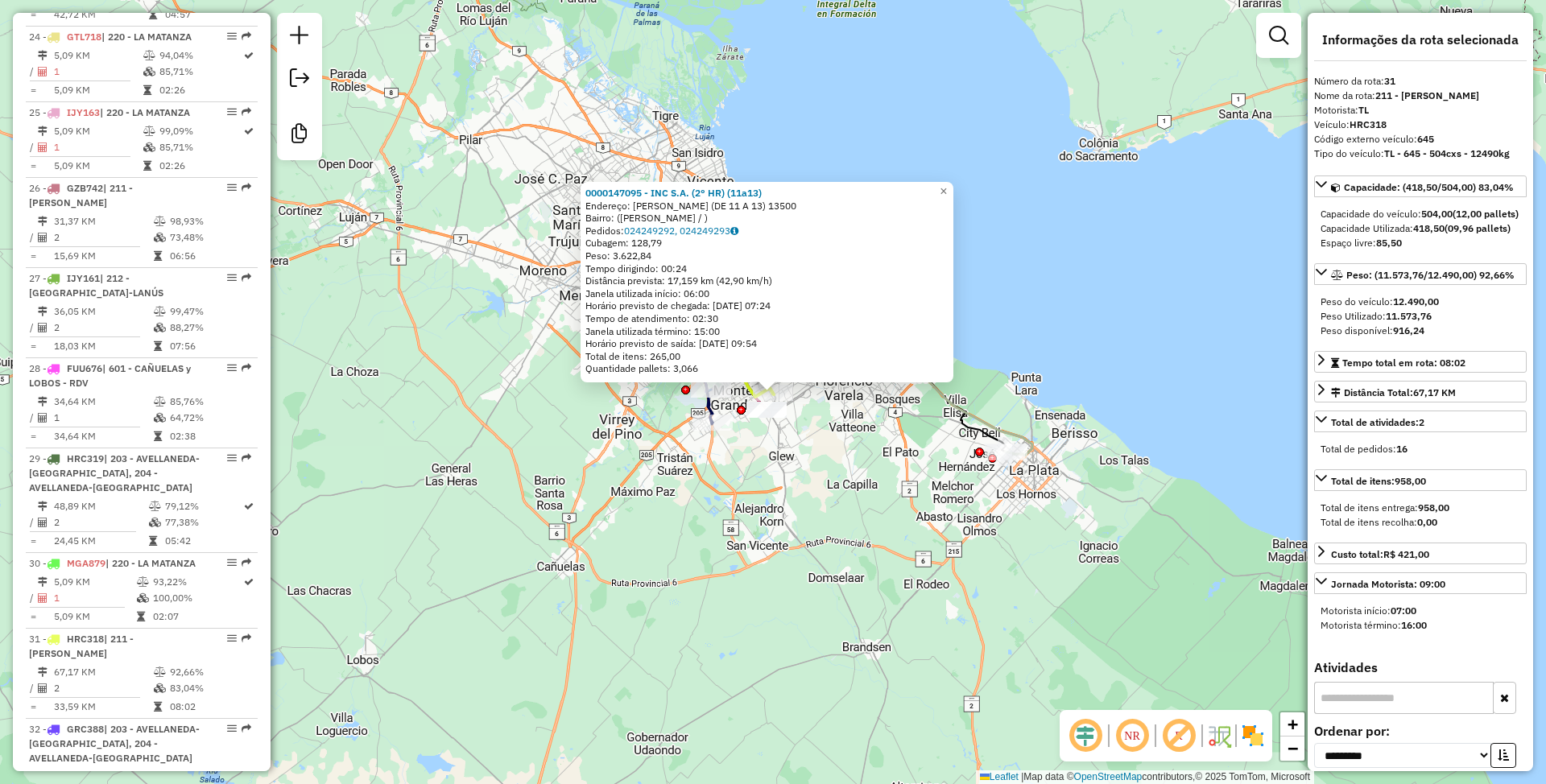
scroll to position [3168, 0]
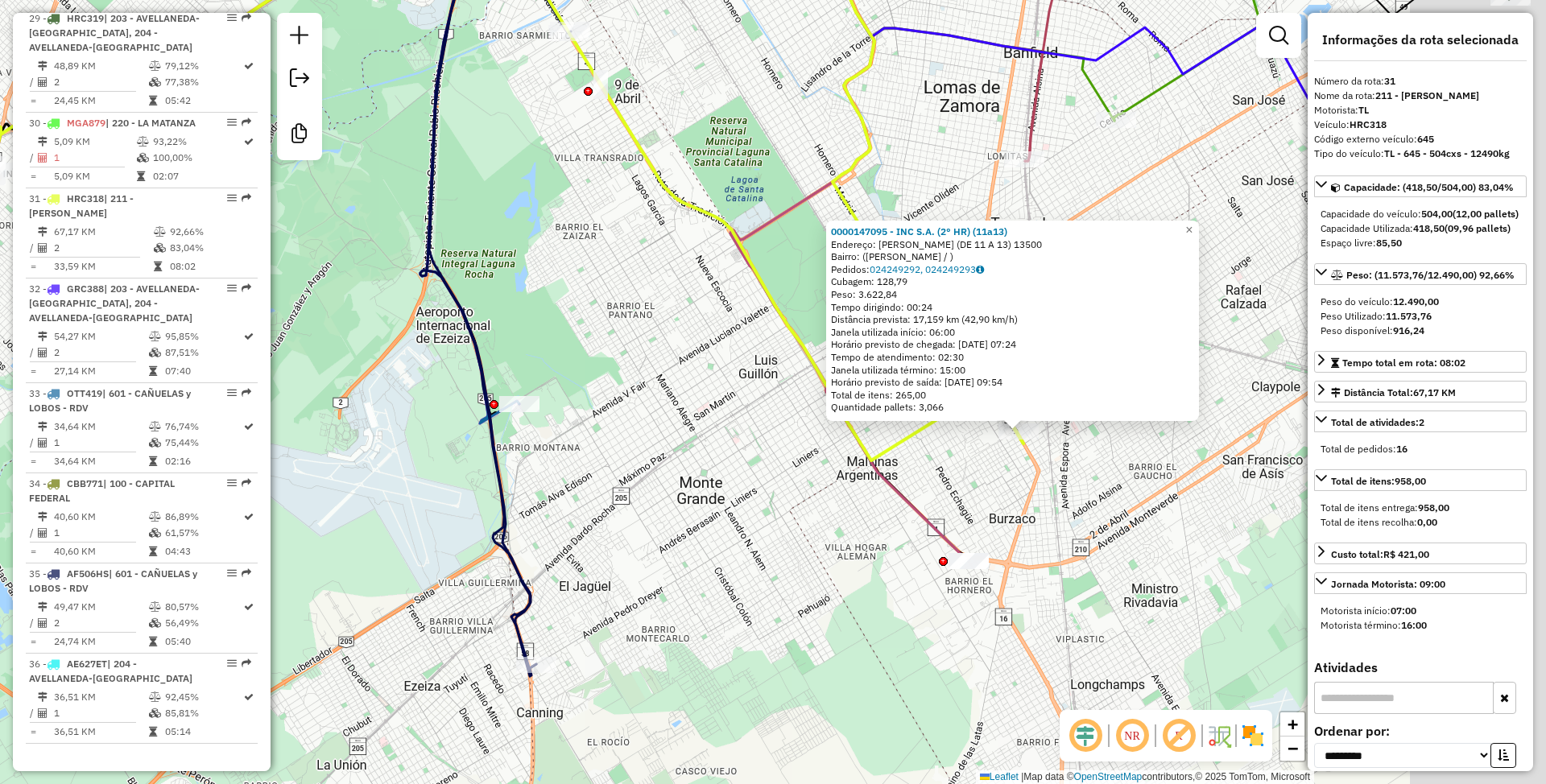
drag, startPoint x: 905, startPoint y: 492, endPoint x: 614, endPoint y: 570, distance: 301.3
click at [615, 570] on div "0000147095 - INC S.A. (2° HR) (11a13) Endereço: [PERSON_NAME] (DE 11 A 13) 1350…" at bounding box center [773, 392] width 1546 height 784
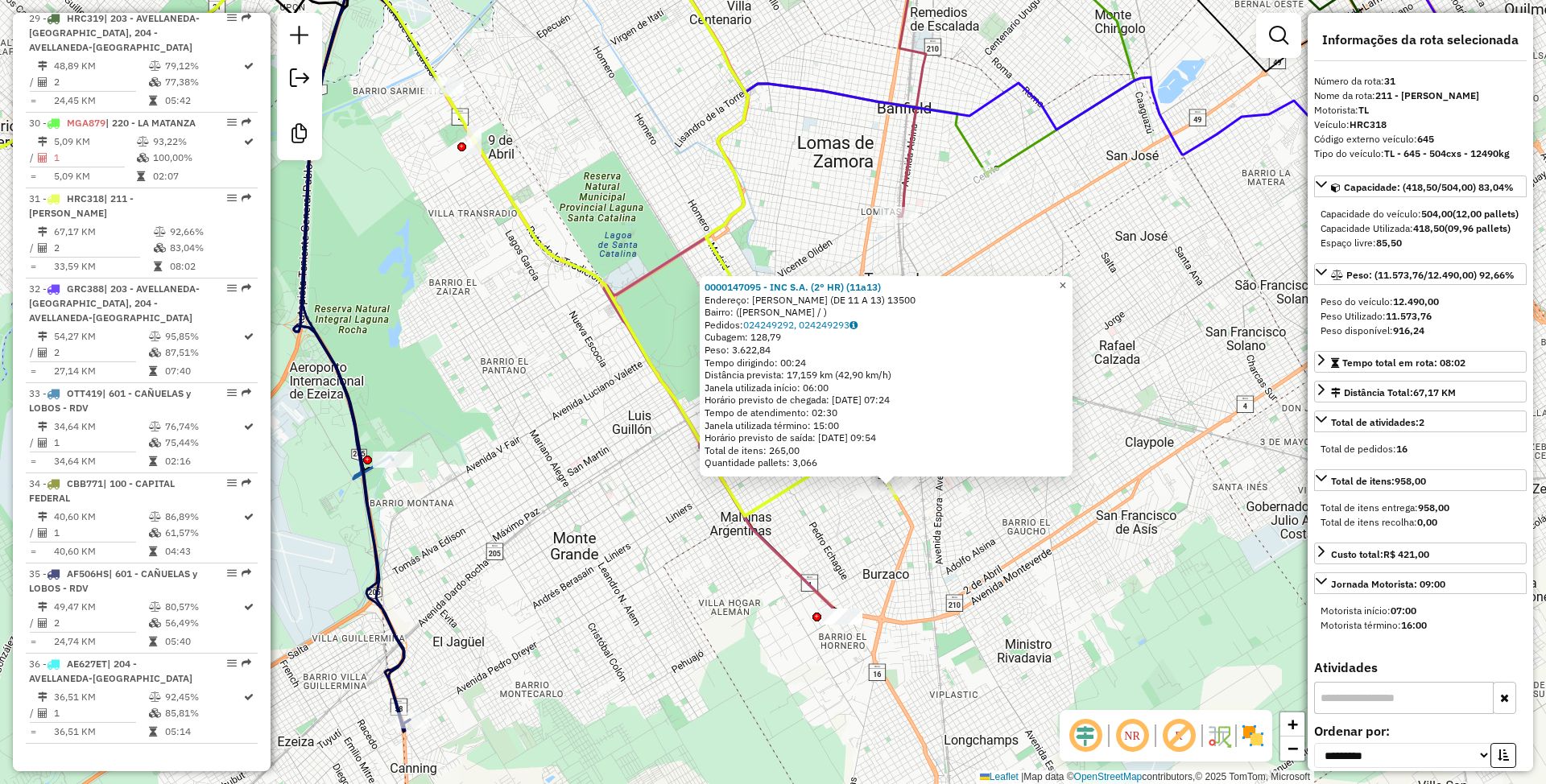
click at [1066, 279] on span "×" at bounding box center [1062, 285] width 8 height 14
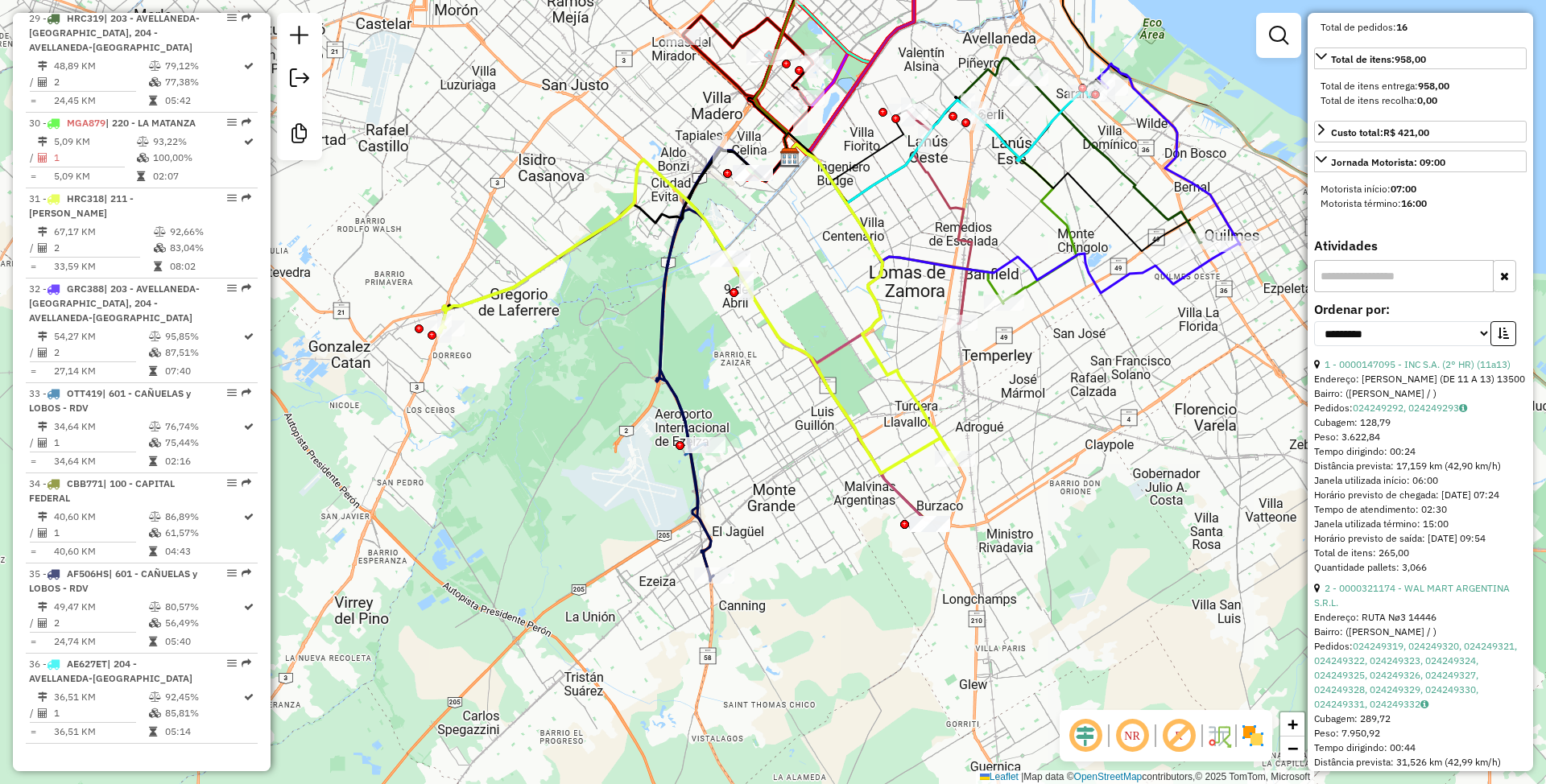
scroll to position [673, 0]
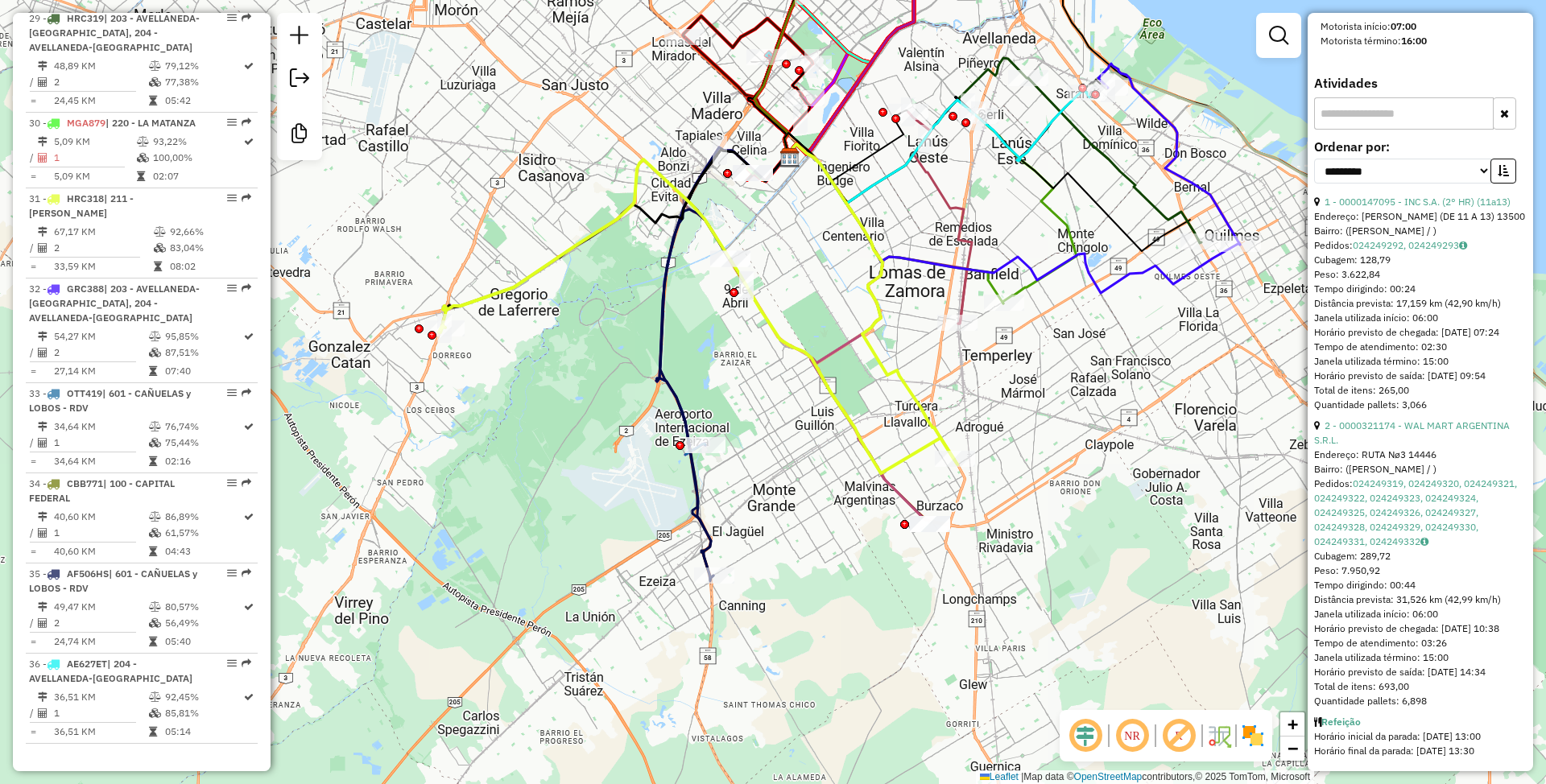
click at [701, 546] on icon at bounding box center [696, 393] width 71 height 368
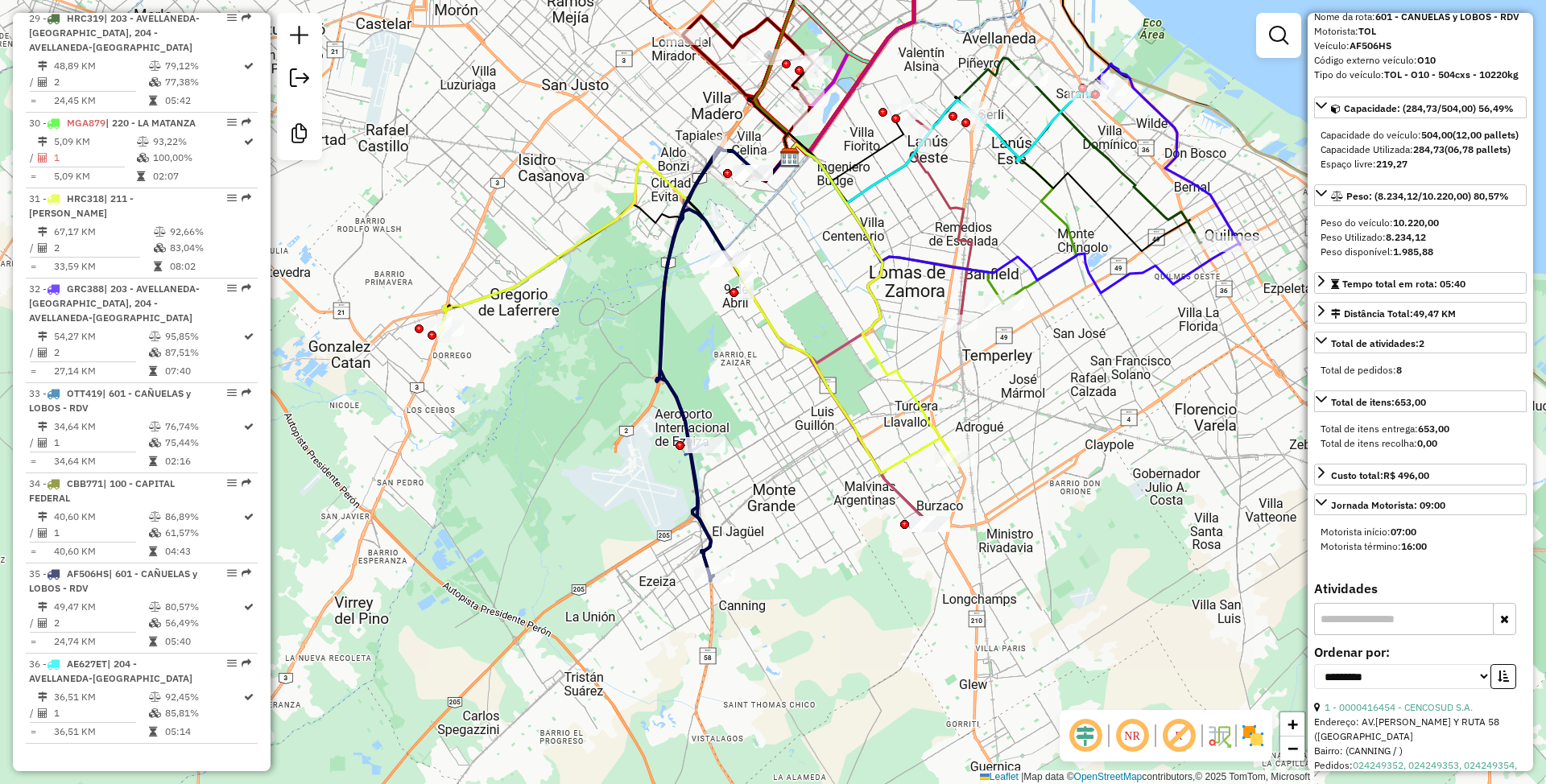
scroll to position [0, 0]
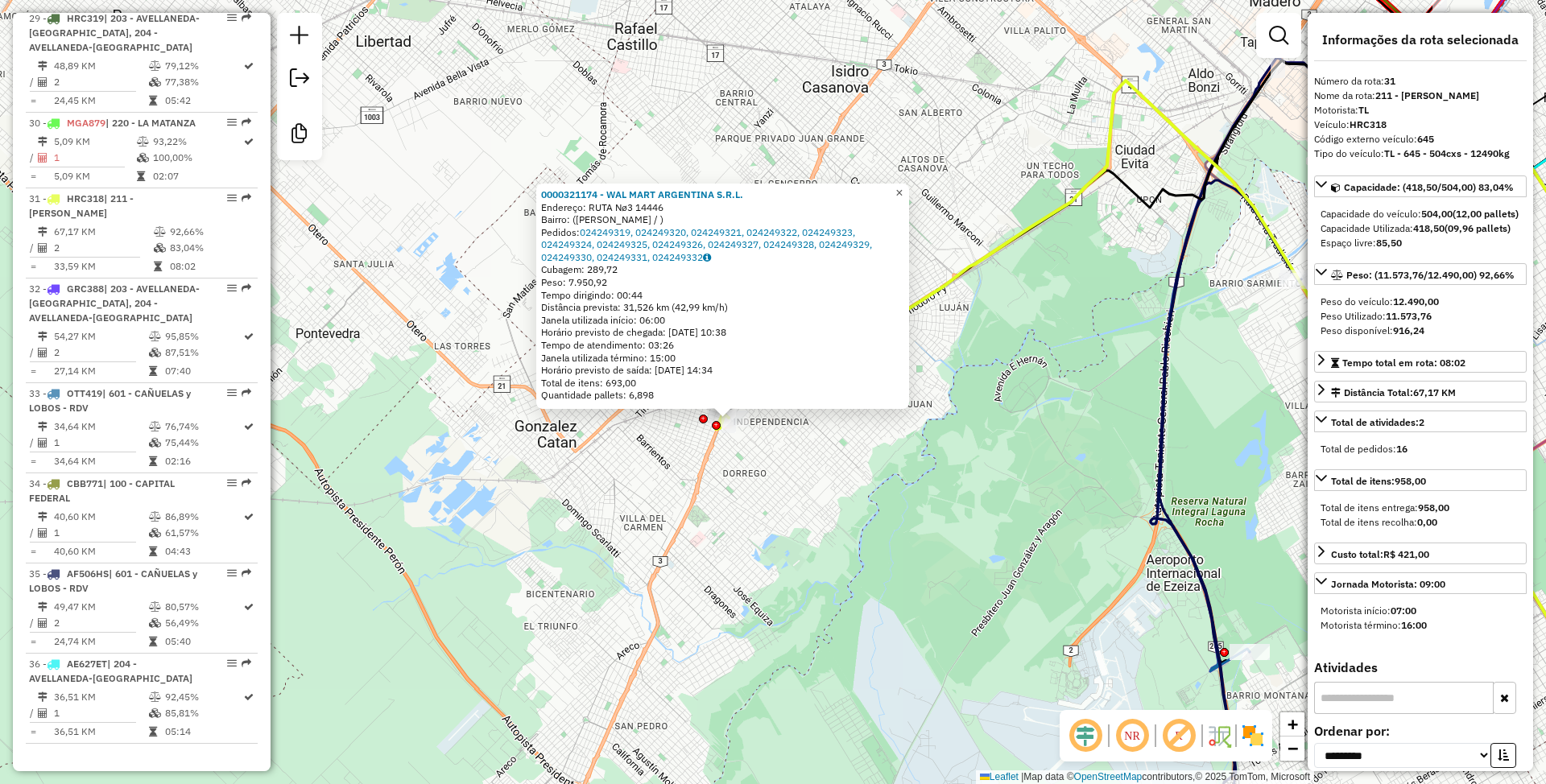
click at [902, 186] on span "×" at bounding box center [899, 192] width 8 height 14
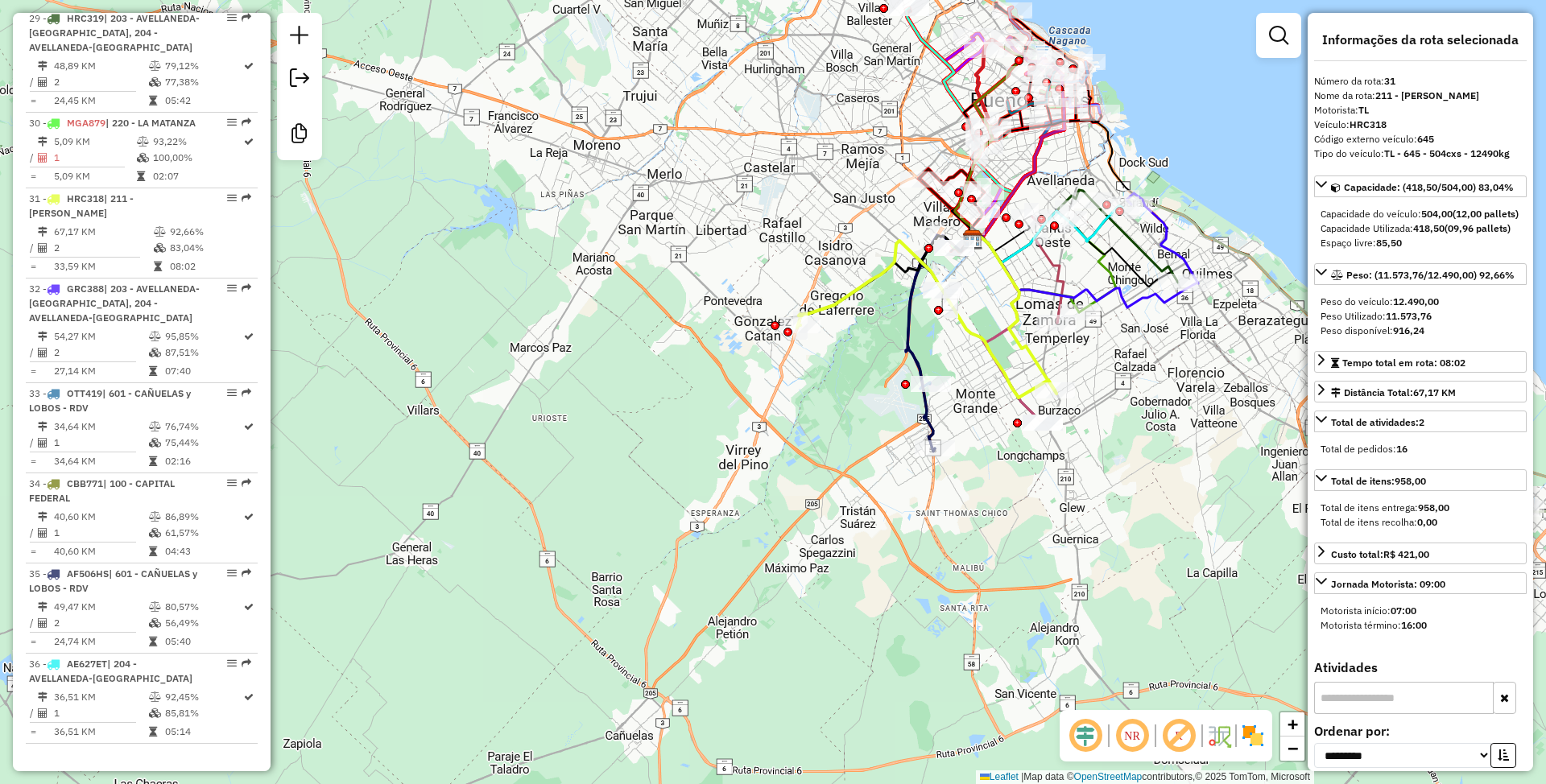
click at [931, 430] on icon at bounding box center [925, 357] width 37 height 184
click at [1041, 369] on icon at bounding box center [1012, 313] width 87 height 161
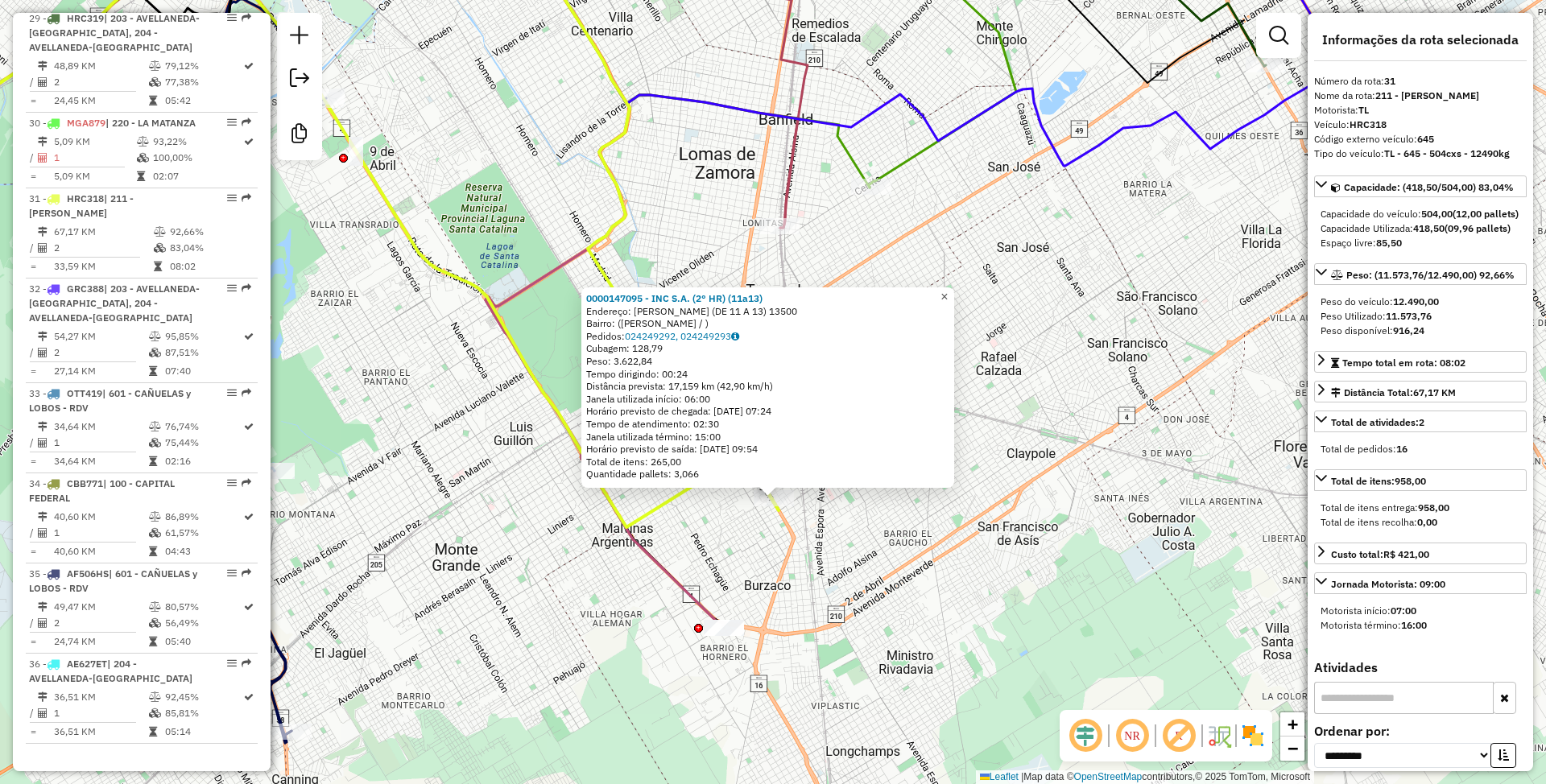
click at [954, 291] on link "×" at bounding box center [944, 296] width 20 height 20
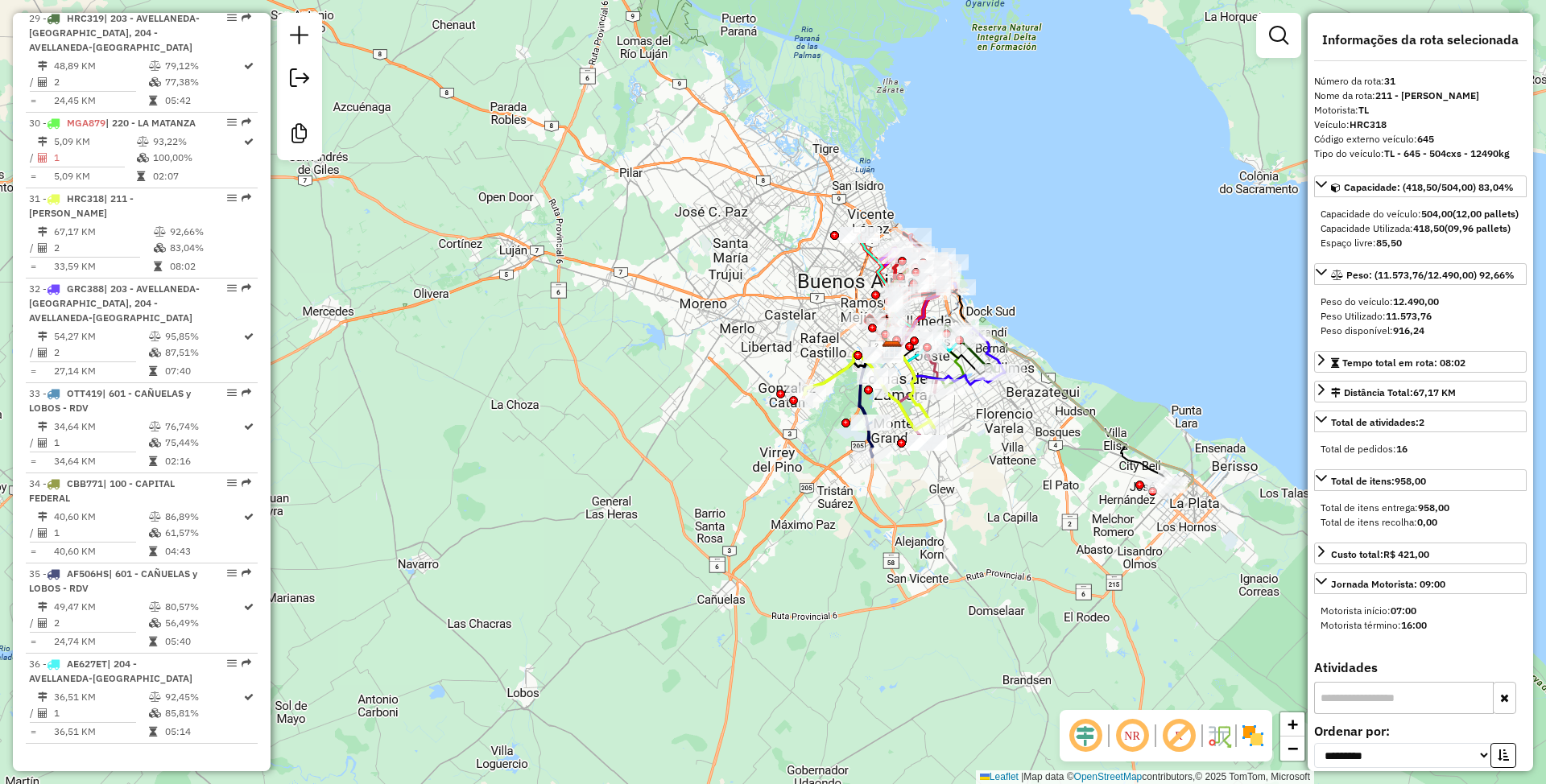
click at [837, 370] on icon at bounding box center [868, 390] width 129 height 78
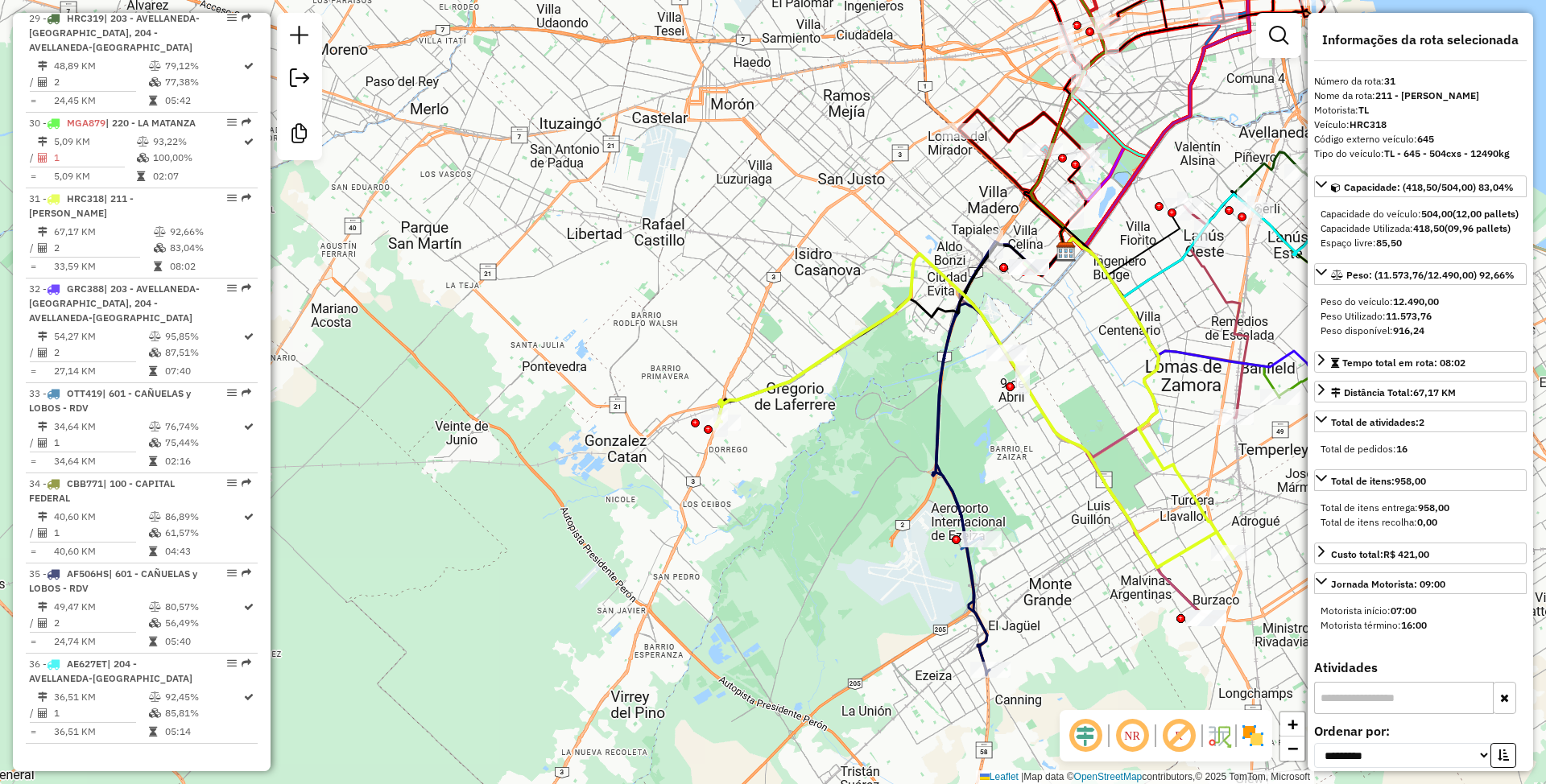
click at [771, 394] on icon at bounding box center [972, 410] width 515 height 314
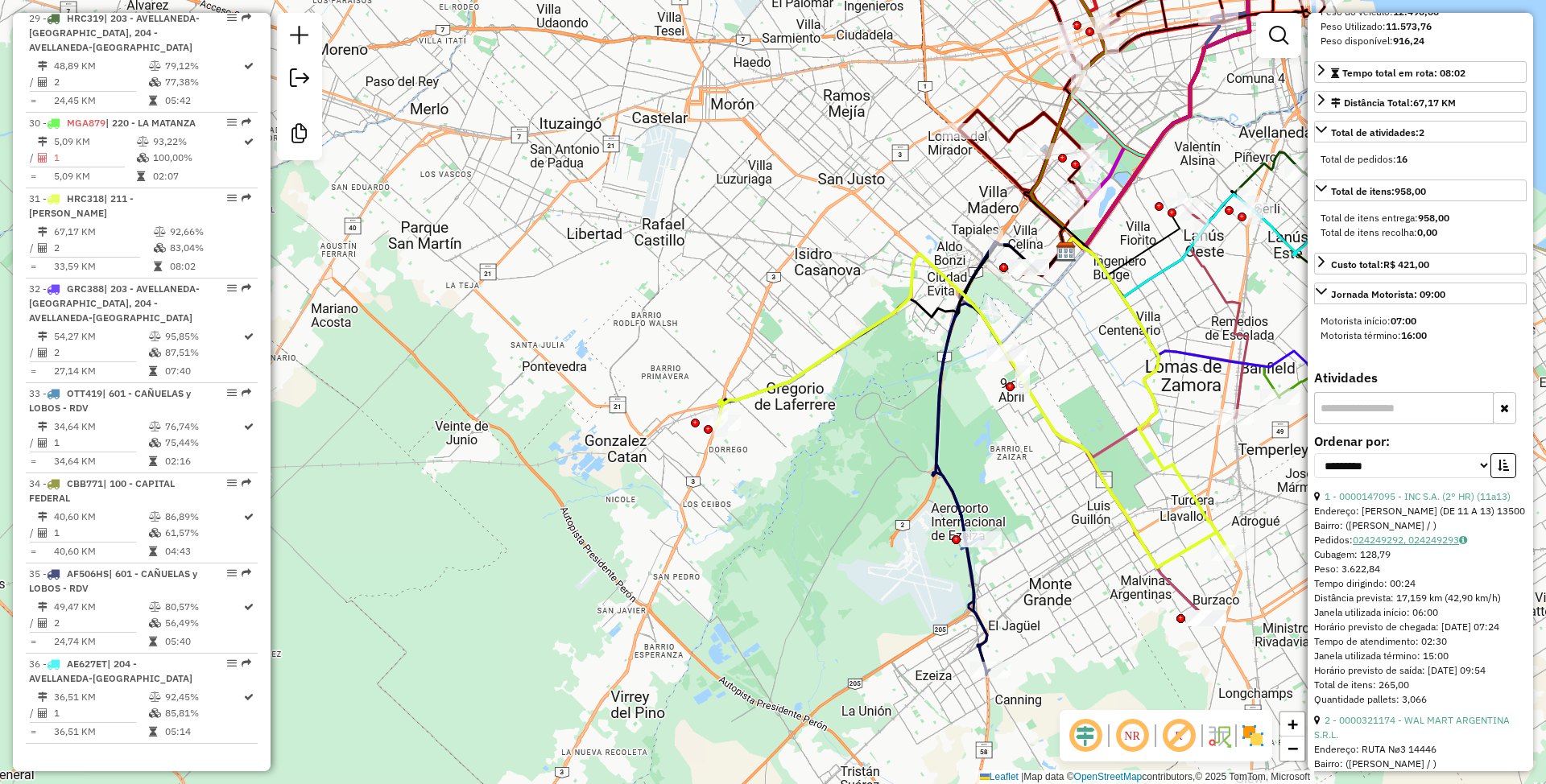
scroll to position [322, 0]
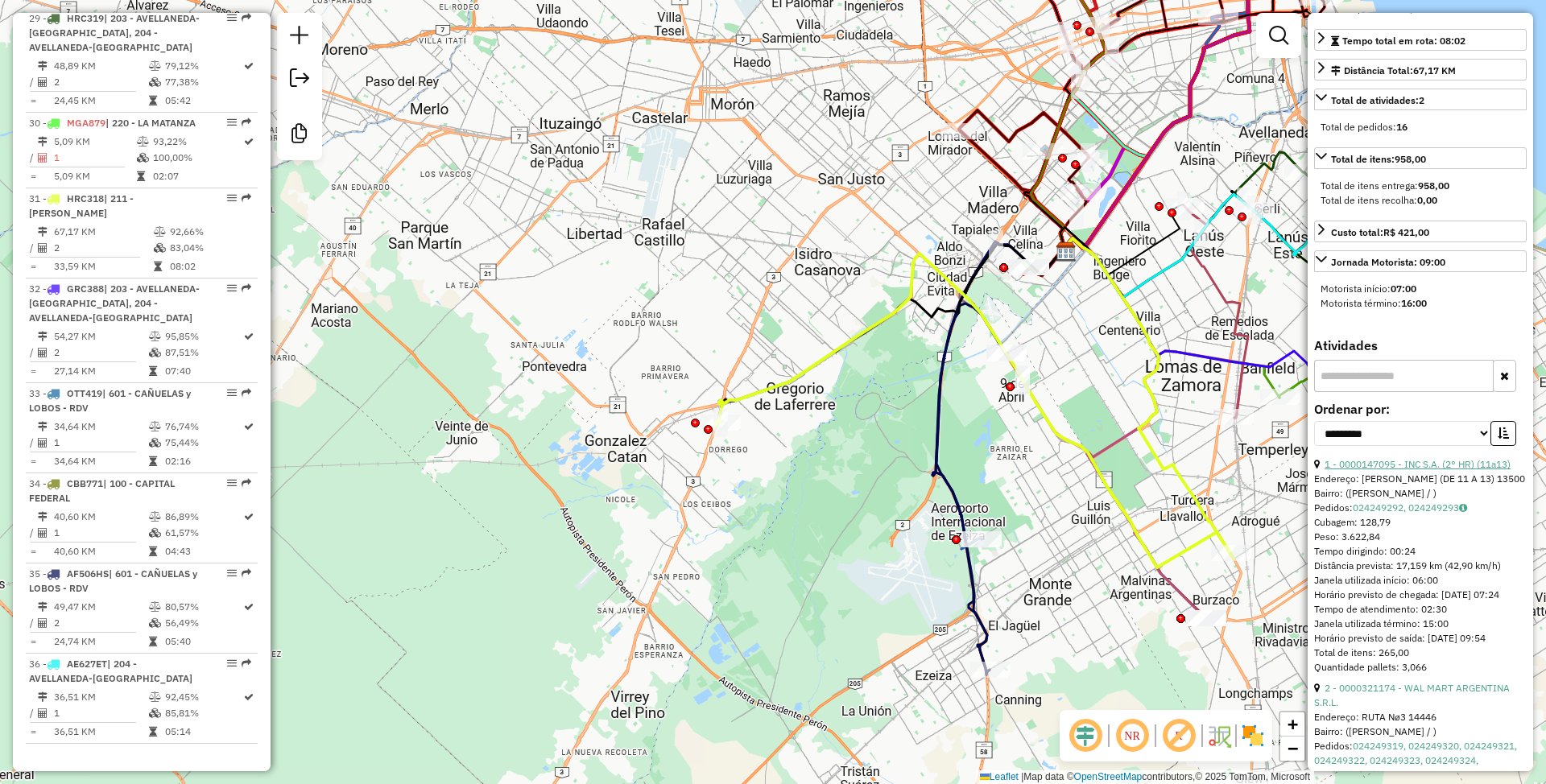
click at [1404, 470] on link "1 - 0000147095 - INC S.A. (2° HR) (11a13)" at bounding box center [1417, 463] width 186 height 12
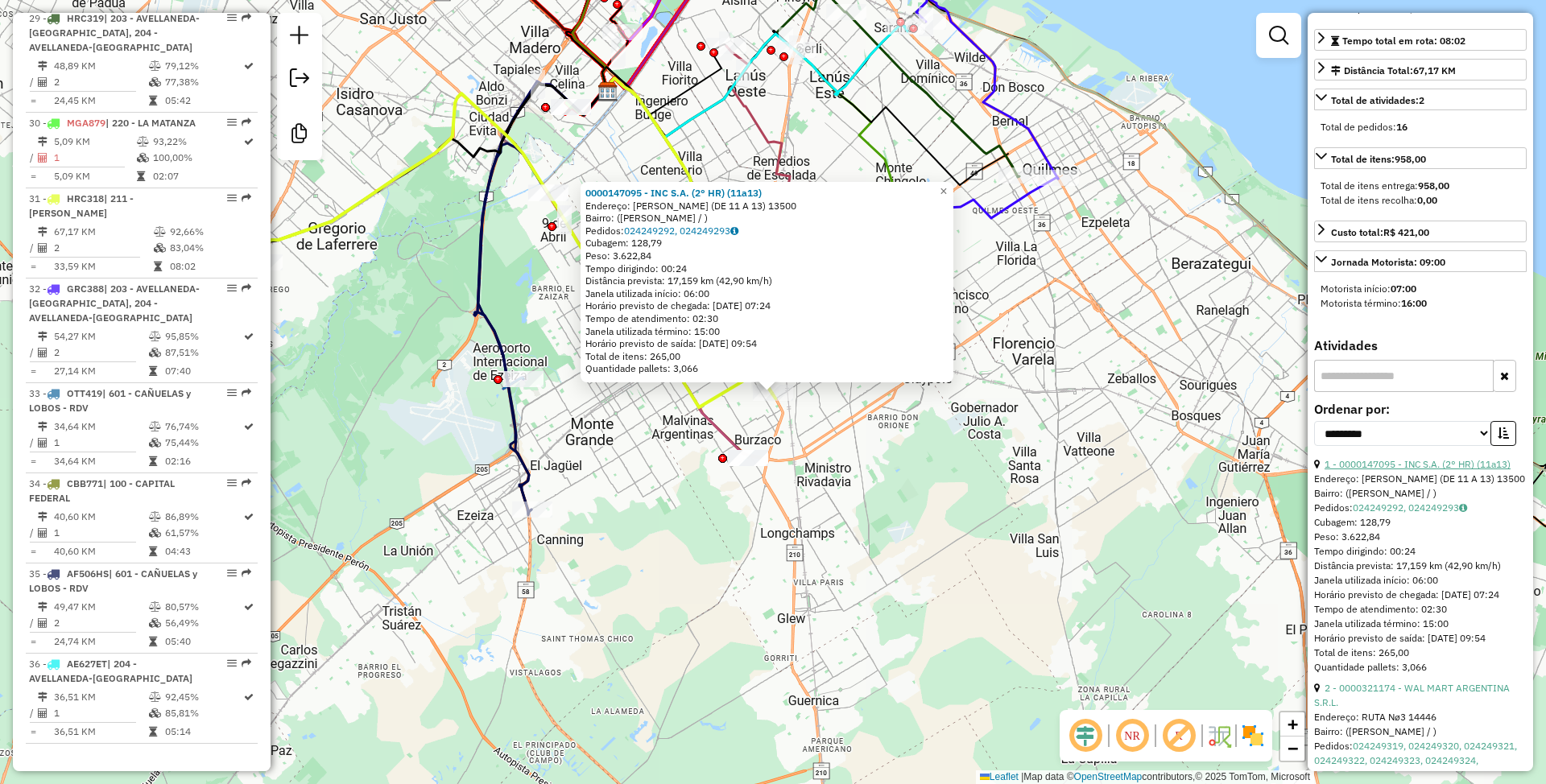
scroll to position [0, 0]
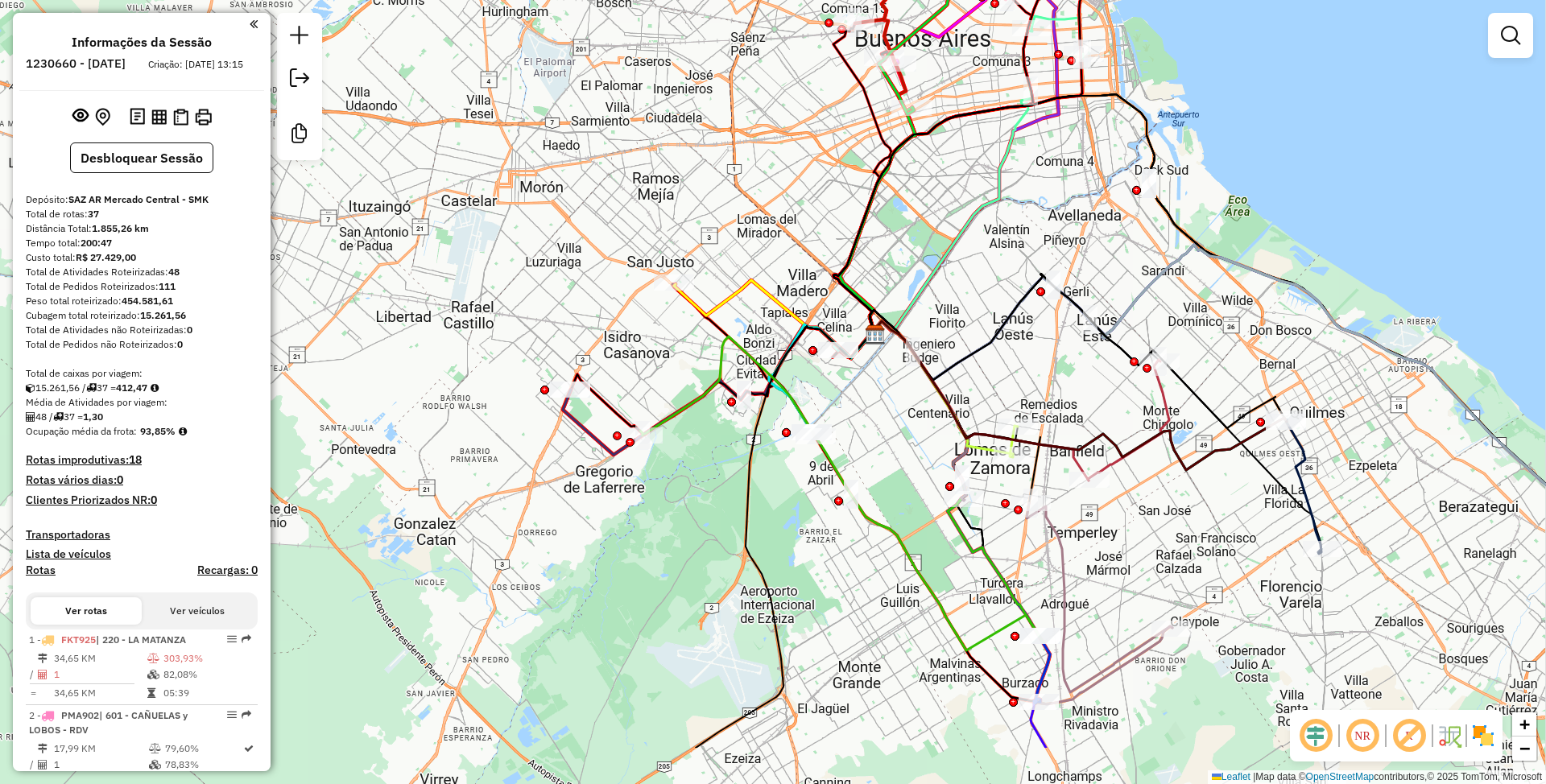
drag, startPoint x: 953, startPoint y: 536, endPoint x: 894, endPoint y: 420, distance: 130.1
click at [894, 420] on div "Janela de atendimento Grade de atendimento Capacidade Transportadoras Veículos …" at bounding box center [773, 392] width 1546 height 784
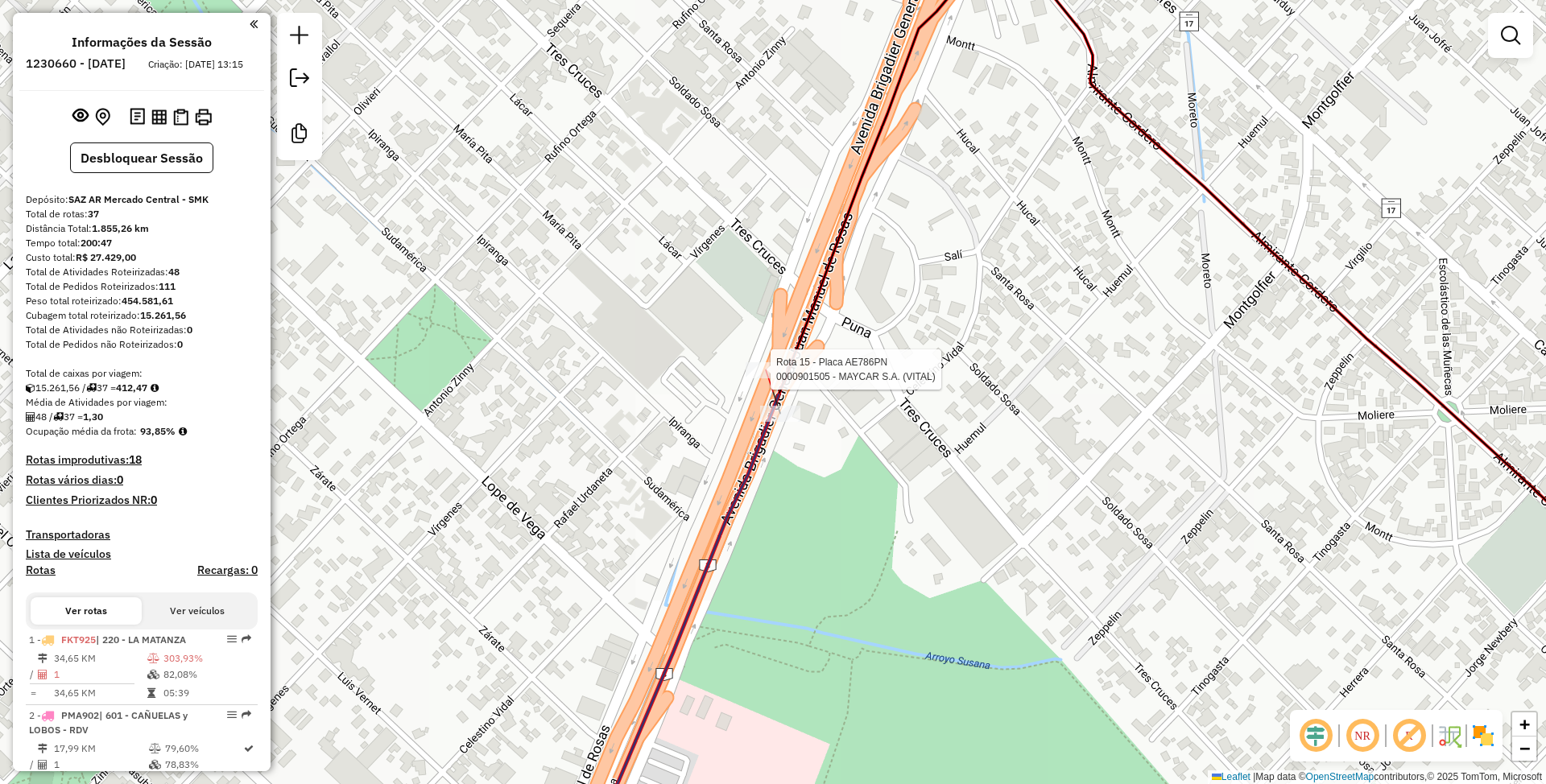
click at [764, 378] on div at bounding box center [765, 369] width 40 height 16
select select "**********"
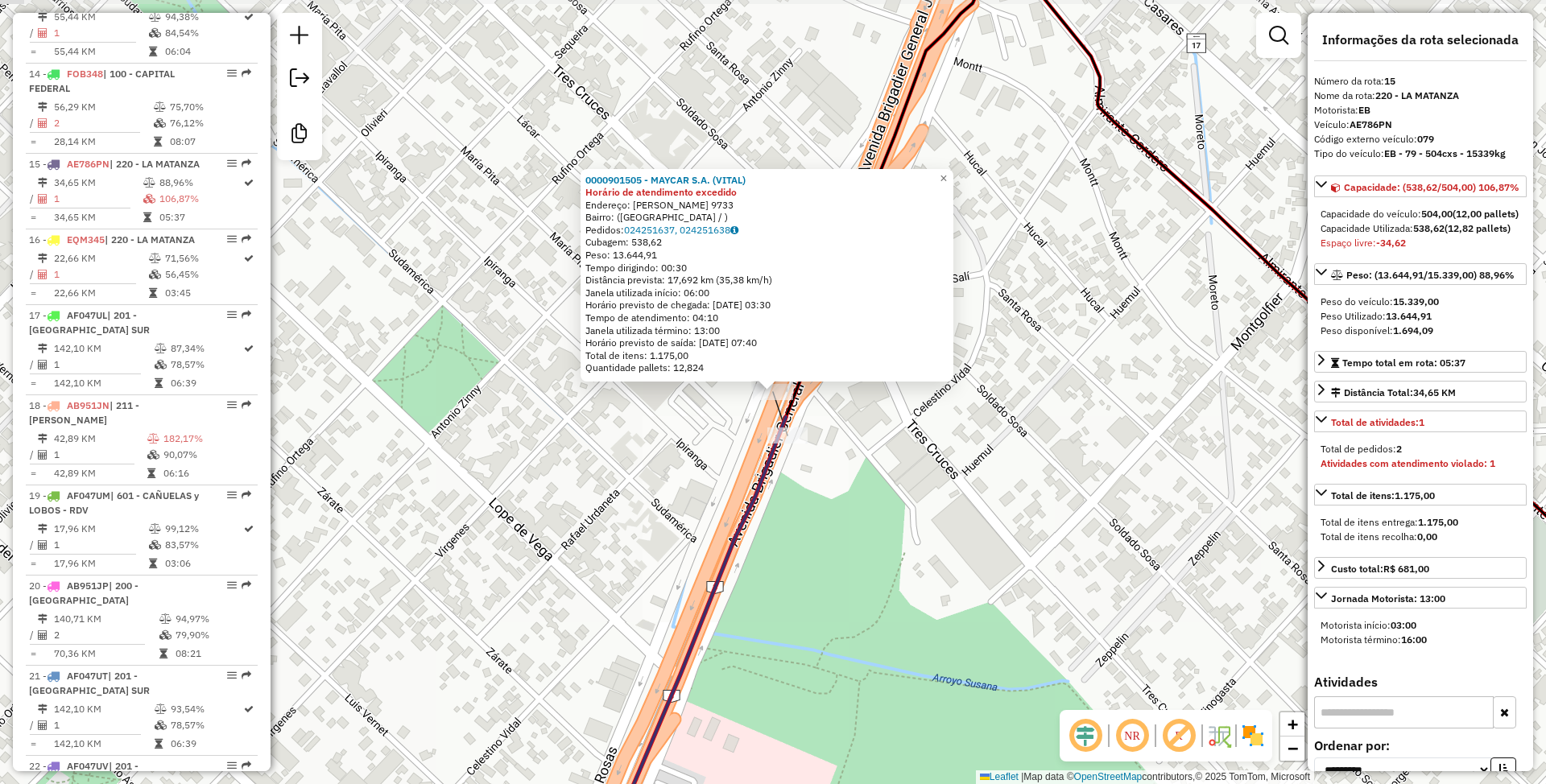
scroll to position [1881, 0]
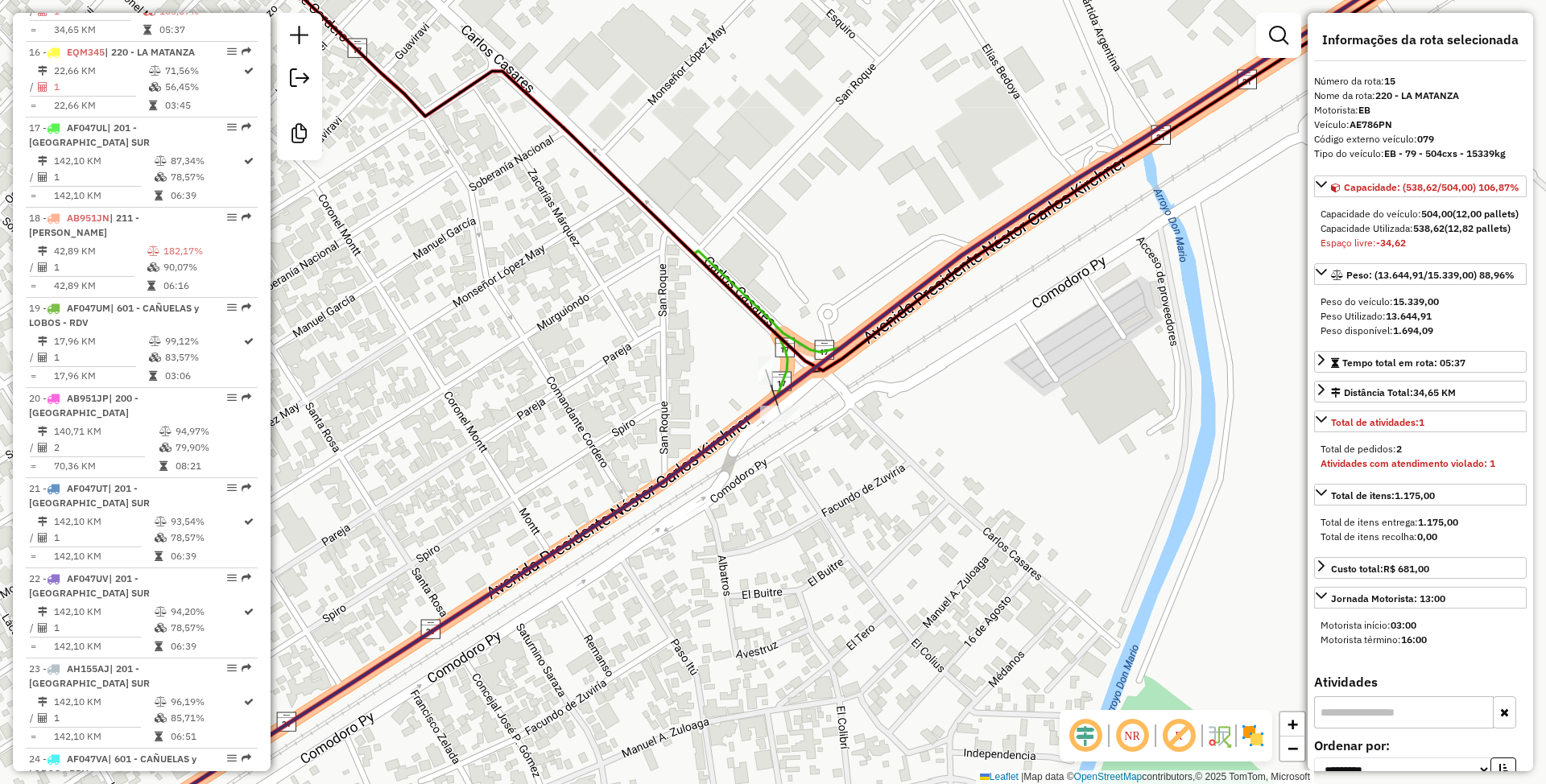
click at [780, 427] on div "Janela de atendimento Grade de atendimento Capacidade Transportadoras Veículos …" at bounding box center [773, 392] width 1546 height 784
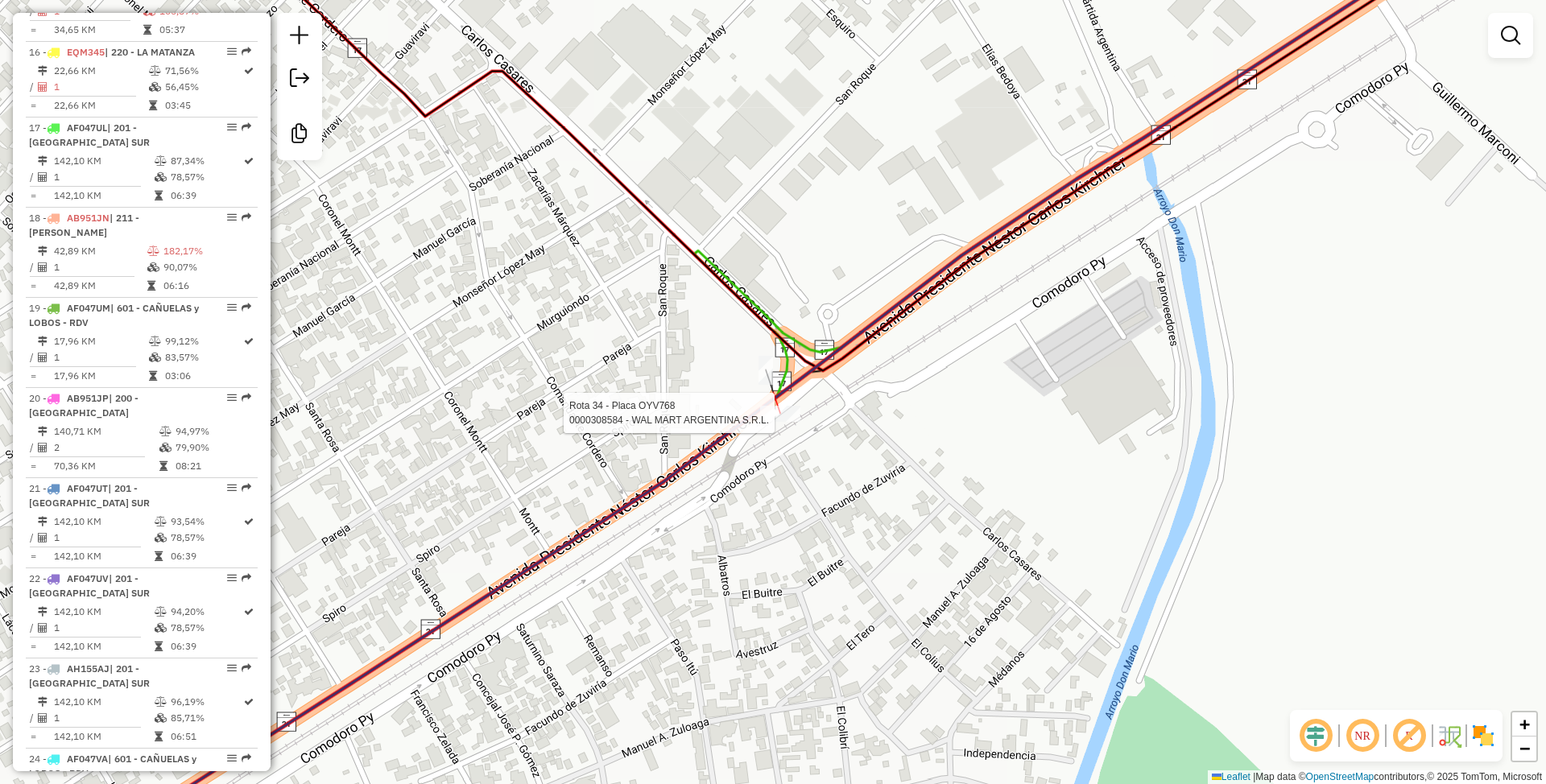
select select "**********"
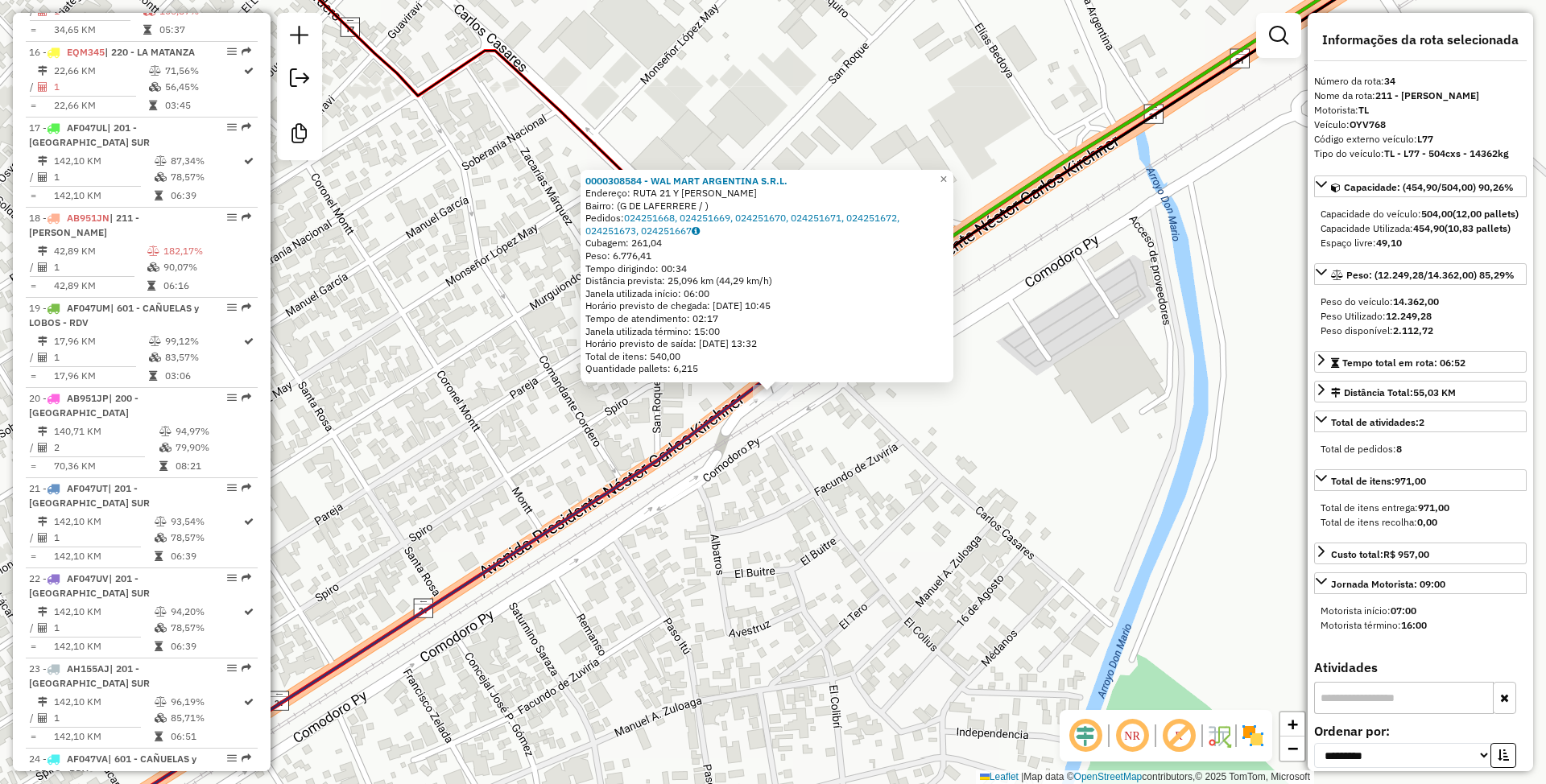
scroll to position [3274, 0]
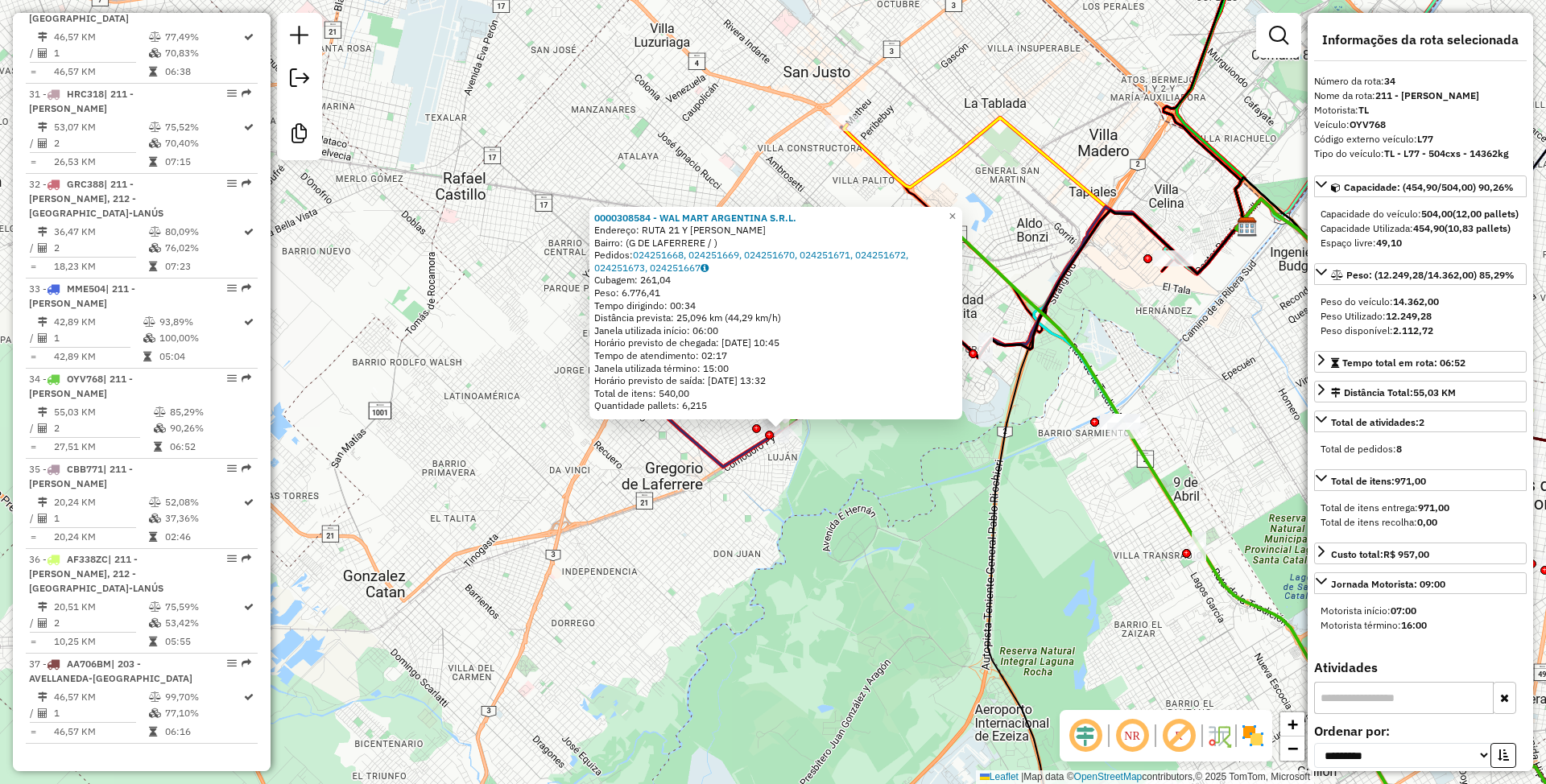
click at [850, 538] on div "0000308584 - WAL MART ARGENTINA S.R.L. Endereço: RUTA 21 Y [PERSON_NAME]: (G DE…" at bounding box center [773, 392] width 1546 height 784
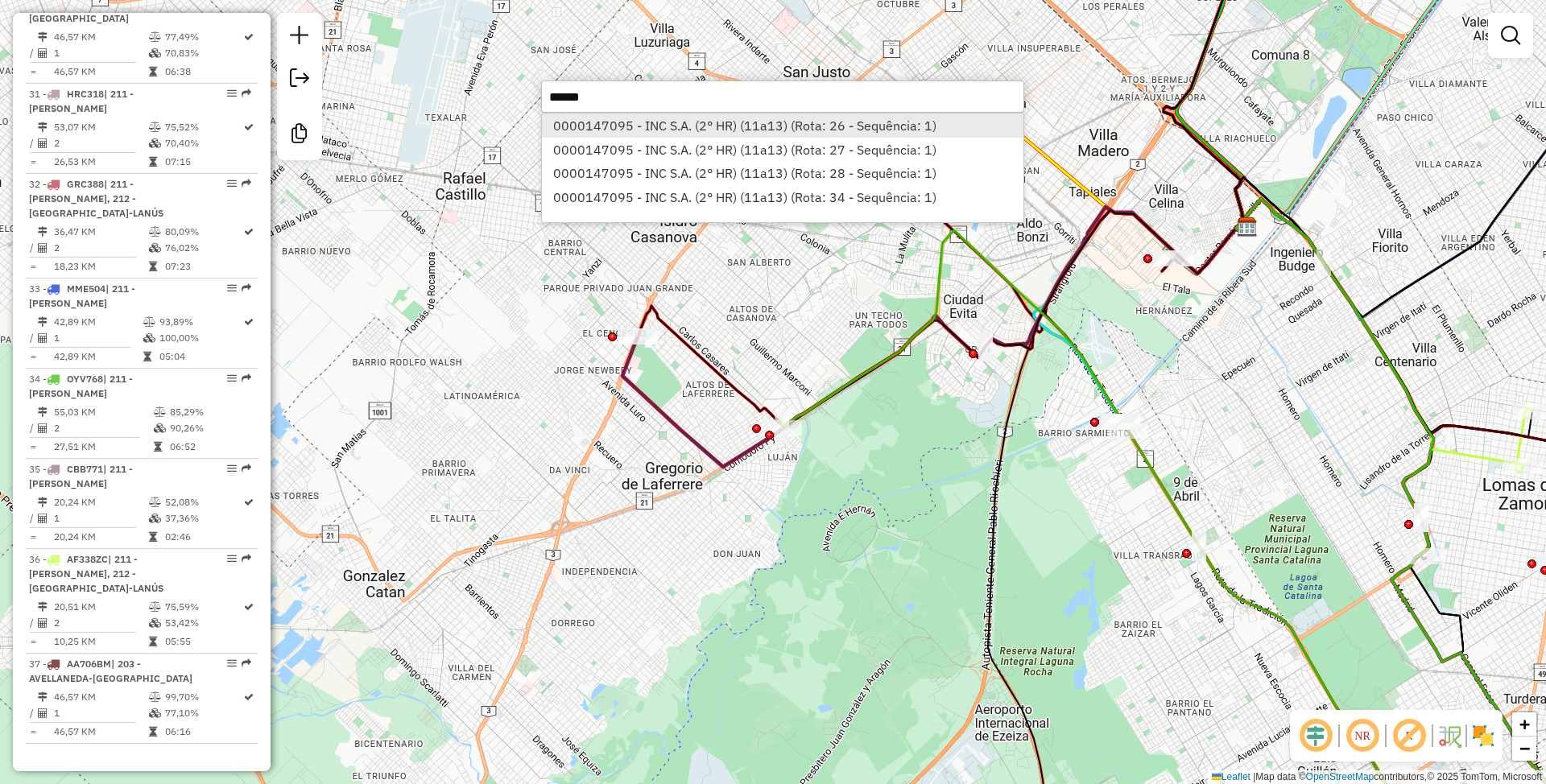
type input "******"
click at [724, 124] on li "0000147095 - INC S.A. (2° HR) (11a13) (Rota: 26 - Sequência: 1)" at bounding box center [782, 126] width 481 height 24
select select "**********"
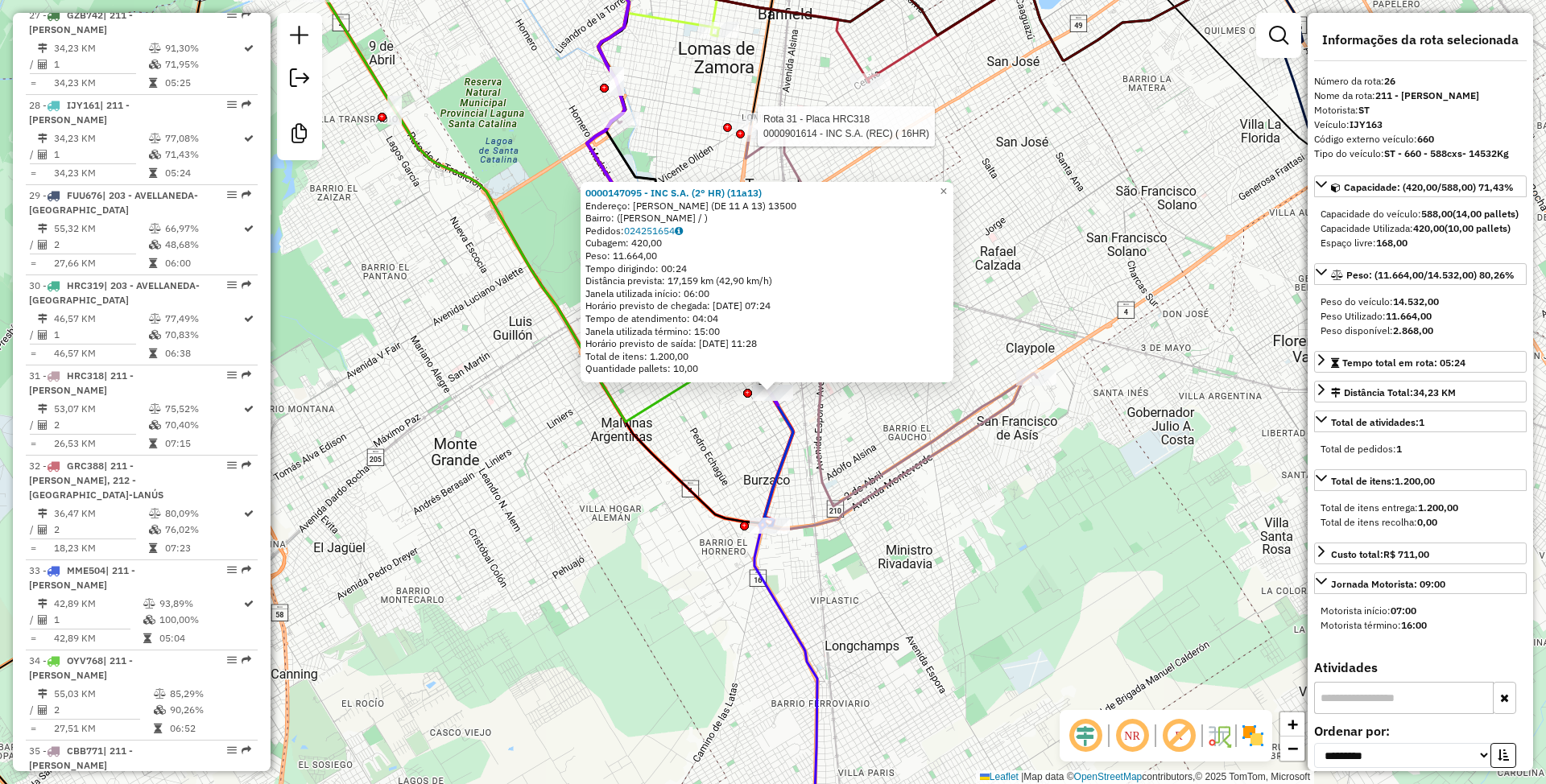
scroll to position [2890, 0]
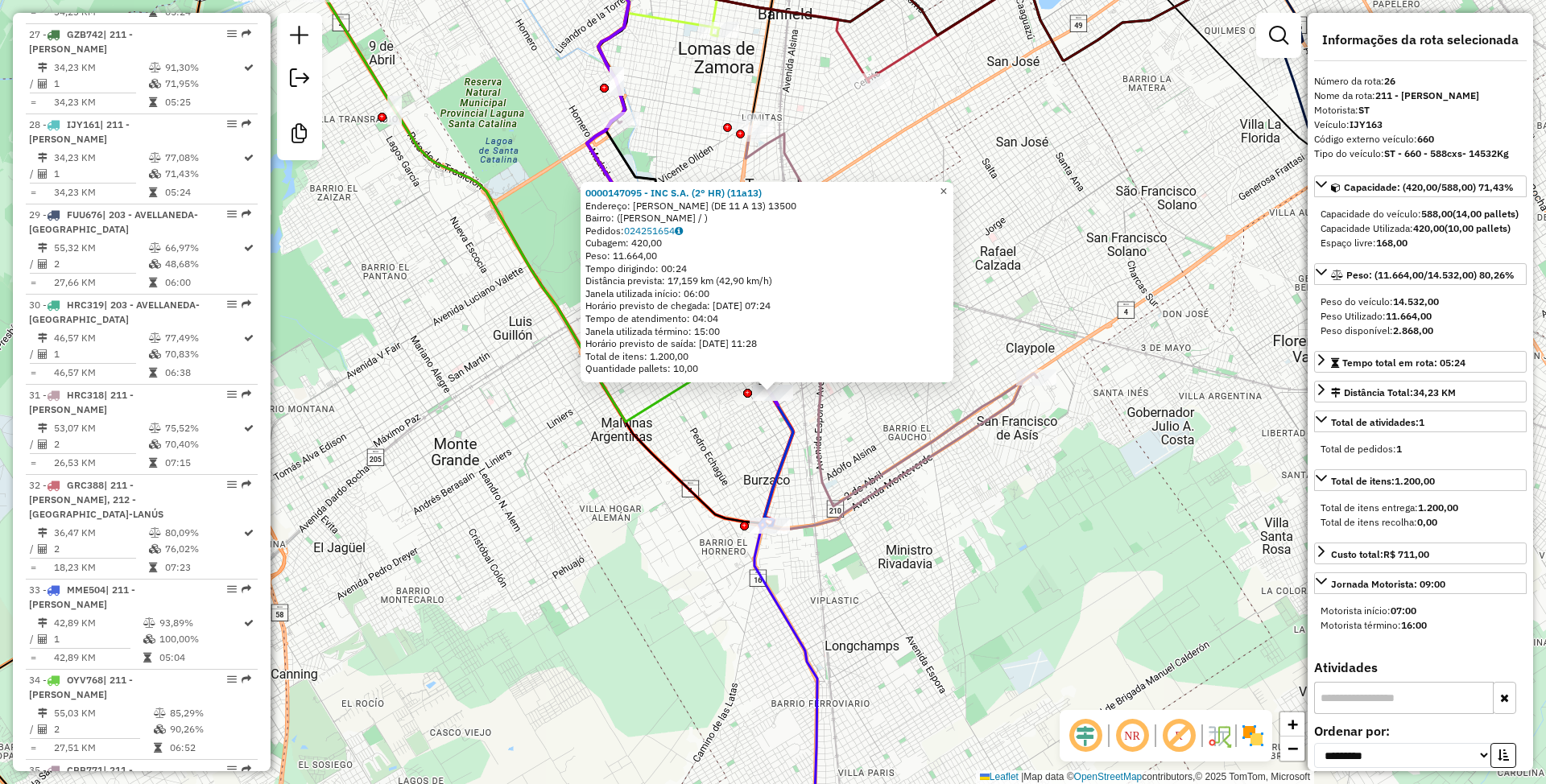
click at [947, 185] on span "×" at bounding box center [943, 191] width 8 height 14
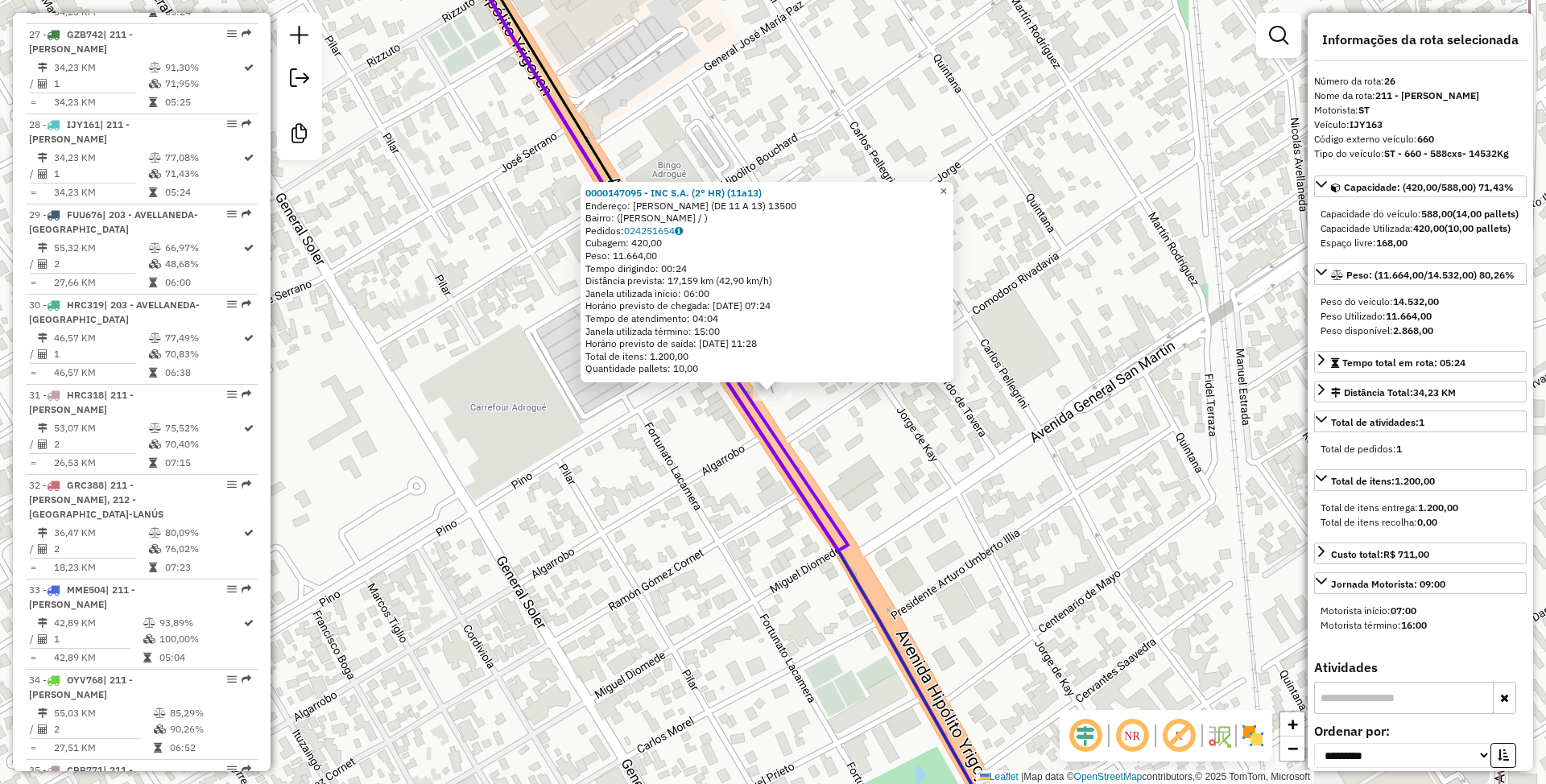
click at [947, 185] on span "×" at bounding box center [943, 191] width 8 height 14
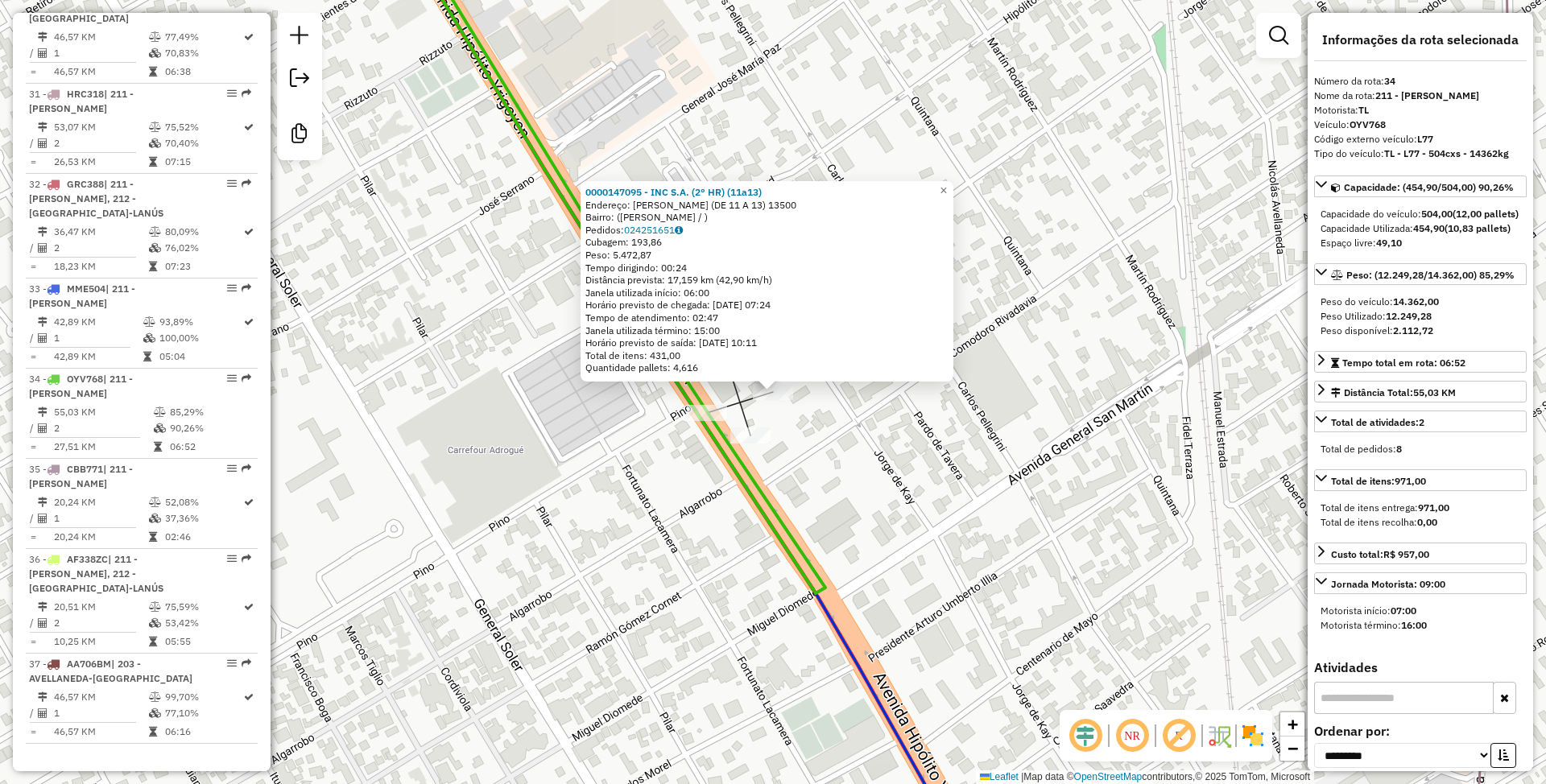
scroll to position [3274, 0]
click at [947, 184] on span "×" at bounding box center [943, 190] width 8 height 14
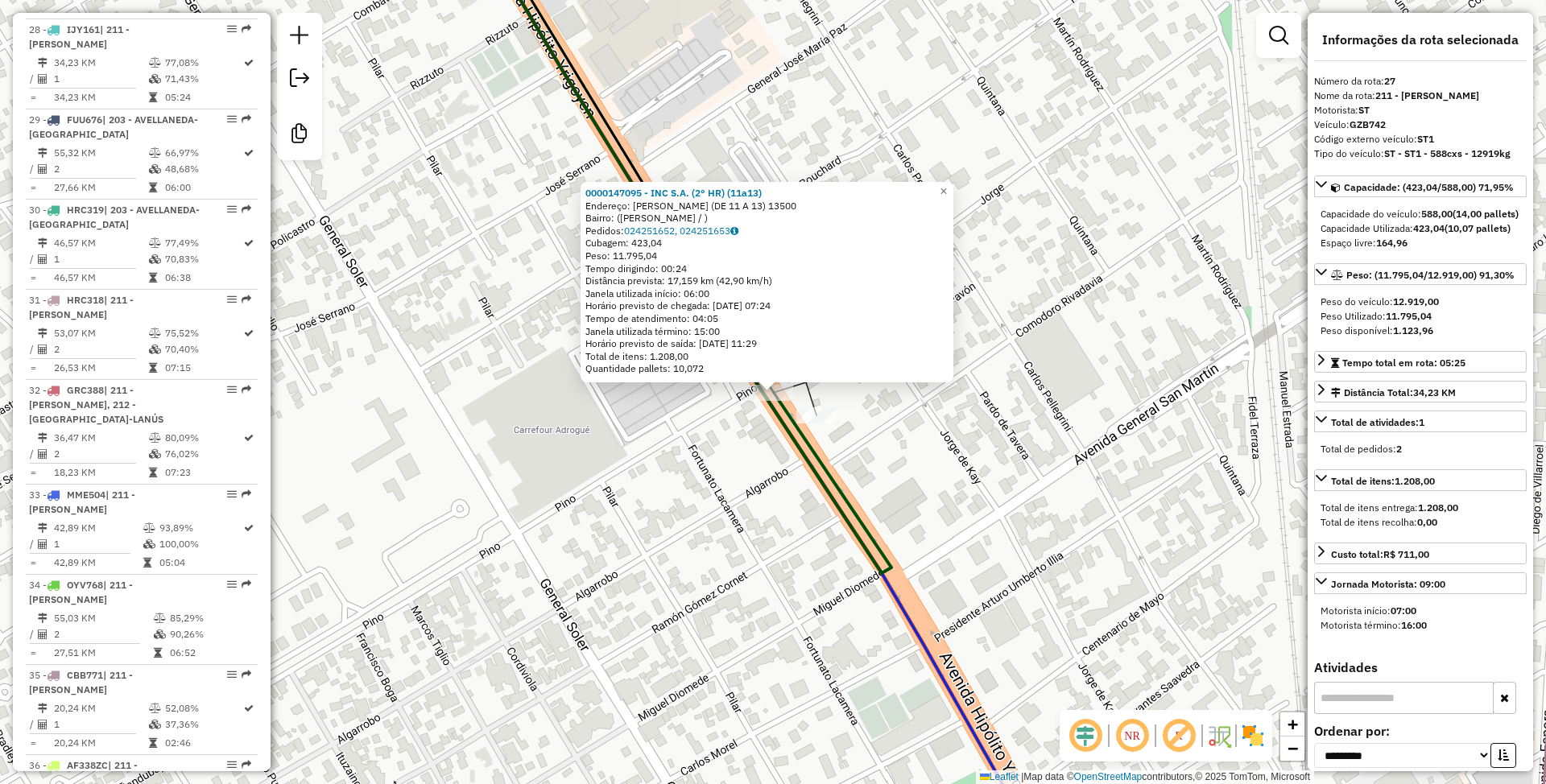
scroll to position [2981, 0]
click at [947, 187] on span "×" at bounding box center [943, 191] width 8 height 14
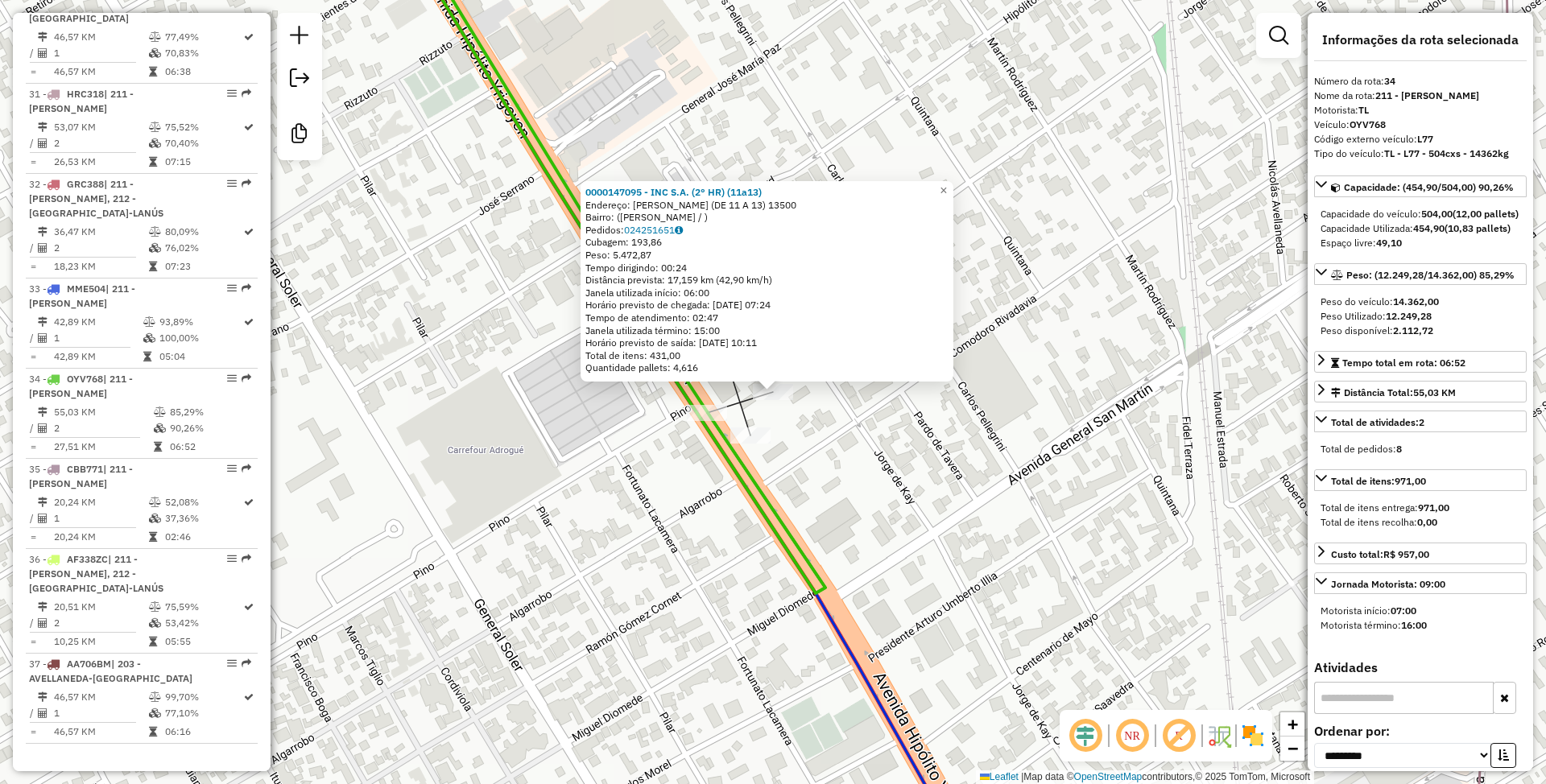
scroll to position [3274, 0]
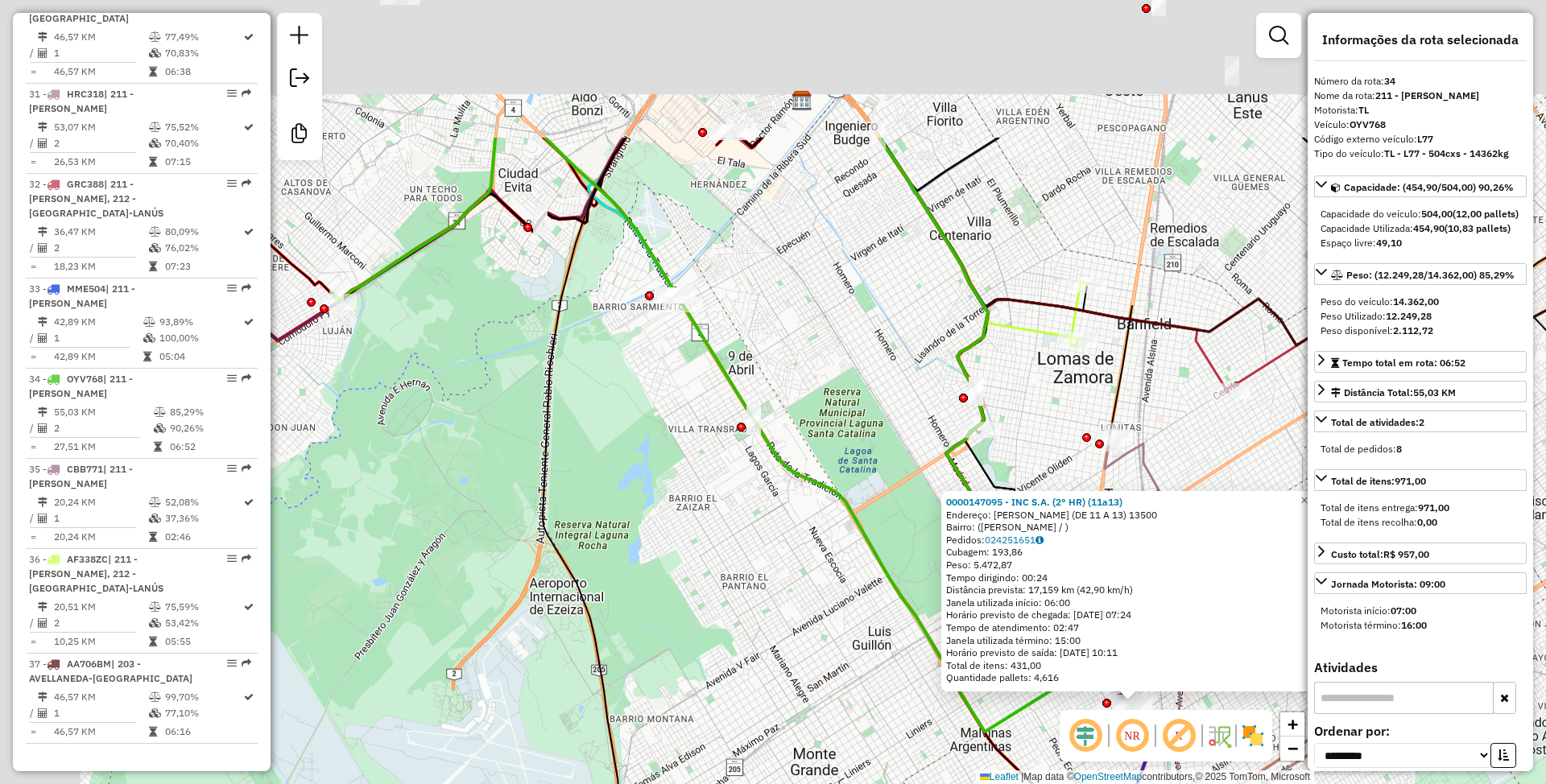
drag, startPoint x: 690, startPoint y: 468, endPoint x: 836, endPoint y: 732, distance: 301.7
click at [835, 734] on div "0000147095 - INC S.A. (2° HR) (11a13) Endereço: [PERSON_NAME] (DE 11 A 13) 1350…" at bounding box center [773, 392] width 1546 height 784
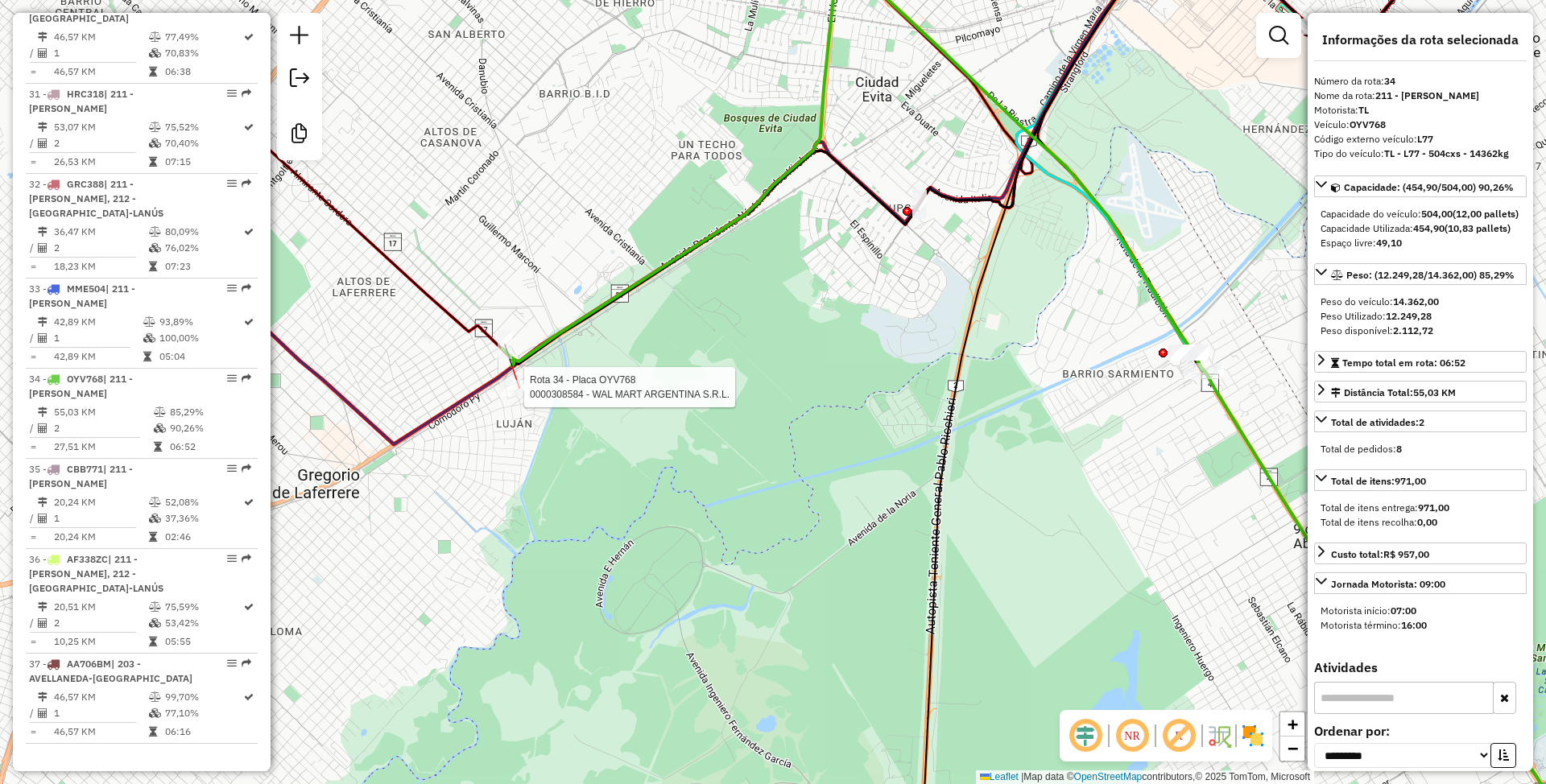
click at [515, 396] on div at bounding box center [519, 387] width 40 height 16
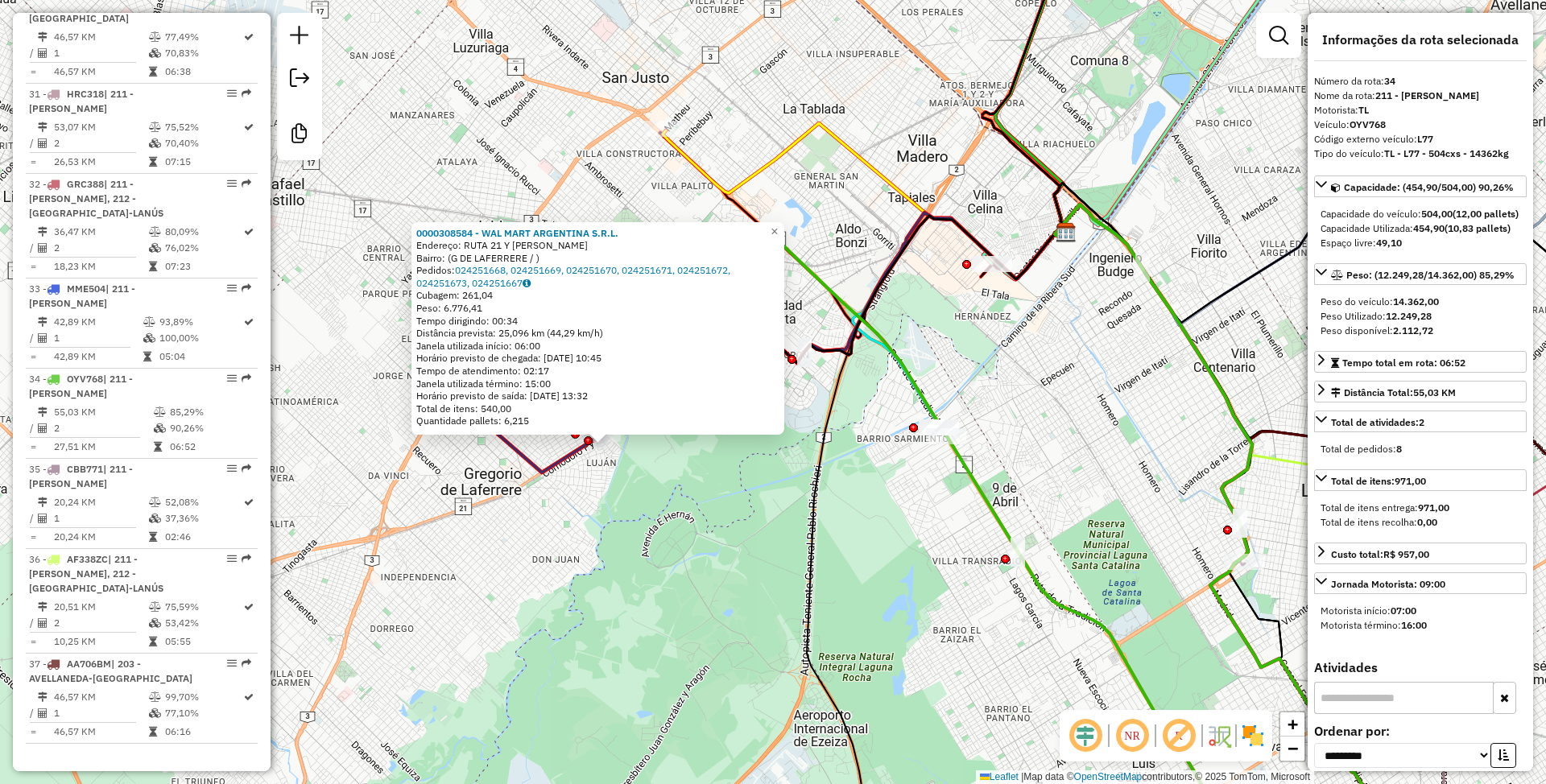
drag, startPoint x: 755, startPoint y: 593, endPoint x: 554, endPoint y: 519, distance: 214.2
click at [562, 525] on div "0000308584 - WAL MART ARGENTINA S.R.L. Endereço: RUTA 21 Y [PERSON_NAME]: (G DE…" at bounding box center [773, 392] width 1546 height 784
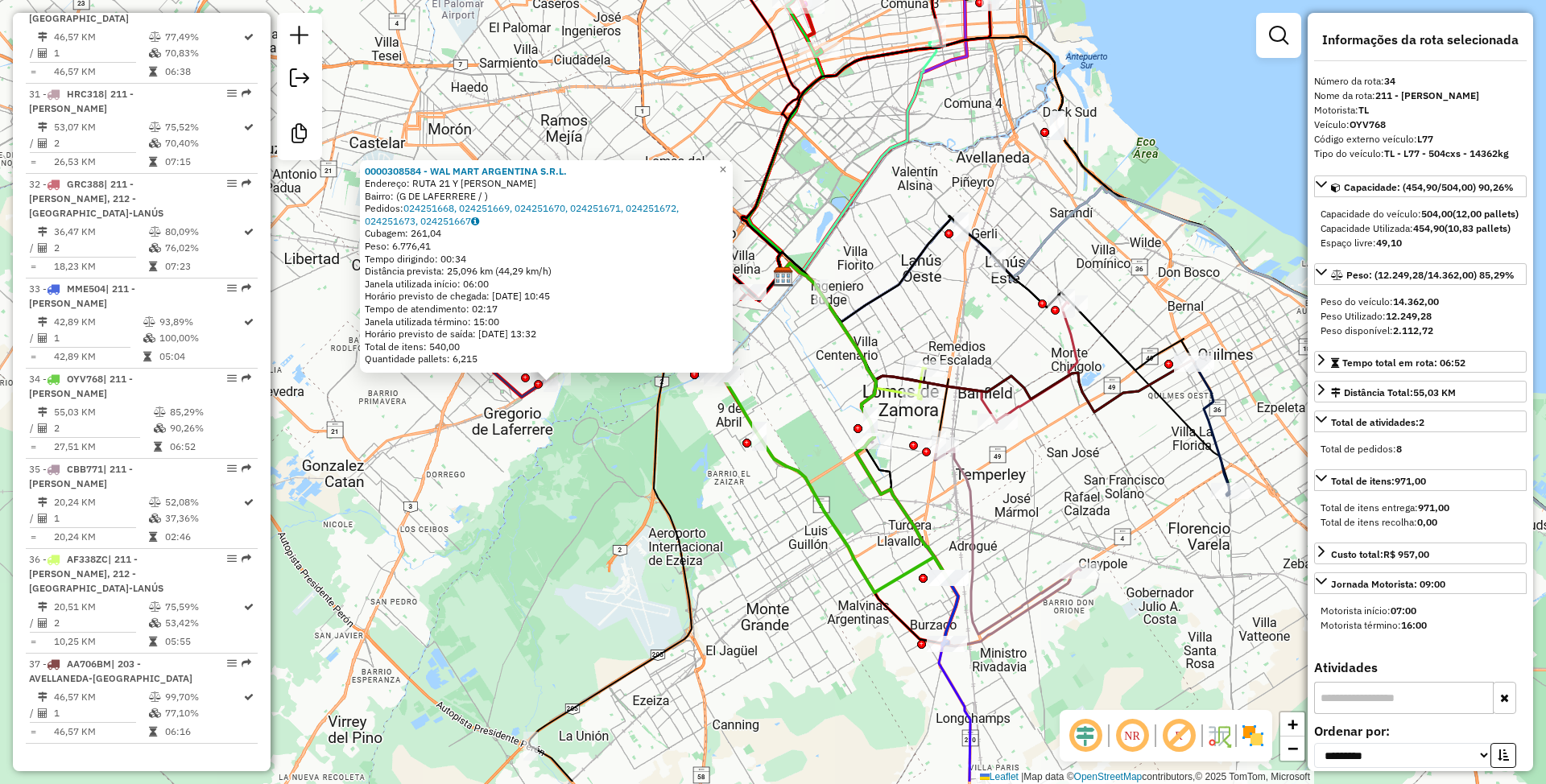
drag, startPoint x: 1019, startPoint y: 638, endPoint x: 993, endPoint y: 417, distance: 222.5
click at [993, 417] on div "0000308584 - WAL MART ARGENTINA S.R.L. Endereço: RUTA 21 Y [PERSON_NAME]: (G DE…" at bounding box center [773, 392] width 1546 height 784
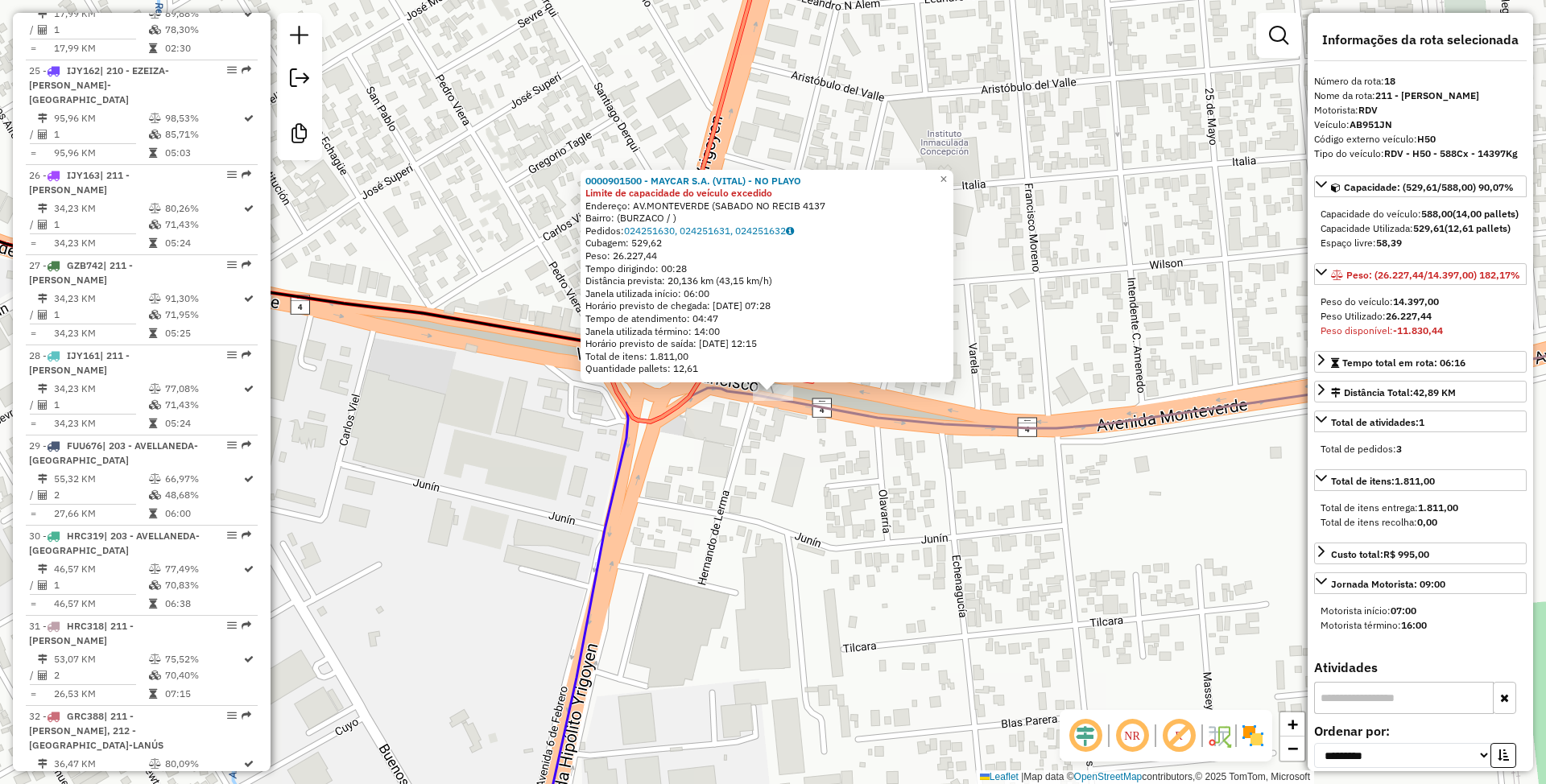
scroll to position [2153, 0]
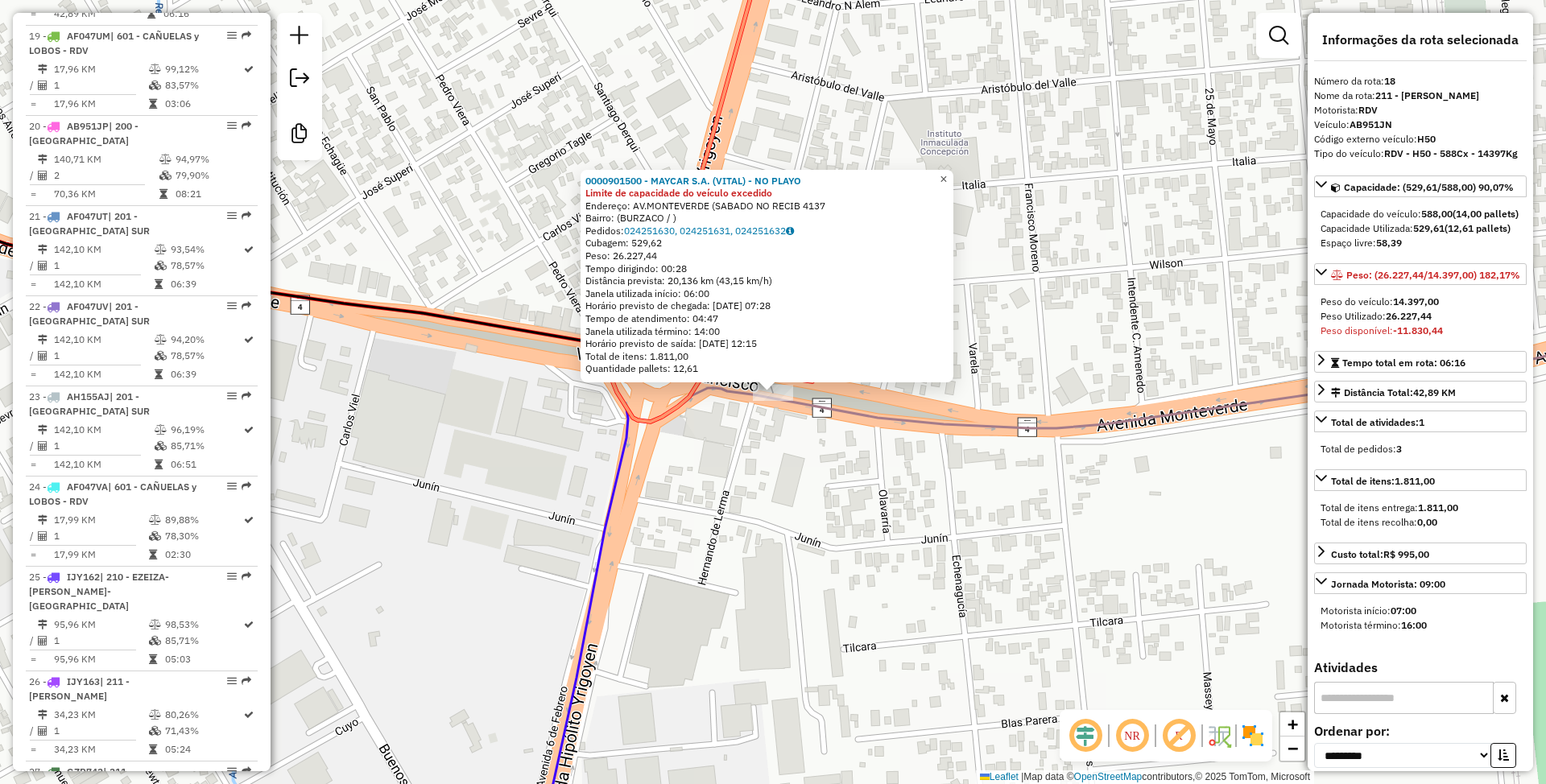
click at [947, 175] on span "×" at bounding box center [943, 179] width 8 height 14
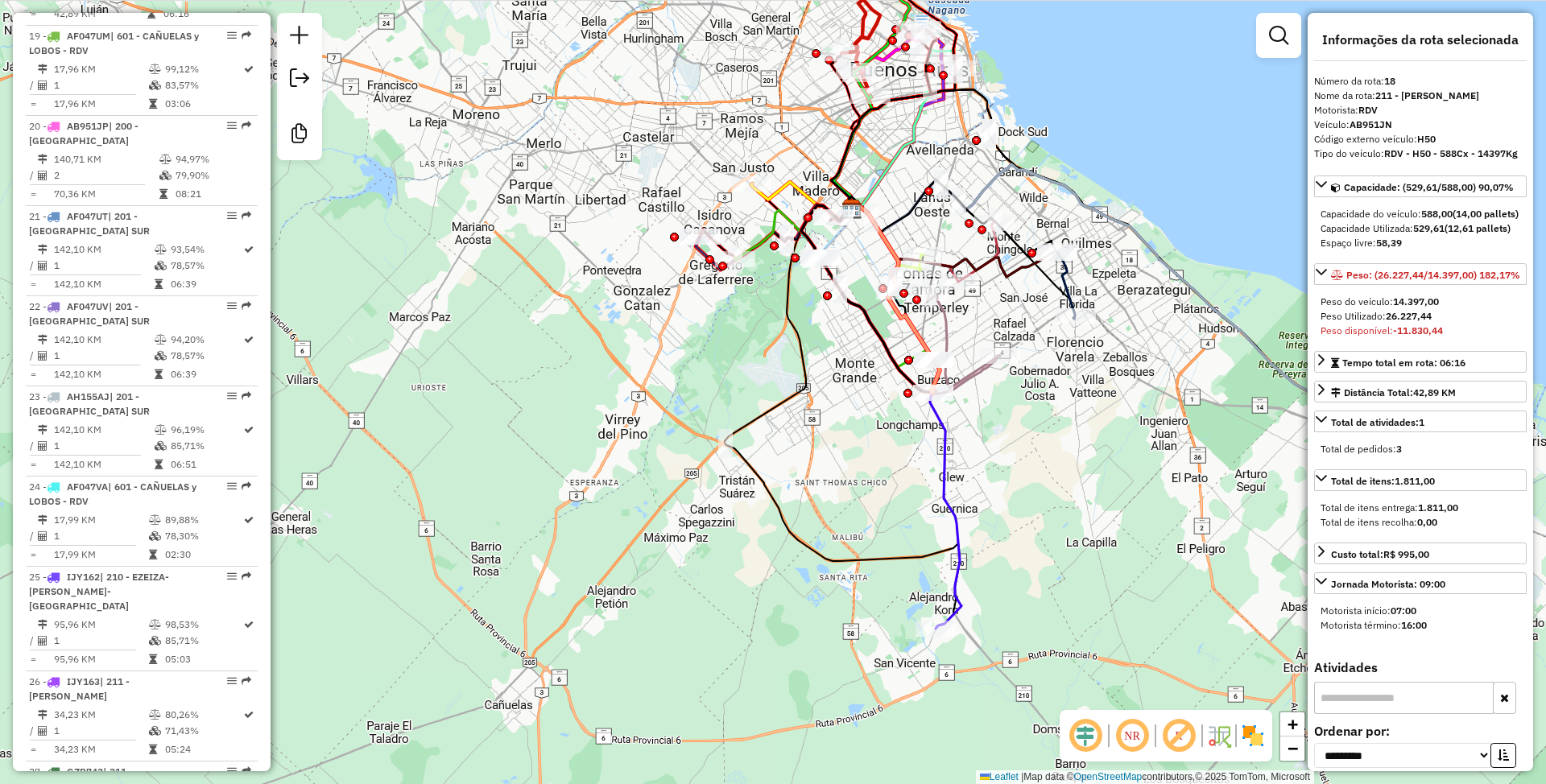
drag, startPoint x: 985, startPoint y: 509, endPoint x: 978, endPoint y: 362, distance: 147.2
click at [978, 362] on div "Janela de atendimento Grade de atendimento Capacidade Transportadoras Veículos …" at bounding box center [773, 392] width 1546 height 784
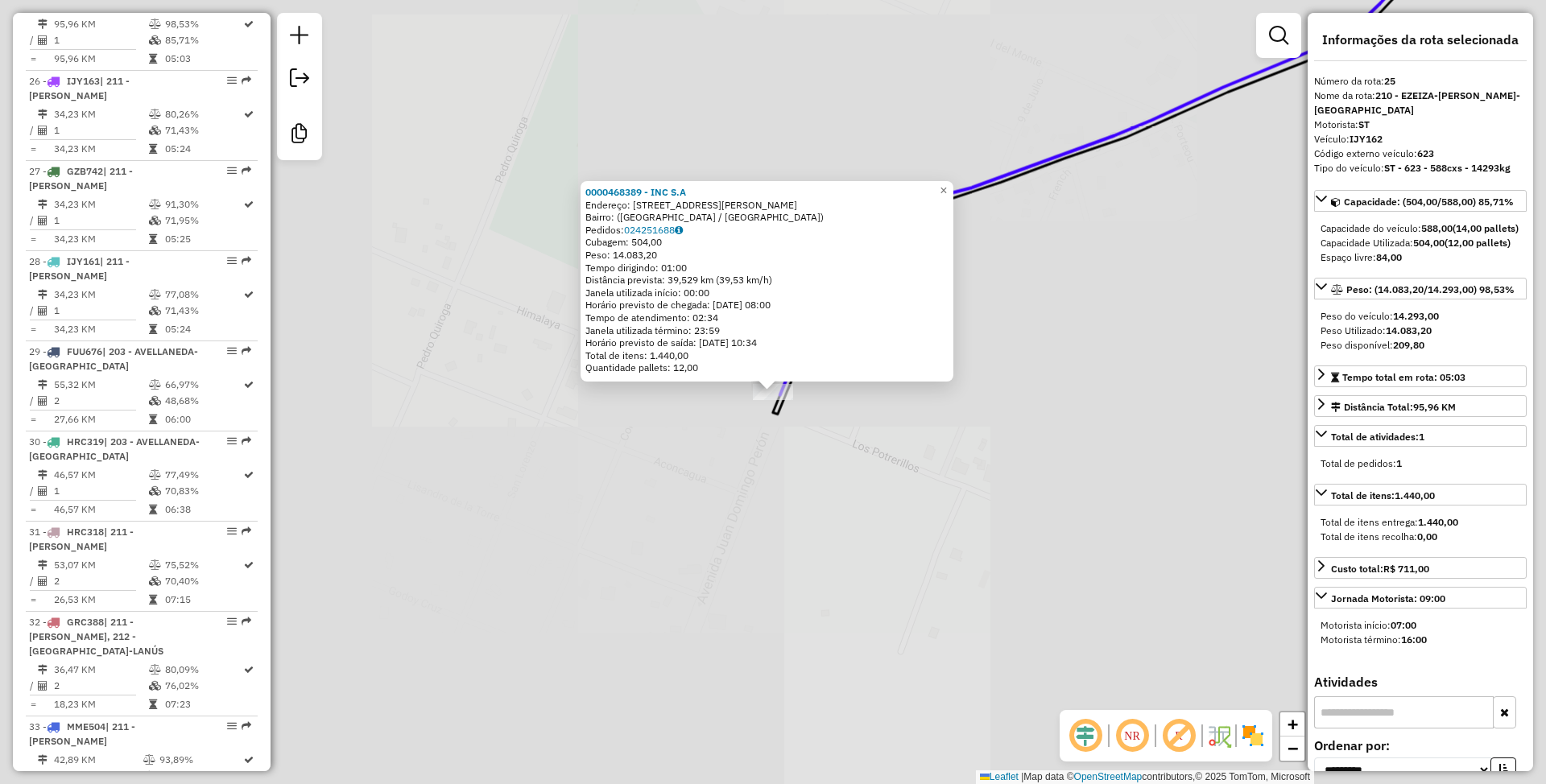
scroll to position [2786, 0]
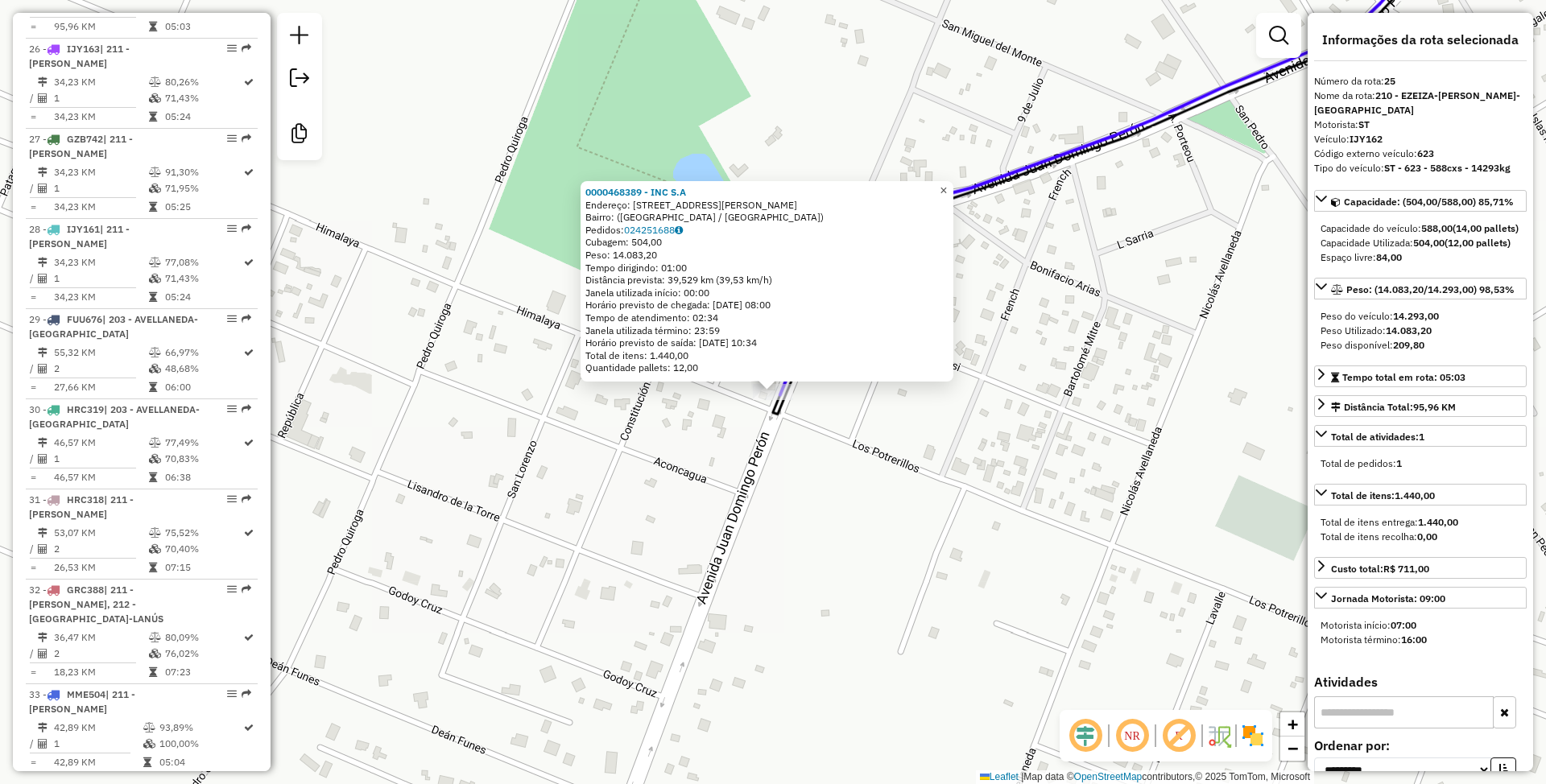
click at [947, 187] on span "×" at bounding box center [943, 190] width 8 height 14
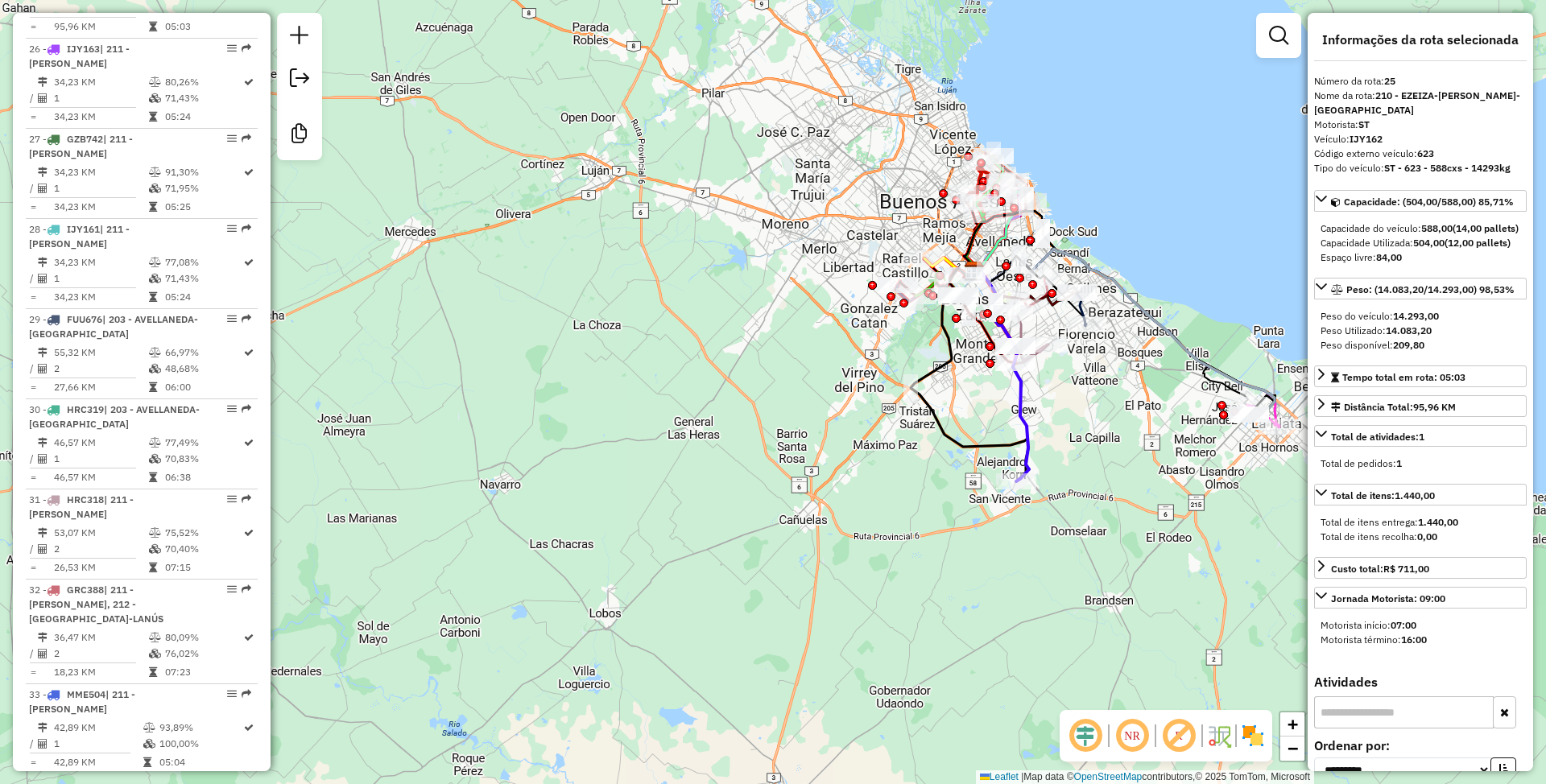
drag, startPoint x: 1084, startPoint y: 457, endPoint x: 964, endPoint y: 641, distance: 219.7
click at [964, 641] on div "Janela de atendimento Grade de atendimento Capacidade Transportadoras Veículos …" at bounding box center [773, 392] width 1546 height 784
